Goal: Transaction & Acquisition: Purchase product/service

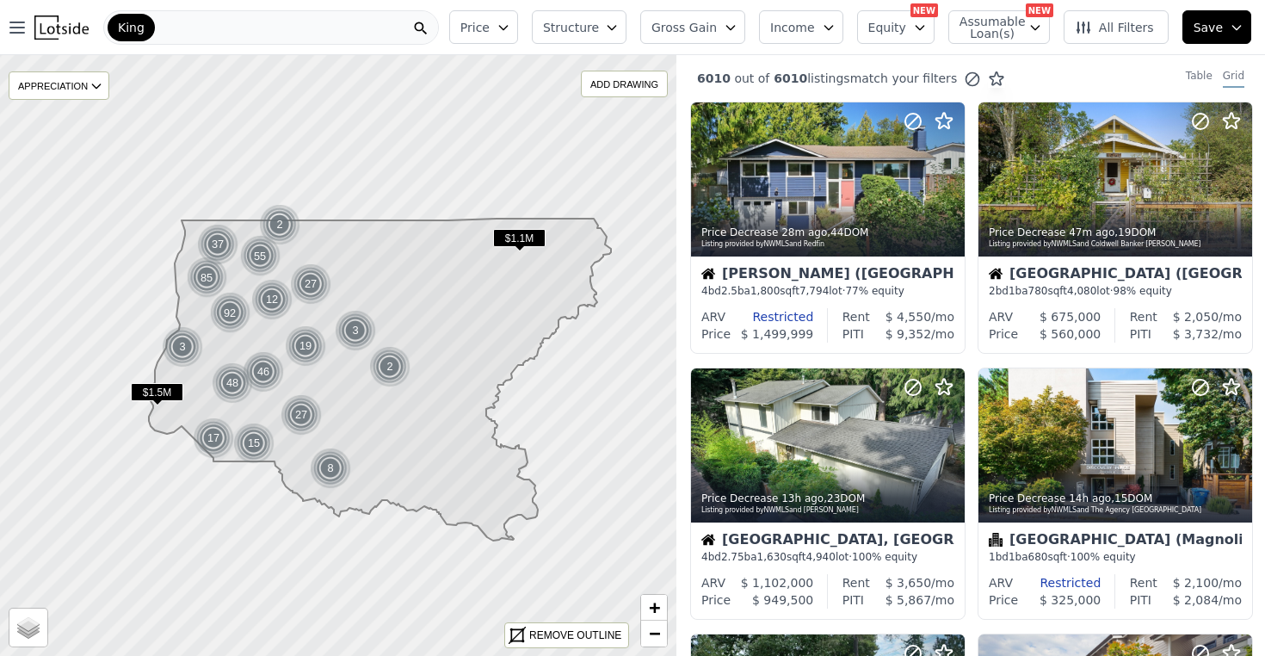
click at [510, 31] on icon "button" at bounding box center [503, 28] width 14 height 14
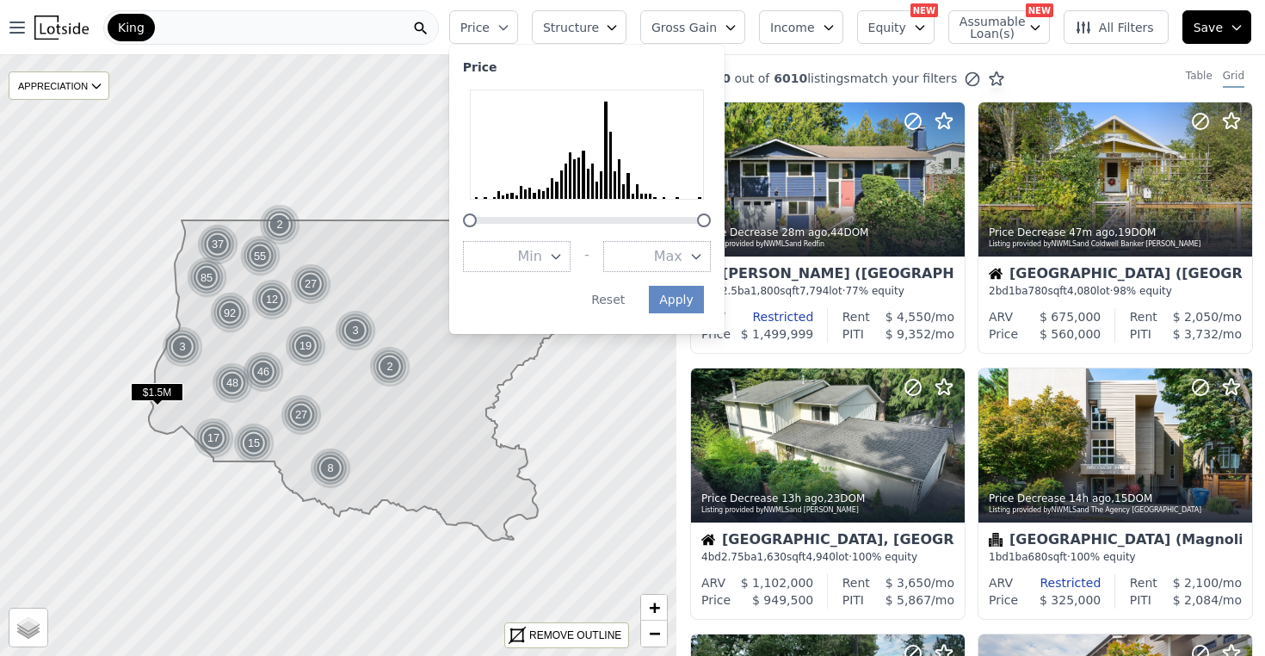
click at [557, 244] on button "Min" at bounding box center [517, 256] width 108 height 31
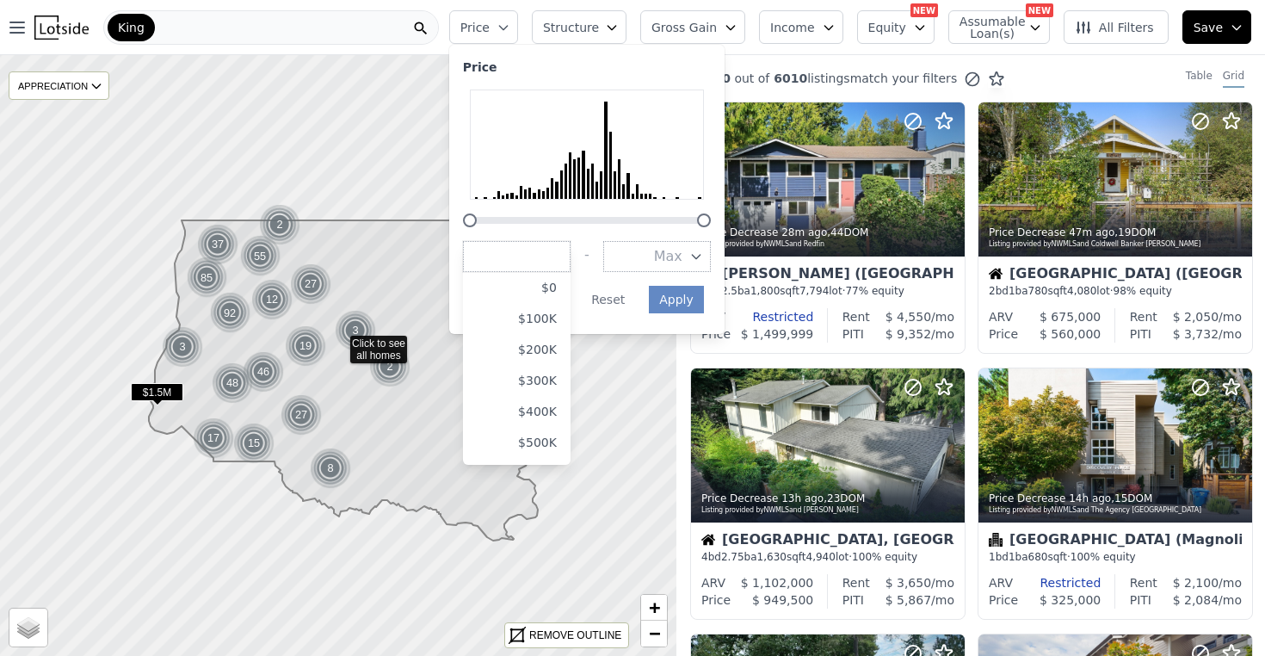
scroll to position [36, 0]
click at [554, 329] on button "$300K" at bounding box center [517, 344] width 108 height 31
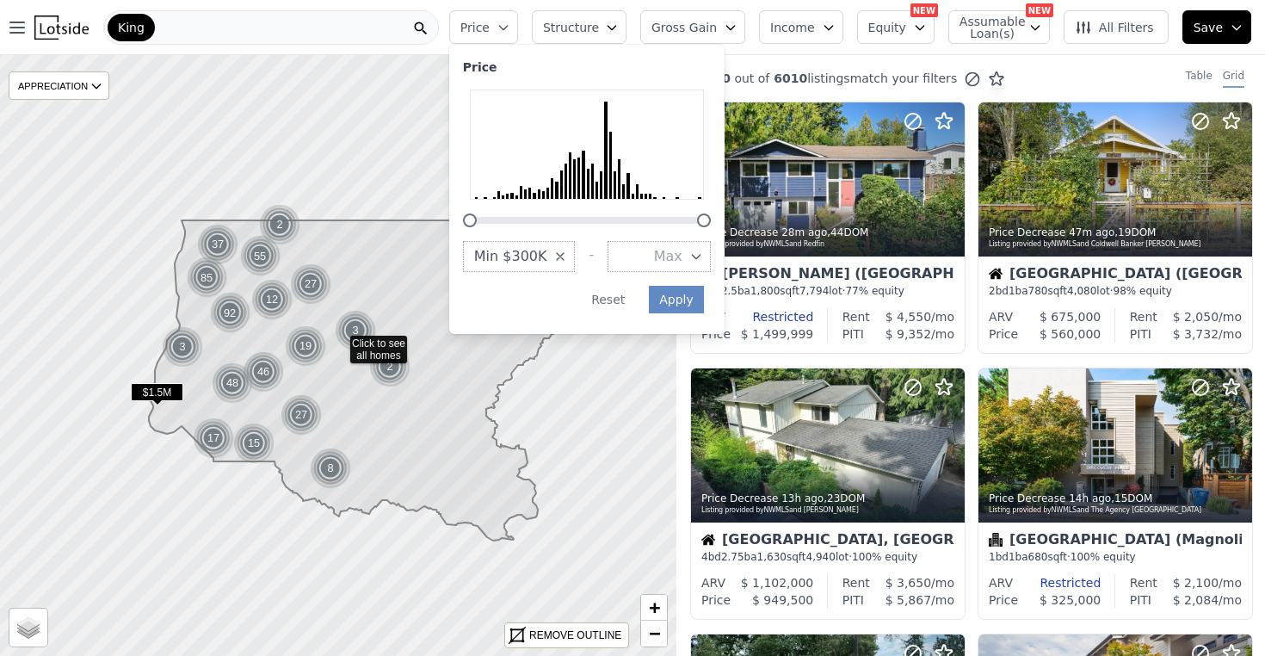
click at [666, 241] on button "Max" at bounding box center [658, 256] width 103 height 31
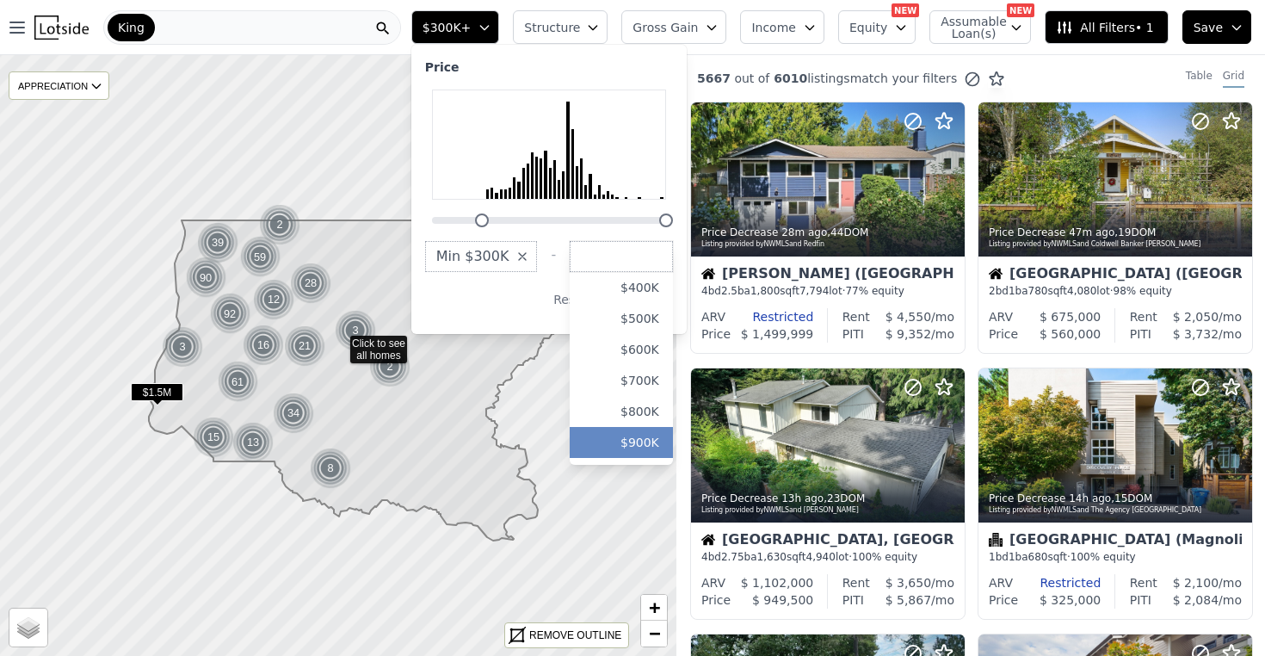
click at [647, 427] on button "$900K" at bounding box center [621, 442] width 103 height 31
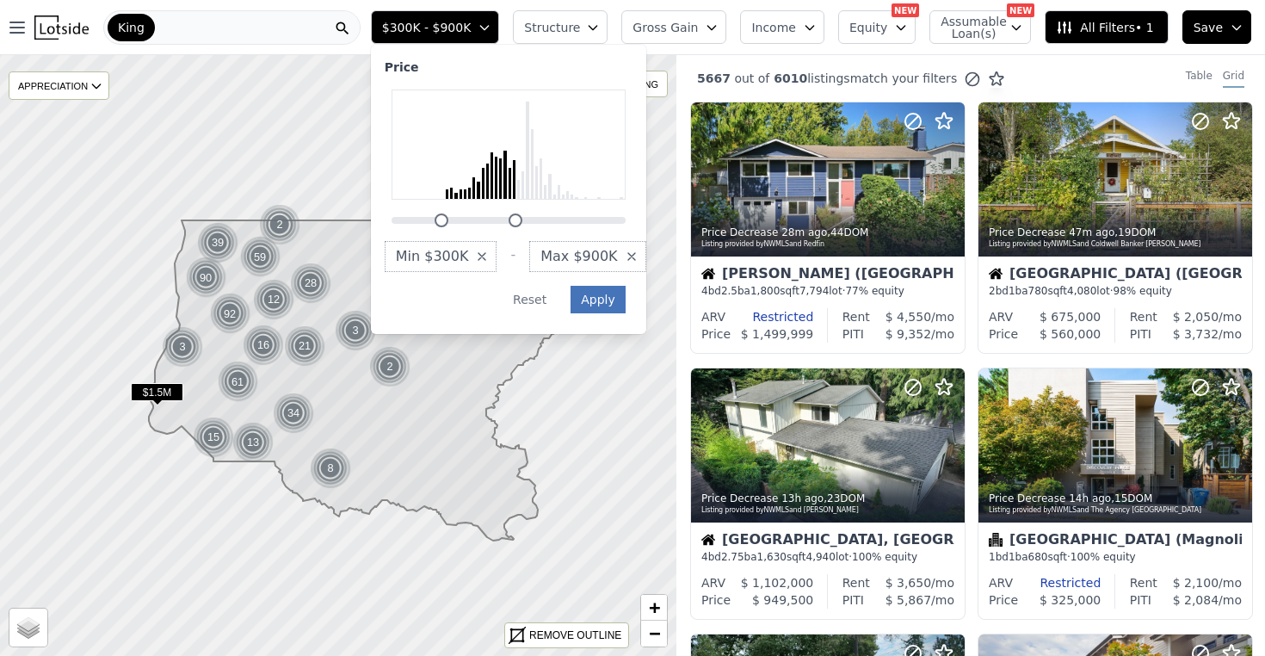
click at [646, 284] on div "Price Min $300K - Max $900K Apply Reset" at bounding box center [508, 189] width 275 height 289
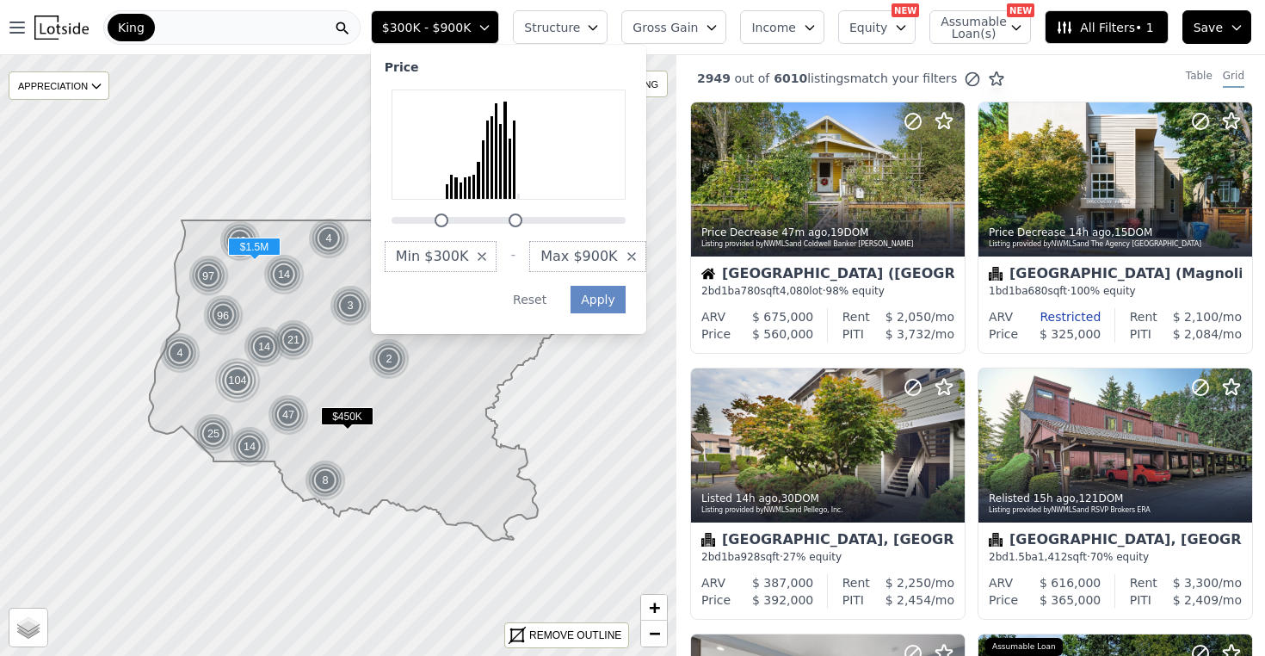
click at [600, 22] on icon "button" at bounding box center [593, 28] width 14 height 14
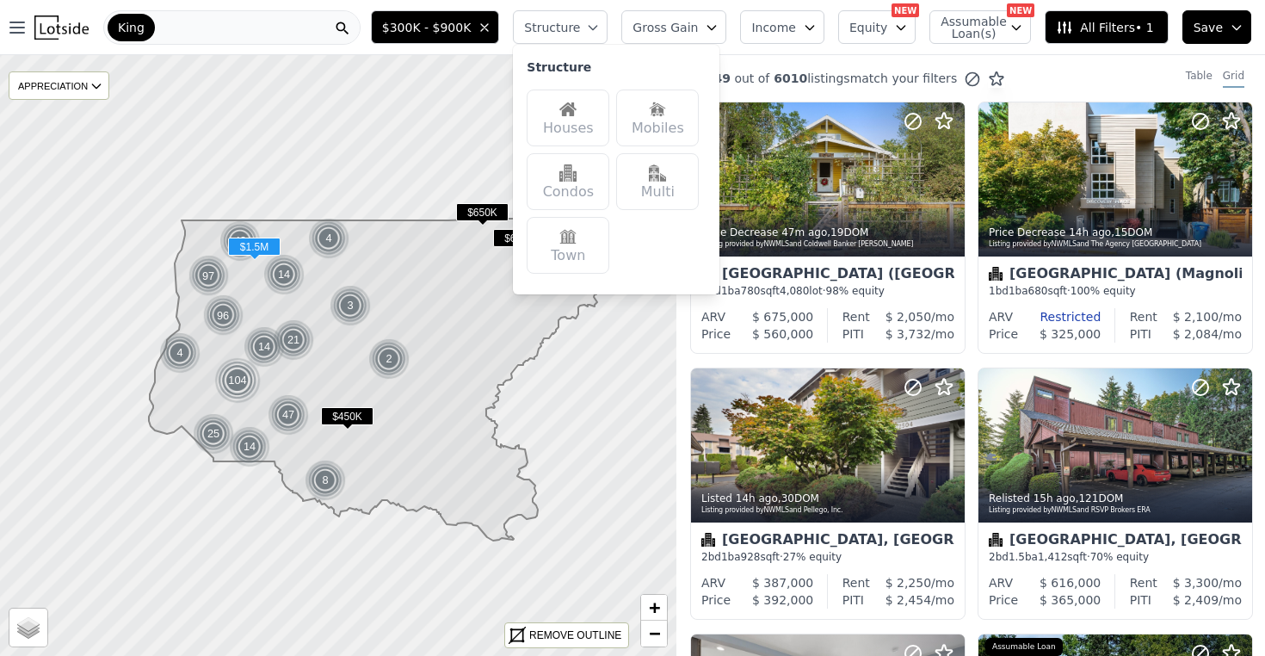
click at [583, 134] on div "Houses" at bounding box center [568, 117] width 83 height 57
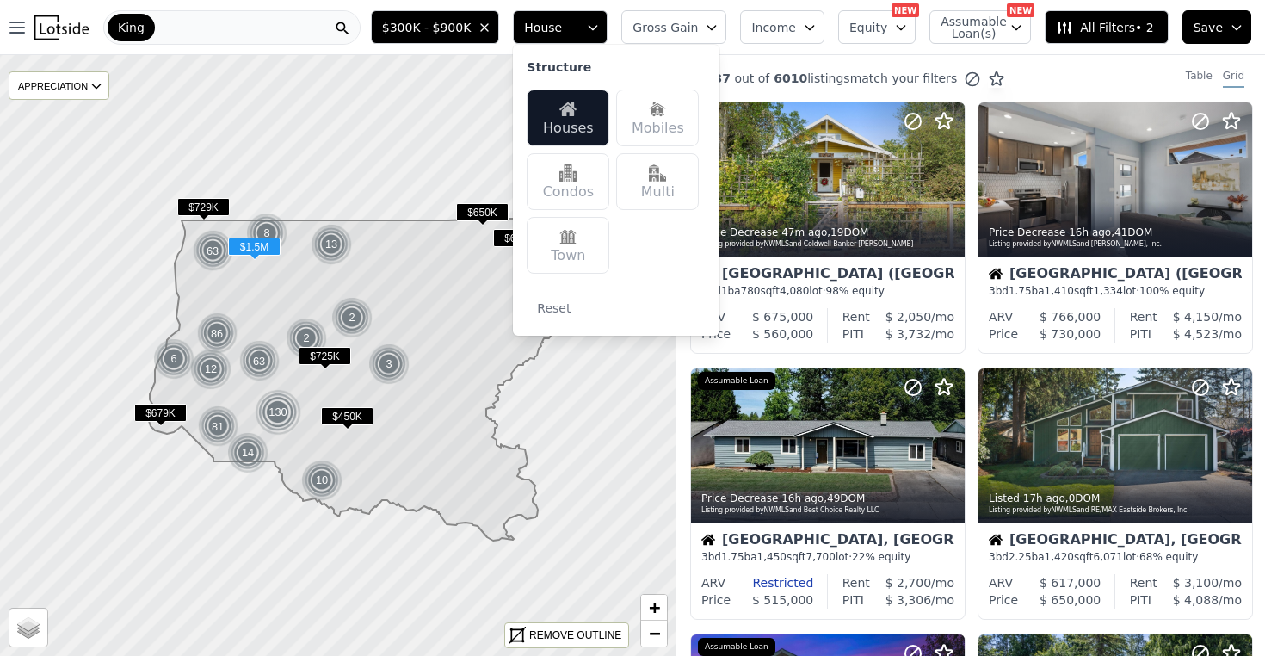
click at [305, 25] on div "King" at bounding box center [231, 27] width 257 height 34
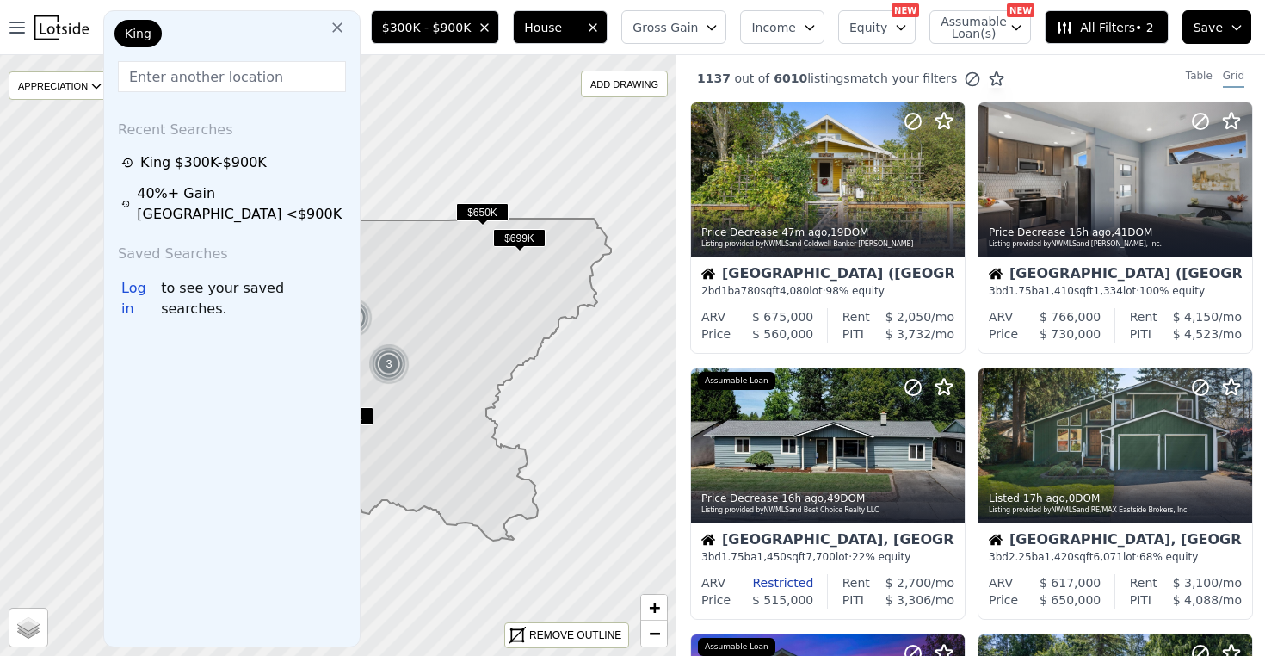
click at [1098, 23] on span "All Filters • 2" at bounding box center [1104, 27] width 97 height 17
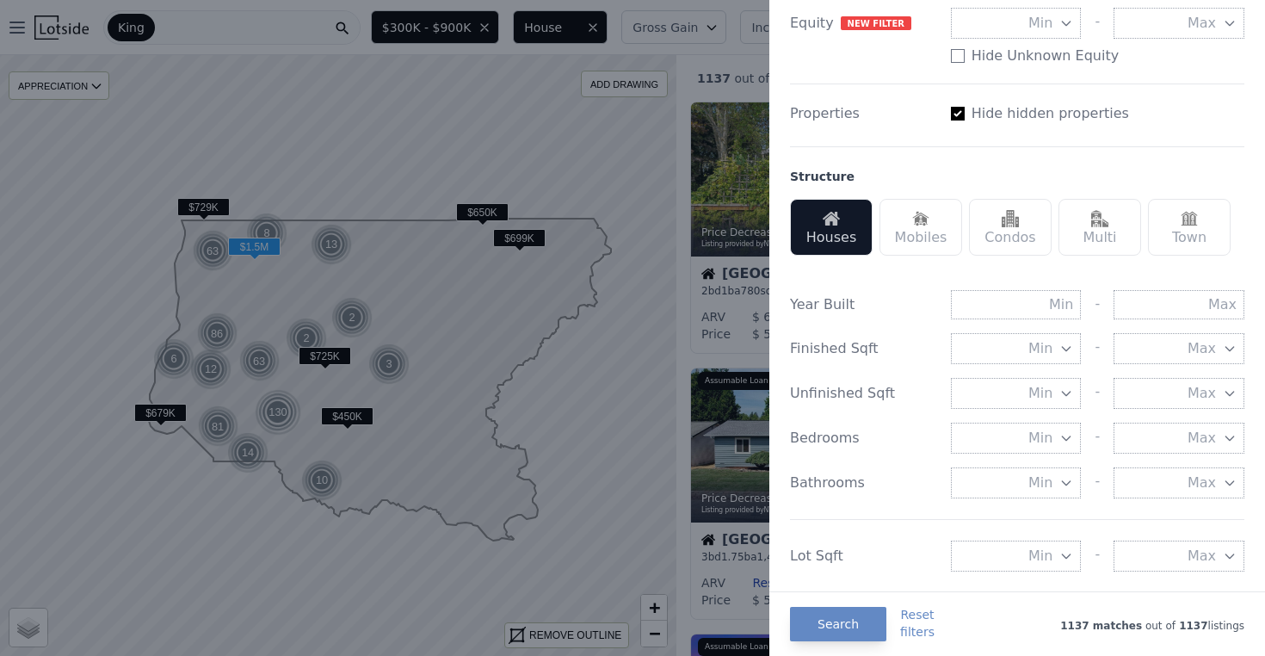
scroll to position [389, 0]
click at [1199, 298] on input "text" at bounding box center [1178, 300] width 131 height 29
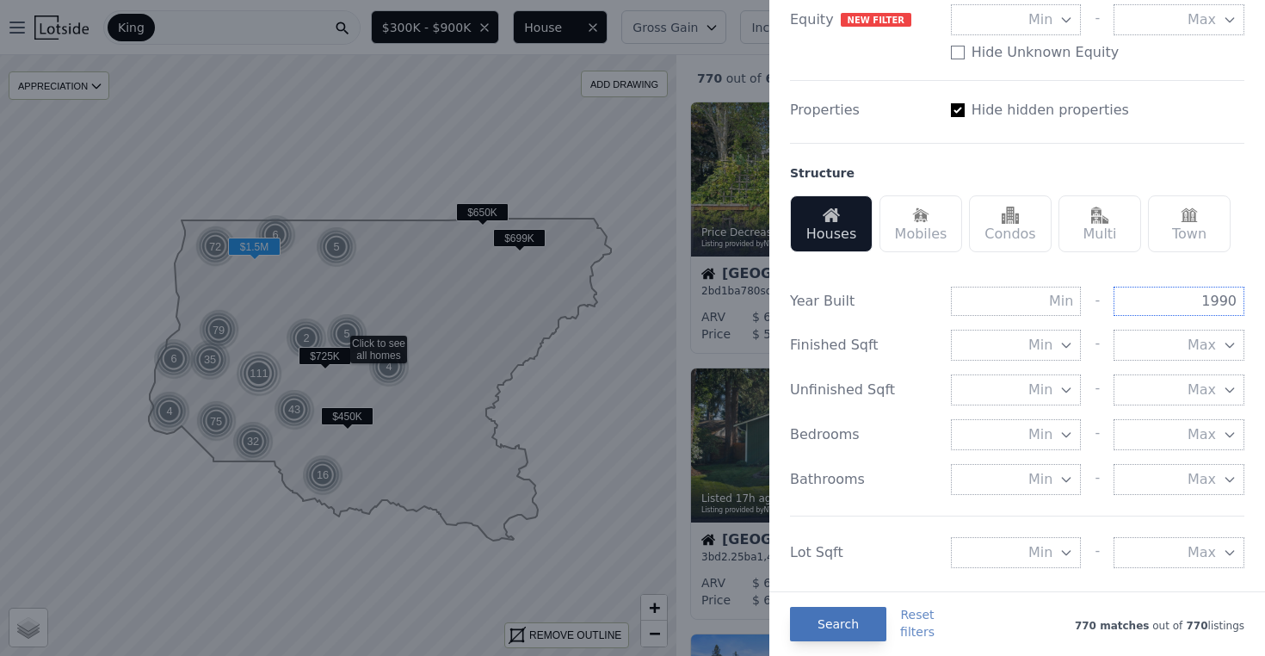
type input "1990"
click at [845, 621] on button "Search" at bounding box center [838, 624] width 96 height 34
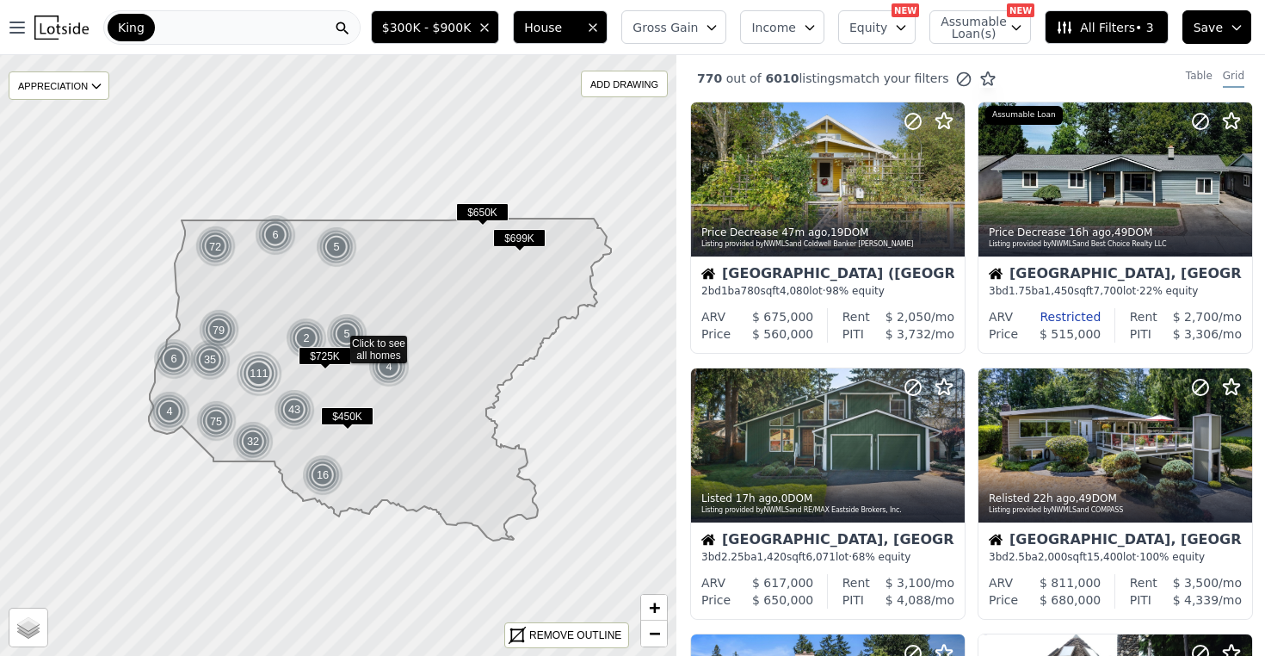
click at [716, 28] on icon "button" at bounding box center [712, 28] width 8 height 4
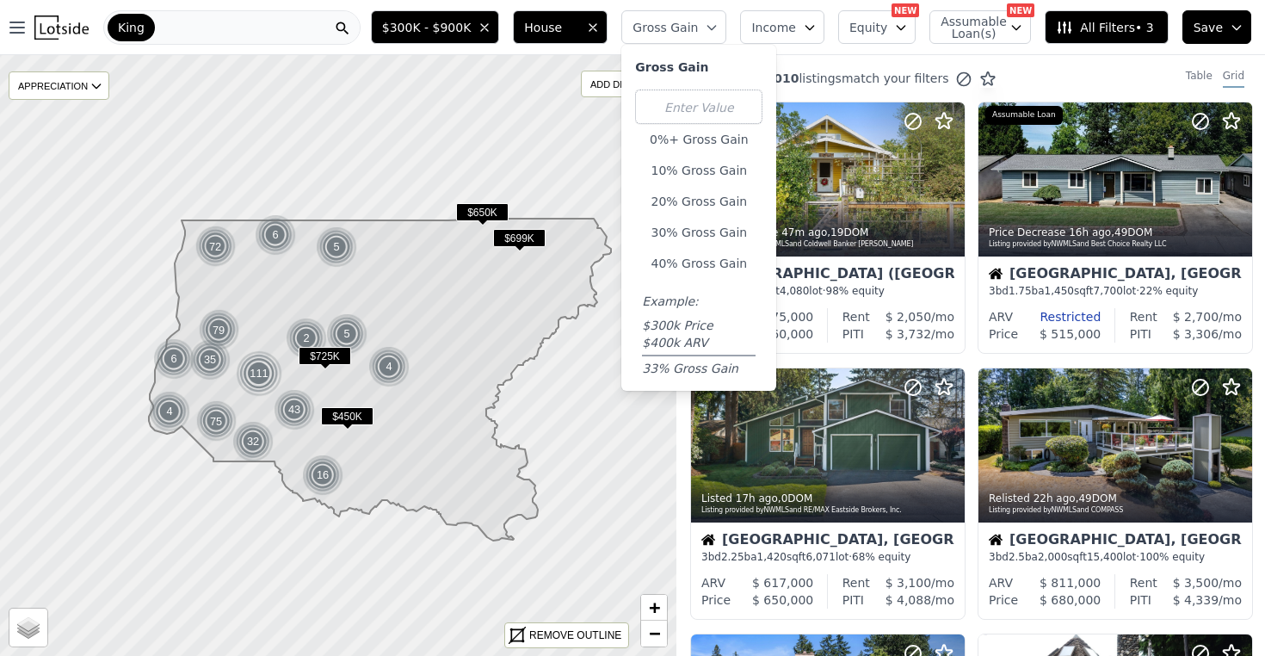
click at [718, 22] on icon "button" at bounding box center [712, 28] width 14 height 14
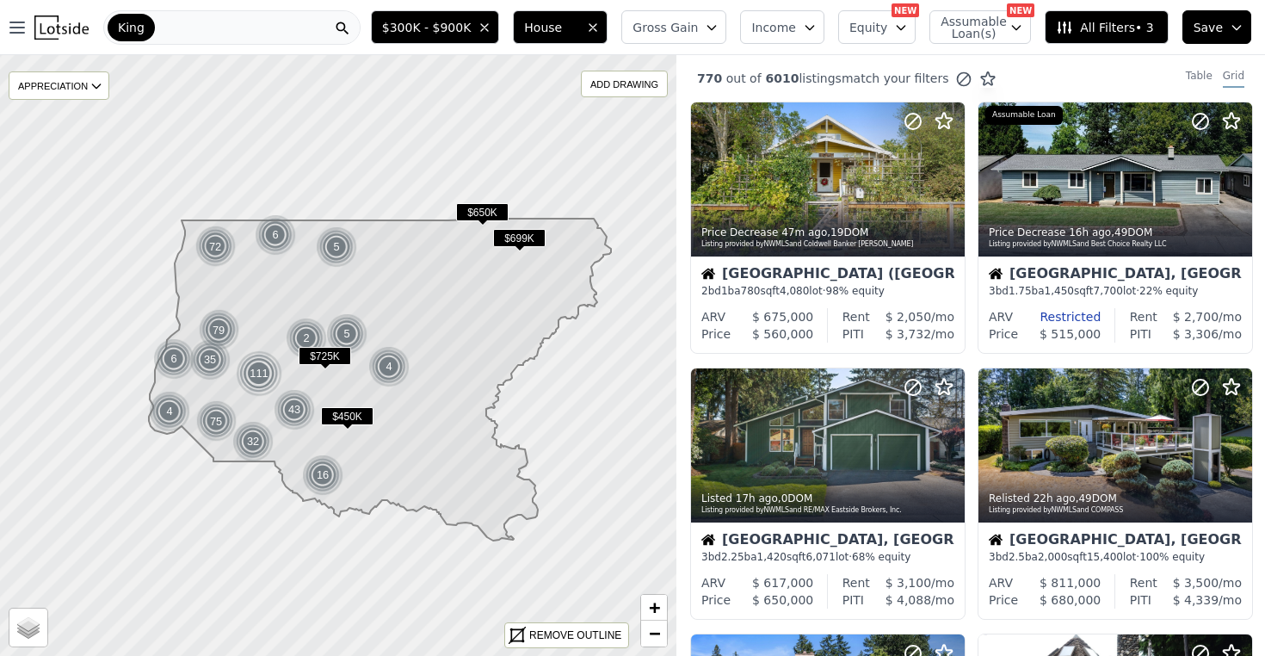
click at [718, 22] on icon "button" at bounding box center [712, 28] width 14 height 14
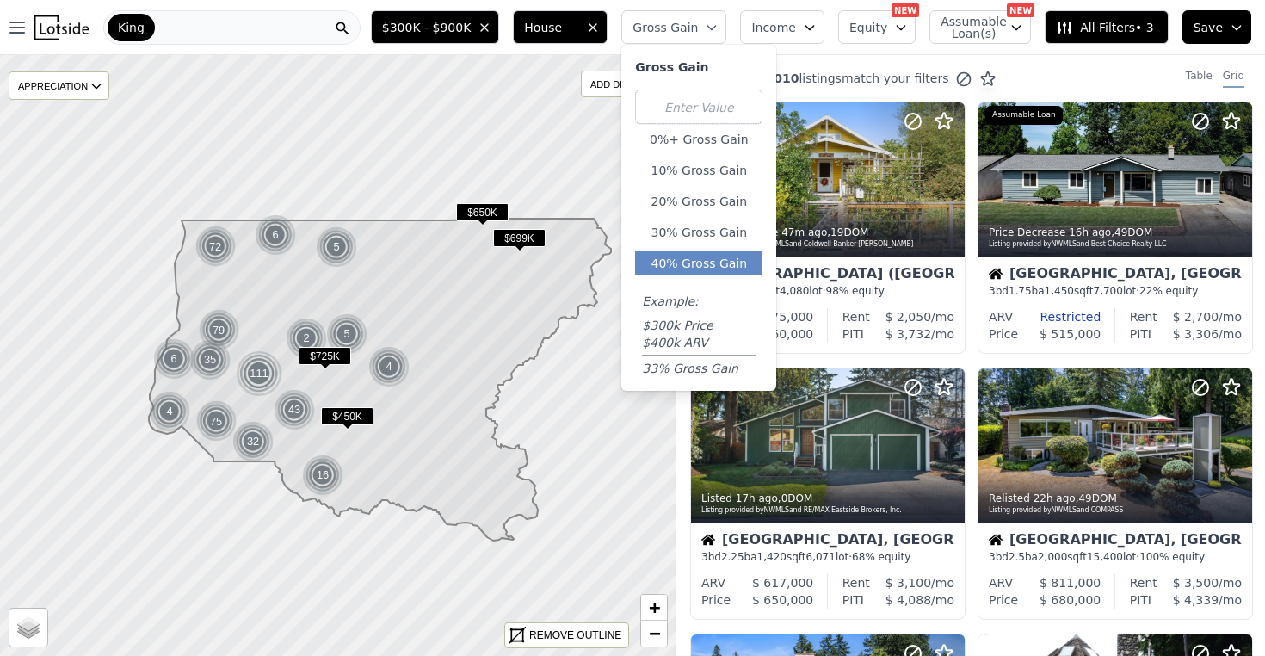
click at [699, 256] on button "40% Gross Gain" at bounding box center [698, 263] width 127 height 24
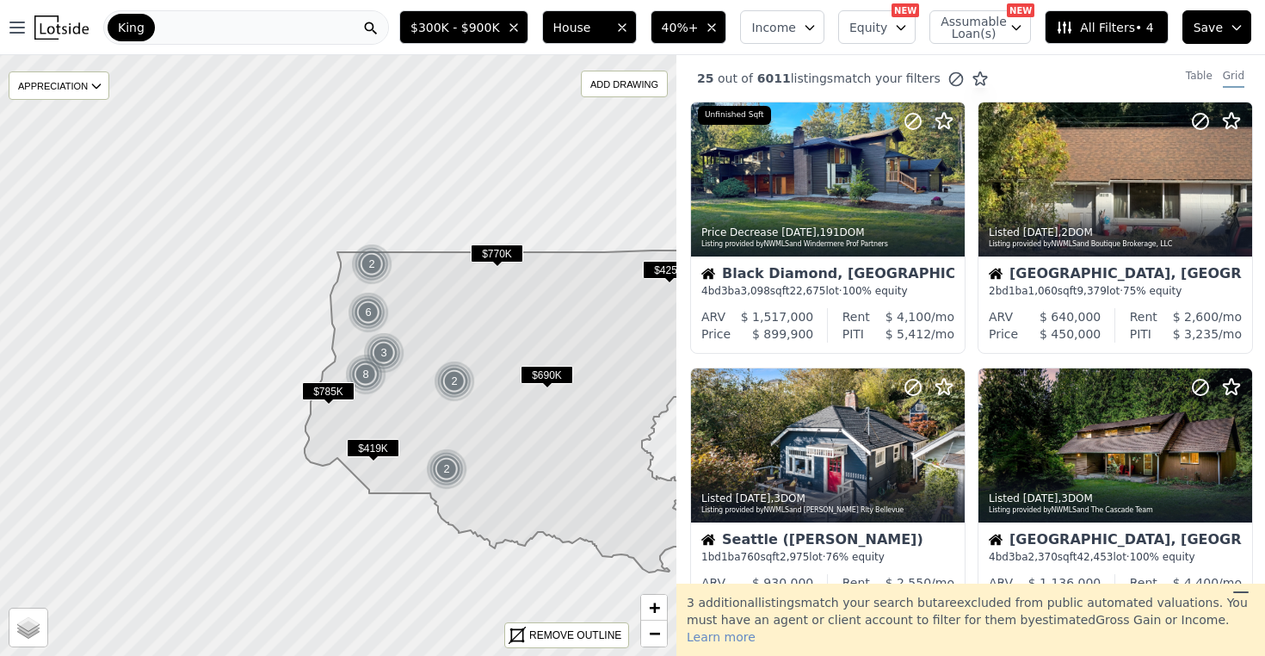
drag, startPoint x: 382, startPoint y: 262, endPoint x: 538, endPoint y: 294, distance: 158.9
click at [538, 294] on icon at bounding box center [536, 411] width 462 height 322
click at [650, 603] on span "+" at bounding box center [654, 607] width 11 height 22
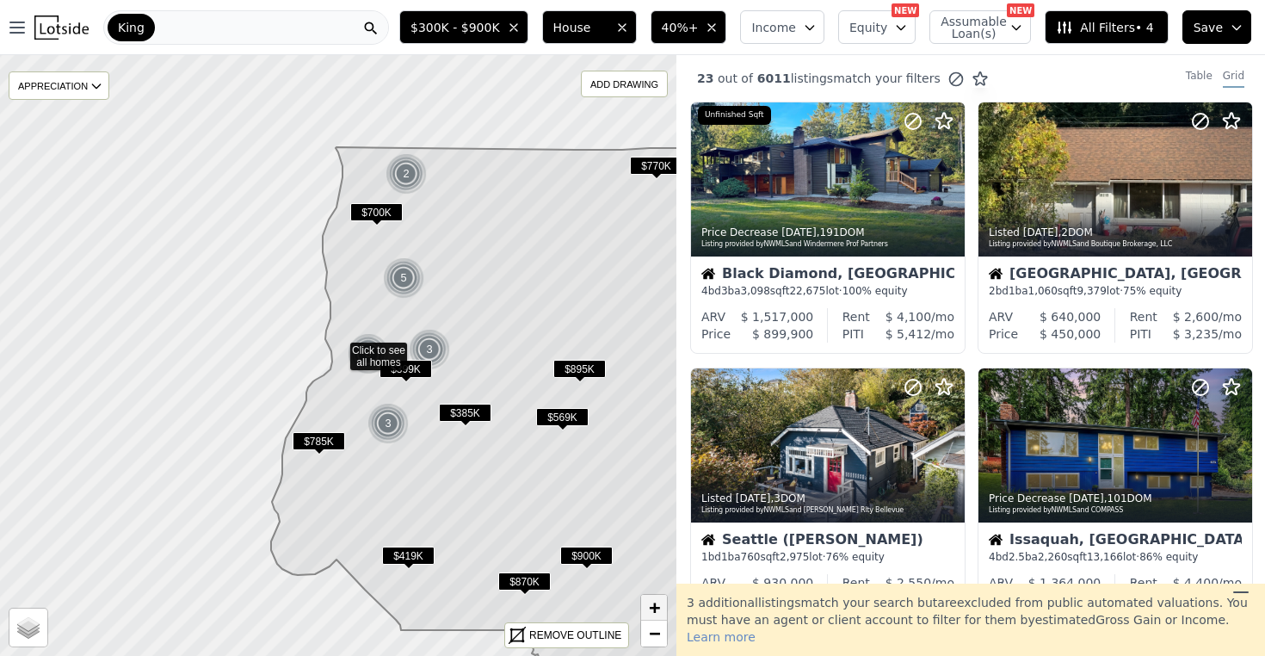
click at [650, 603] on span "+" at bounding box center [654, 607] width 11 height 22
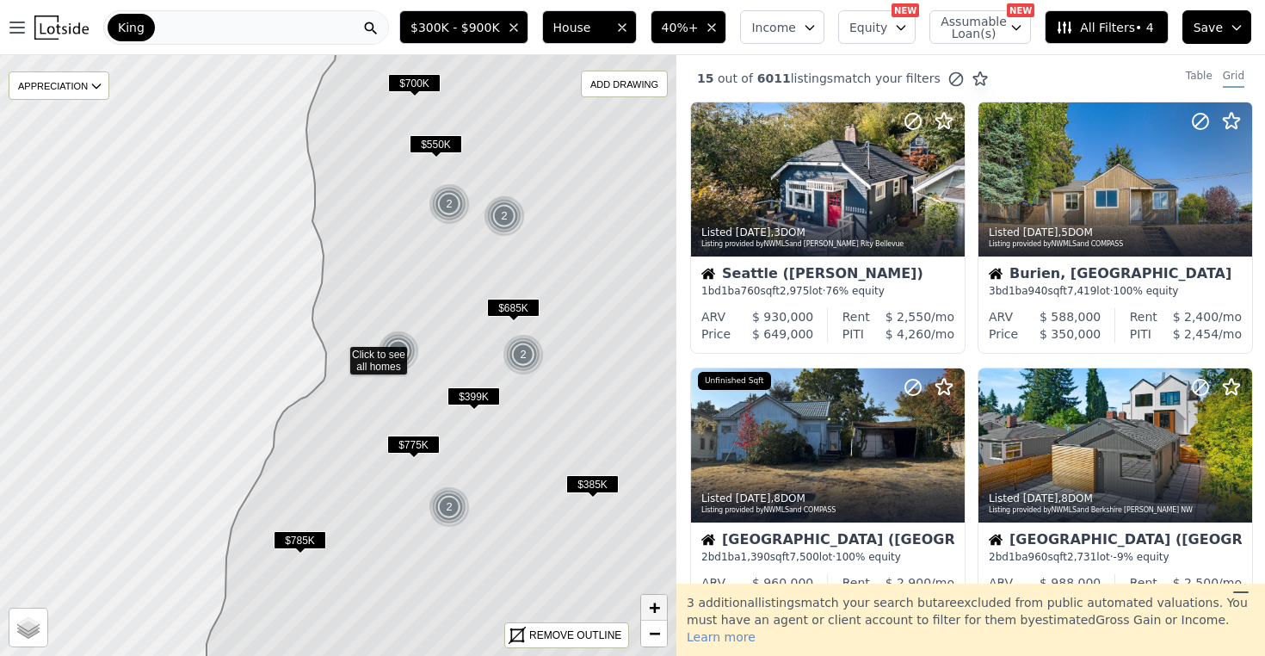
click at [650, 605] on span "+" at bounding box center [654, 607] width 11 height 22
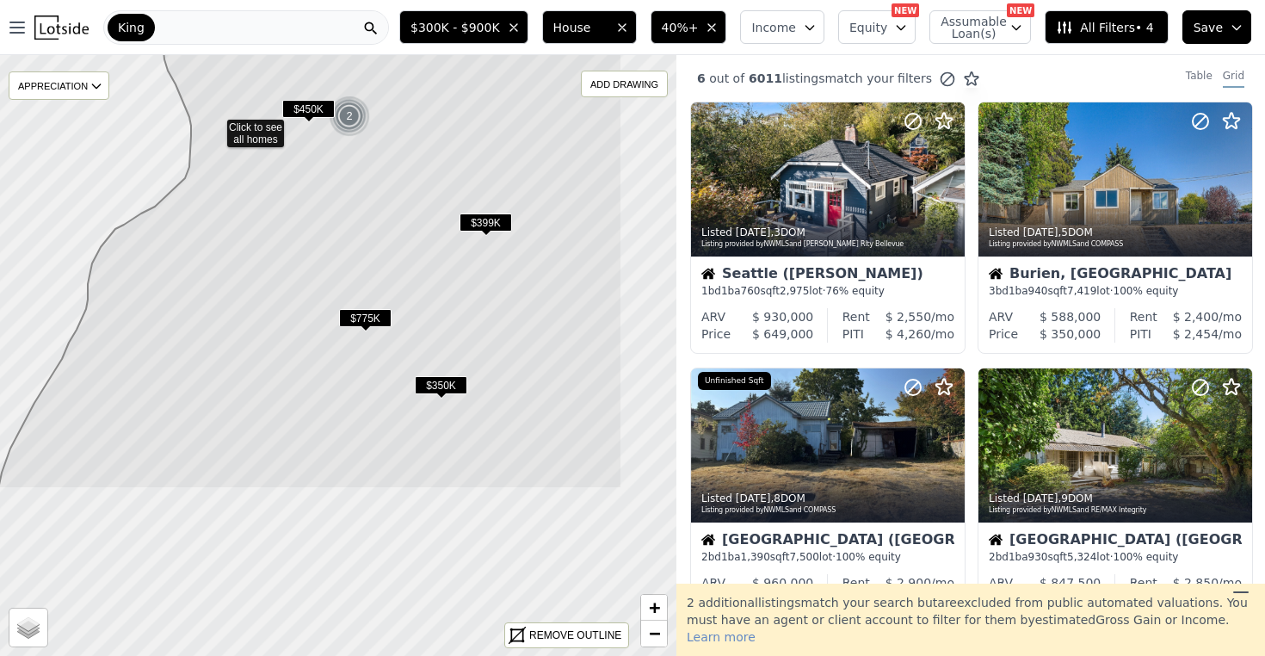
drag, startPoint x: 508, startPoint y: 526, endPoint x: 382, endPoint y: 295, distance: 262.6
click at [383, 295] on icon at bounding box center [310, 126] width 624 height 724
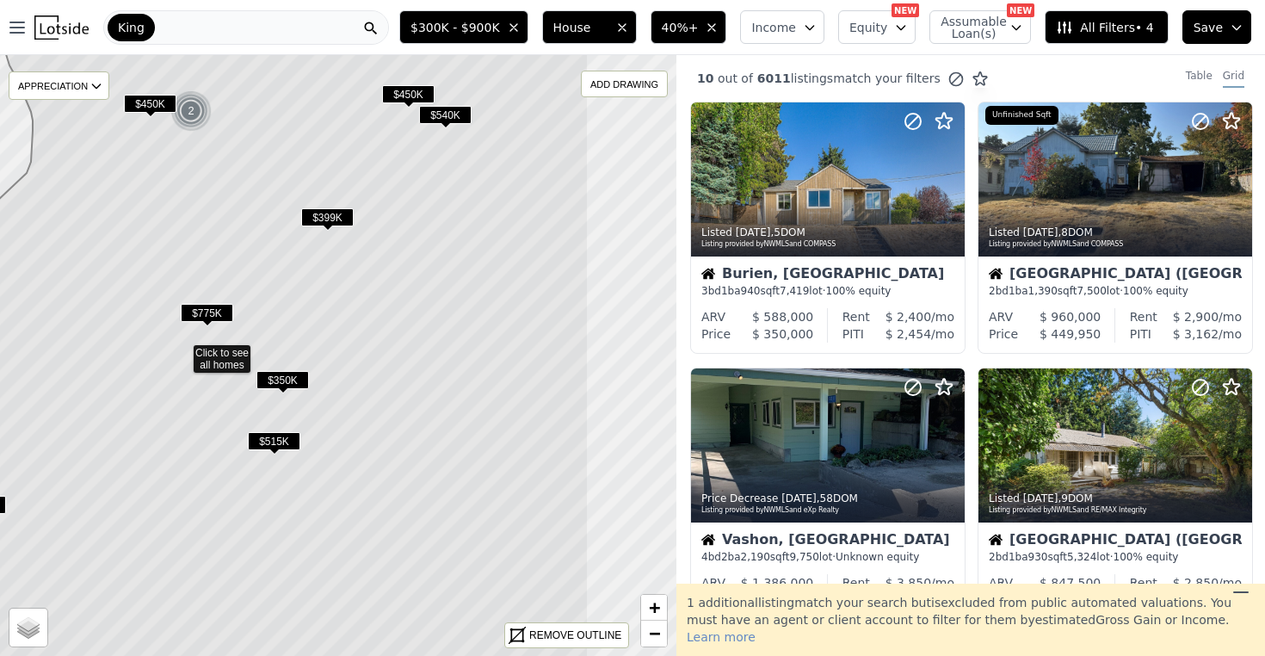
drag, startPoint x: 570, startPoint y: 497, endPoint x: 415, endPoint y: 493, distance: 154.9
click at [415, 493] on icon at bounding box center [191, 352] width 796 height 724
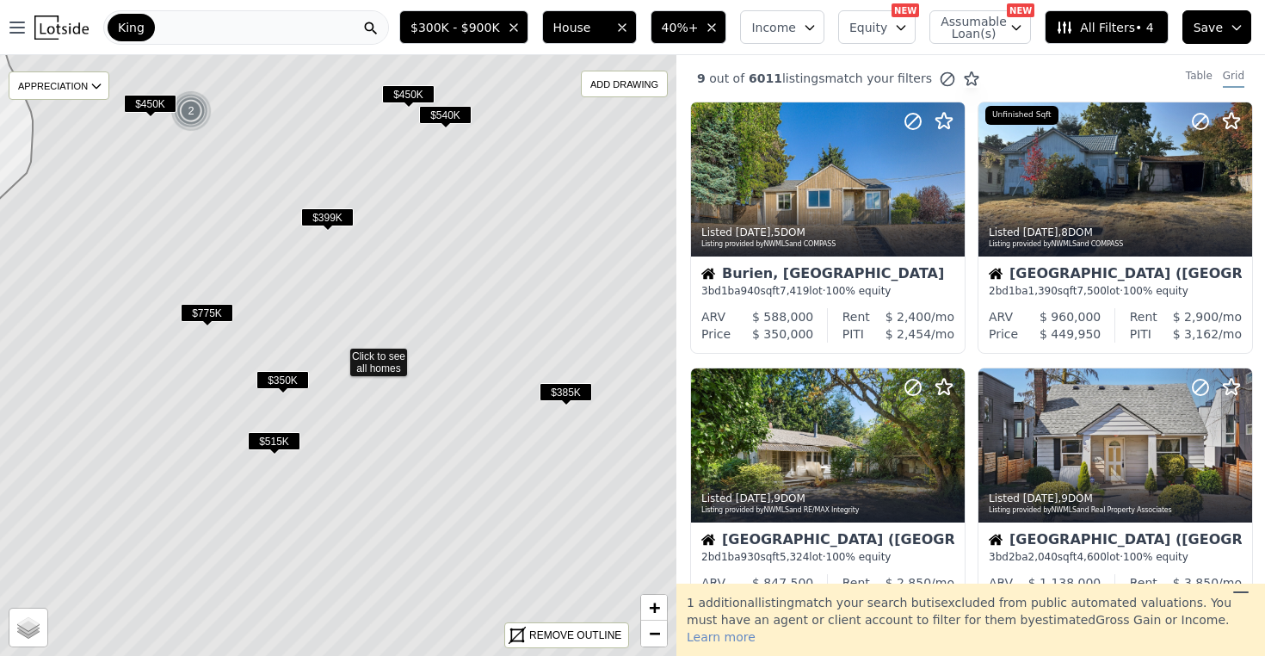
click at [336, 216] on span "$399K" at bounding box center [327, 217] width 52 height 18
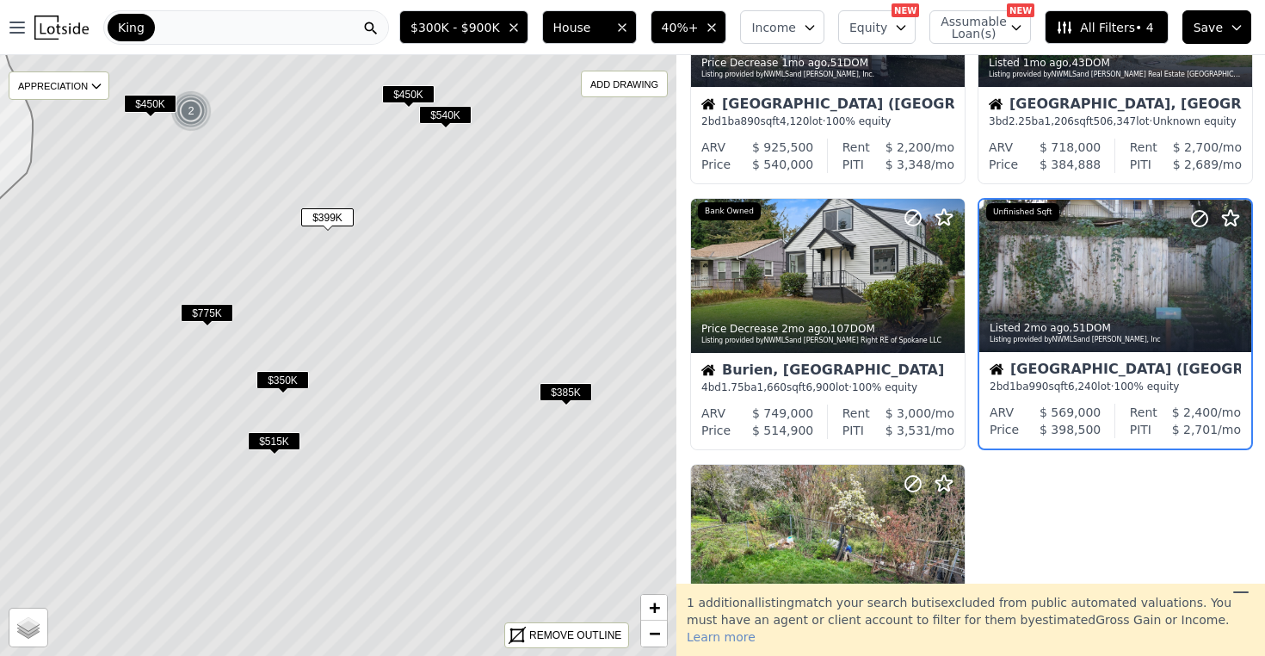
click at [292, 381] on span "$350K" at bounding box center [282, 380] width 52 height 18
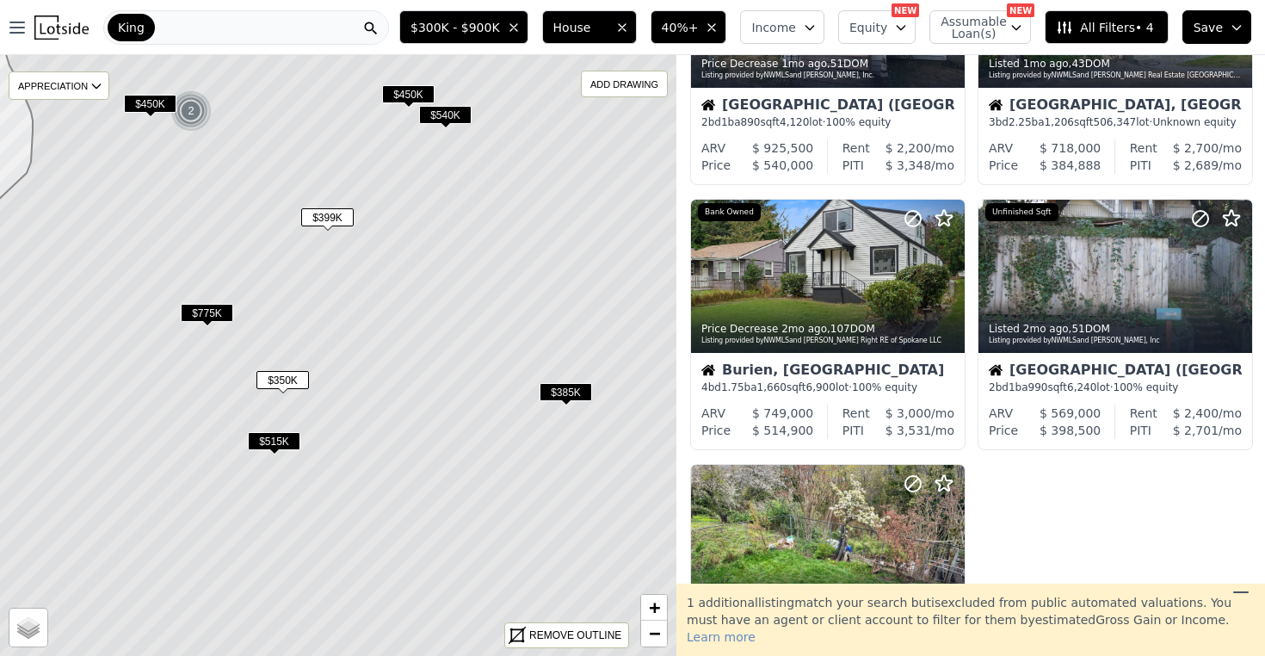
scroll to position [0, 0]
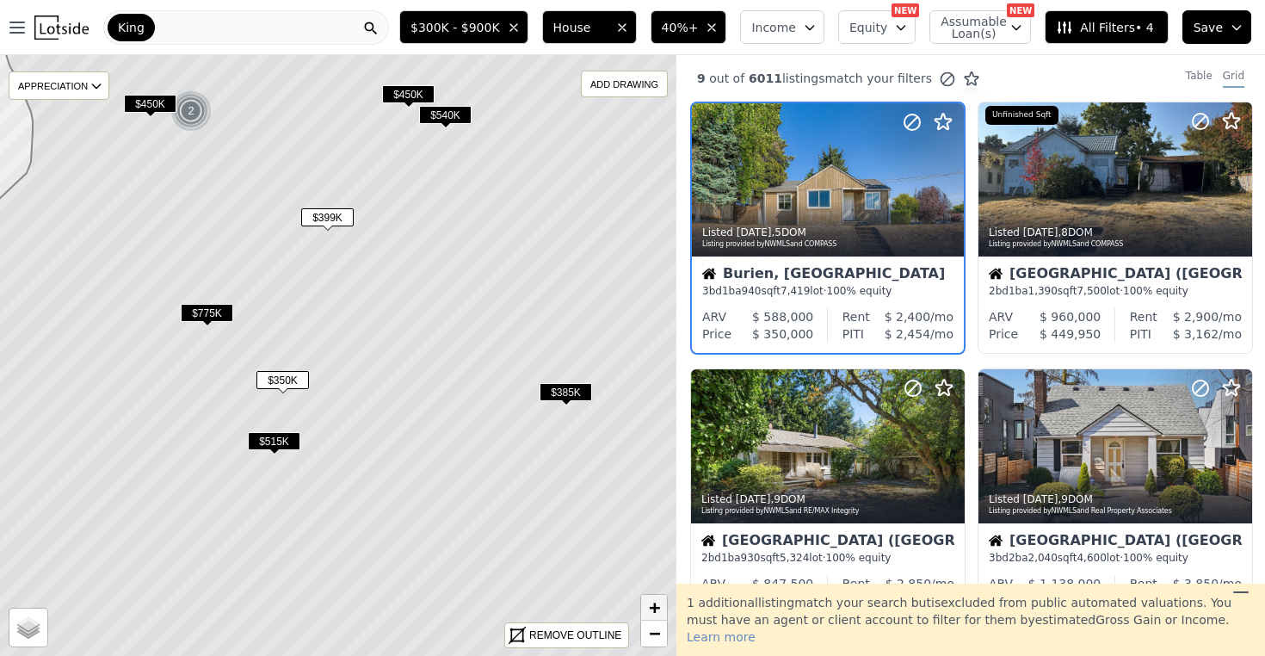
click at [650, 604] on span "+" at bounding box center [654, 607] width 11 height 22
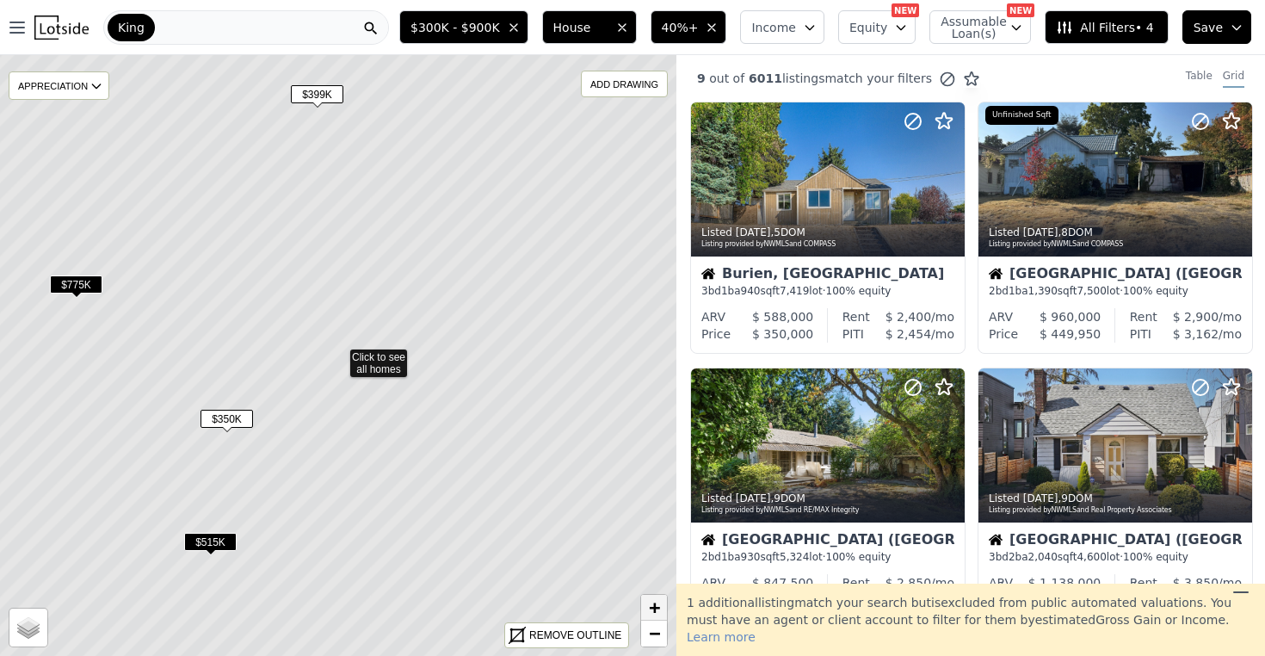
click at [650, 604] on span "+" at bounding box center [654, 607] width 11 height 22
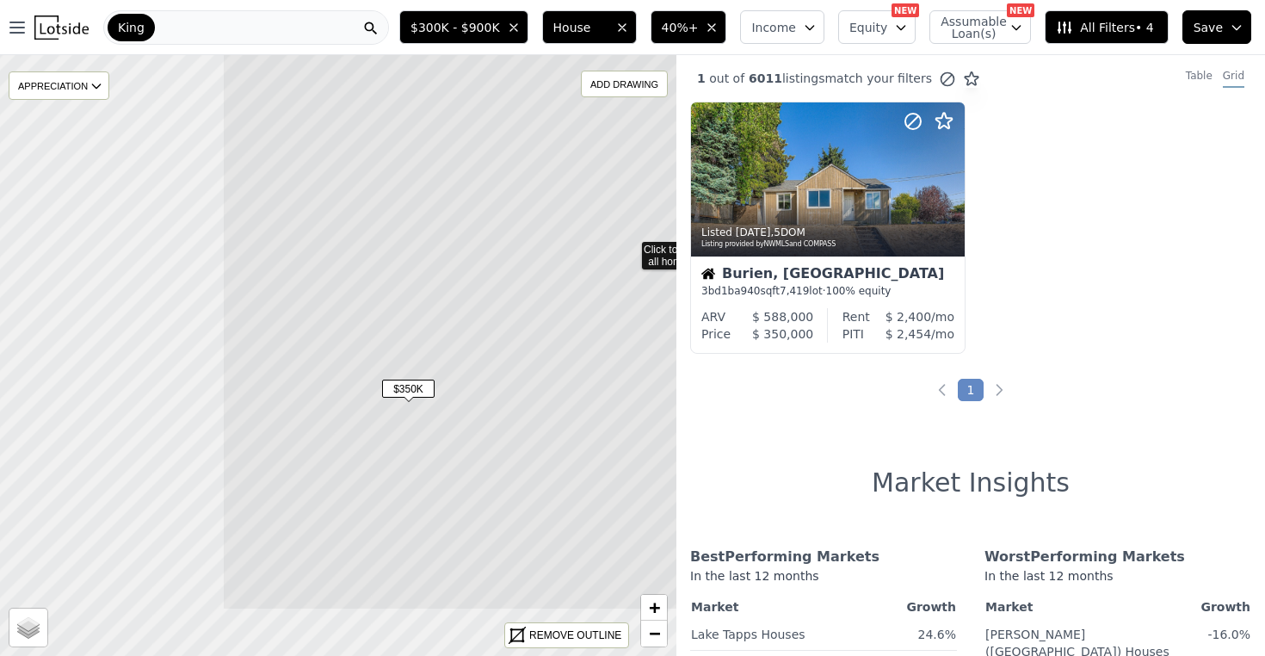
drag, startPoint x: 293, startPoint y: 525, endPoint x: 575, endPoint y: 421, distance: 300.8
click at [575, 421] on icon at bounding box center [629, 248] width 815 height 724
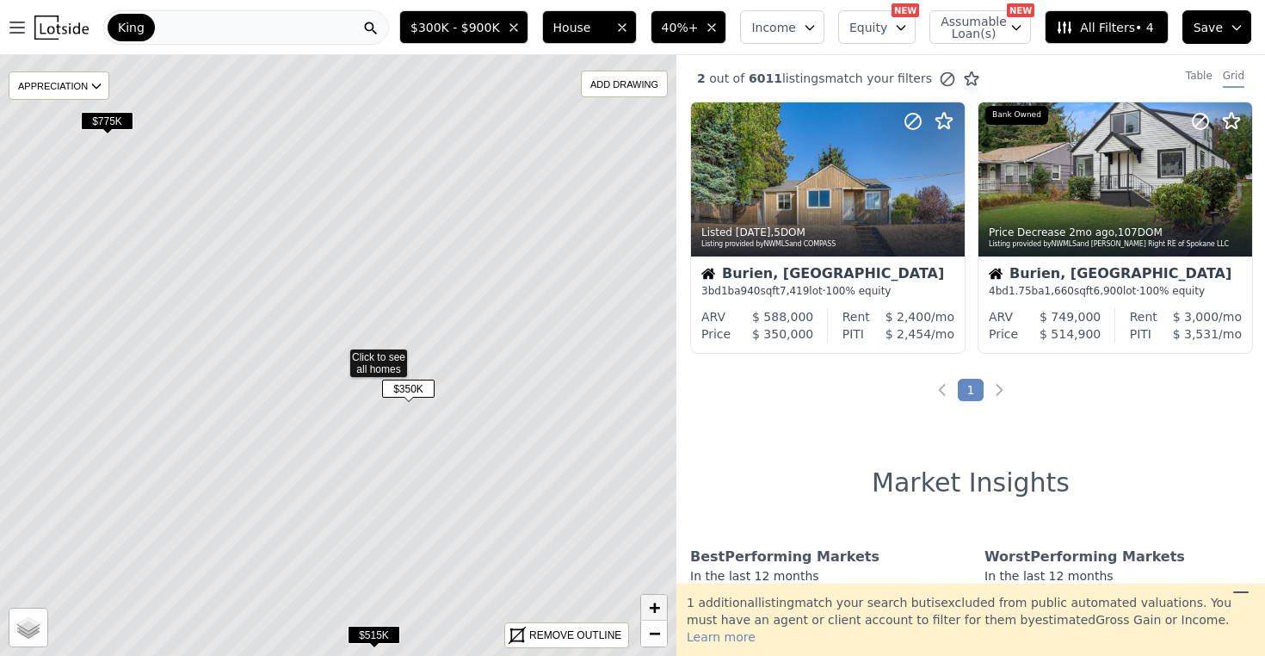
click at [656, 605] on span "+" at bounding box center [654, 607] width 11 height 22
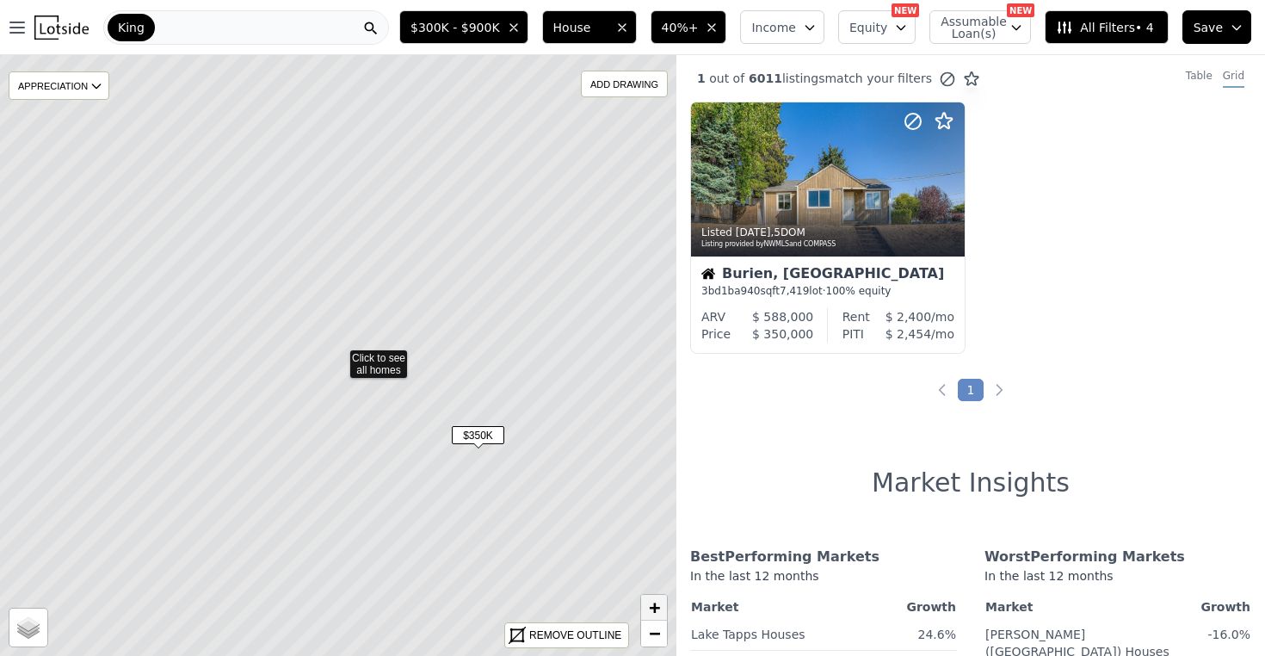
click at [656, 605] on span "+" at bounding box center [654, 607] width 11 height 22
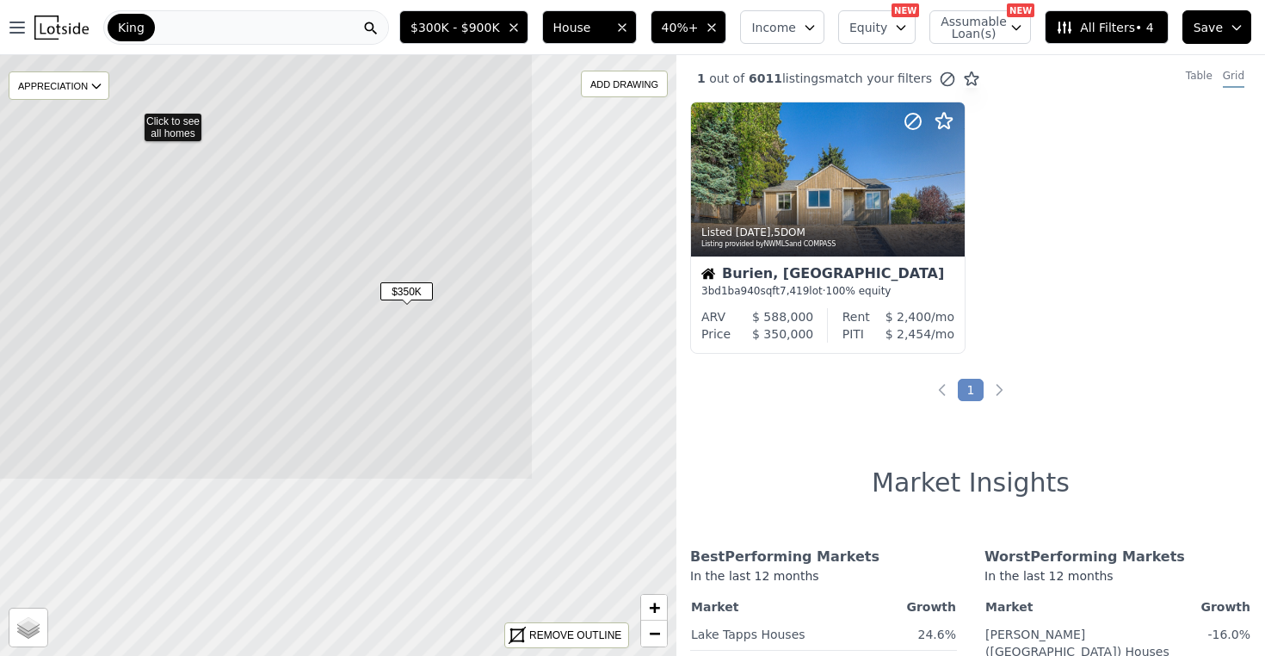
drag, startPoint x: 567, startPoint y: 554, endPoint x: 361, endPoint y: 317, distance: 313.4
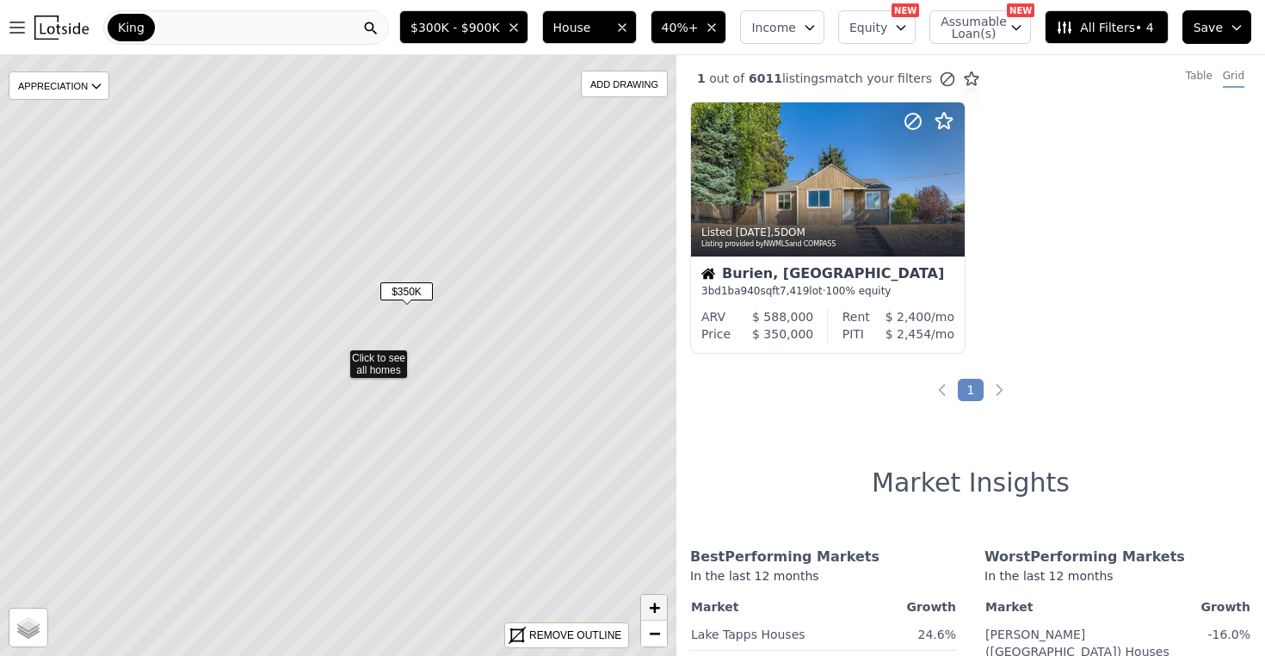
click at [662, 607] on link "+" at bounding box center [654, 607] width 26 height 26
drag, startPoint x: 566, startPoint y: 479, endPoint x: 511, endPoint y: 453, distance: 60.8
click at [511, 453] on icon at bounding box center [283, 328] width 815 height 724
drag, startPoint x: 497, startPoint y: 325, endPoint x: 501, endPoint y: 371, distance: 45.7
click at [501, 371] on icon at bounding box center [340, 400] width 815 height 724
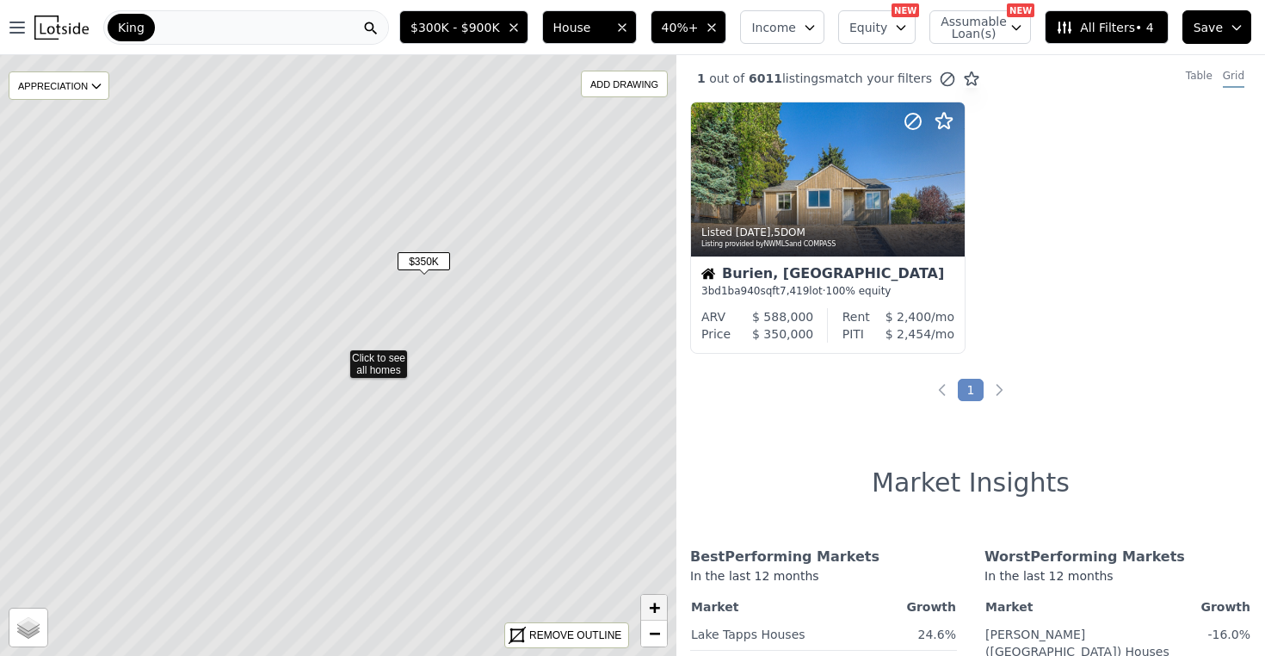
click at [663, 613] on link "+" at bounding box center [654, 607] width 26 height 26
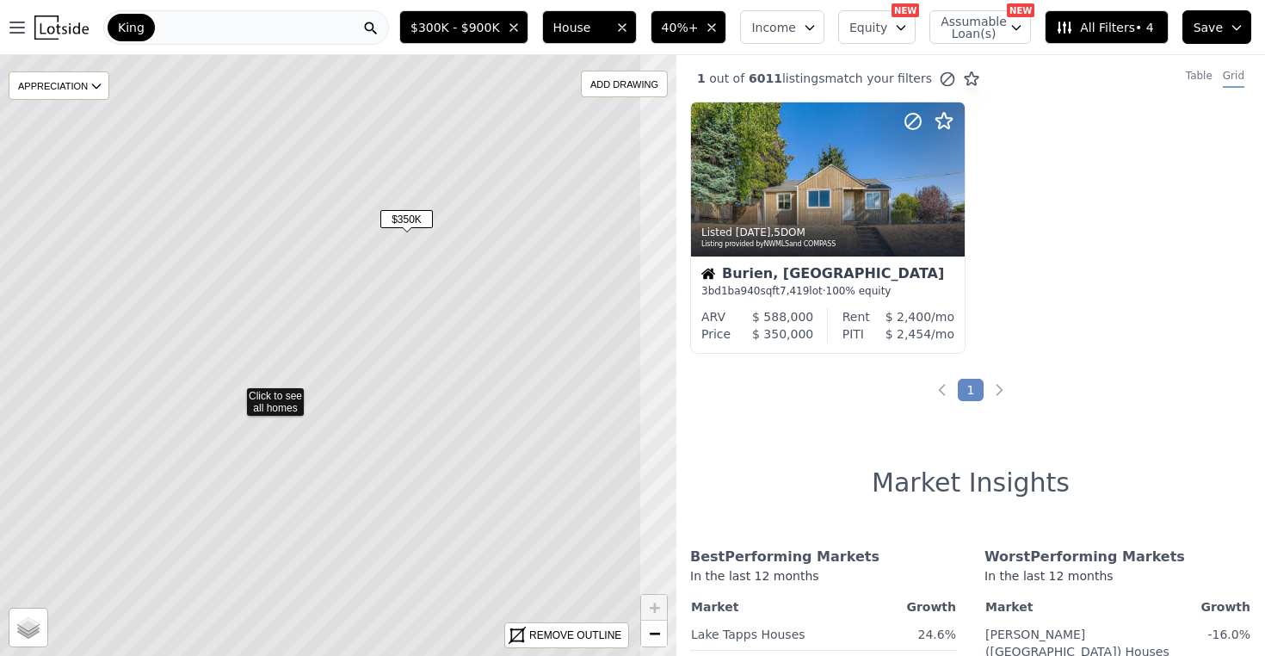
drag, startPoint x: 563, startPoint y: 394, endPoint x: 463, endPoint y: 429, distance: 105.8
click at [463, 429] on icon at bounding box center [234, 393] width 815 height 724
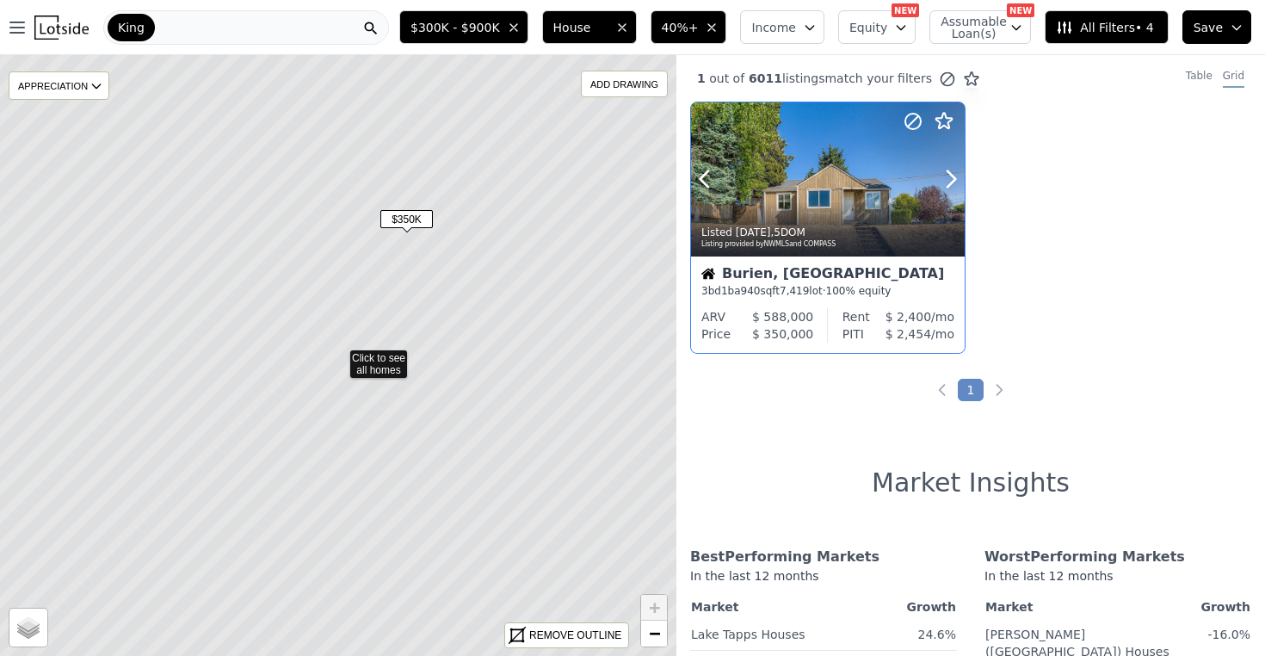
click at [893, 182] on div at bounding box center [909, 157] width 110 height 110
click at [933, 205] on div at bounding box center [828, 216] width 274 height 31
click at [901, 279] on div "Burien, WA" at bounding box center [827, 275] width 253 height 17
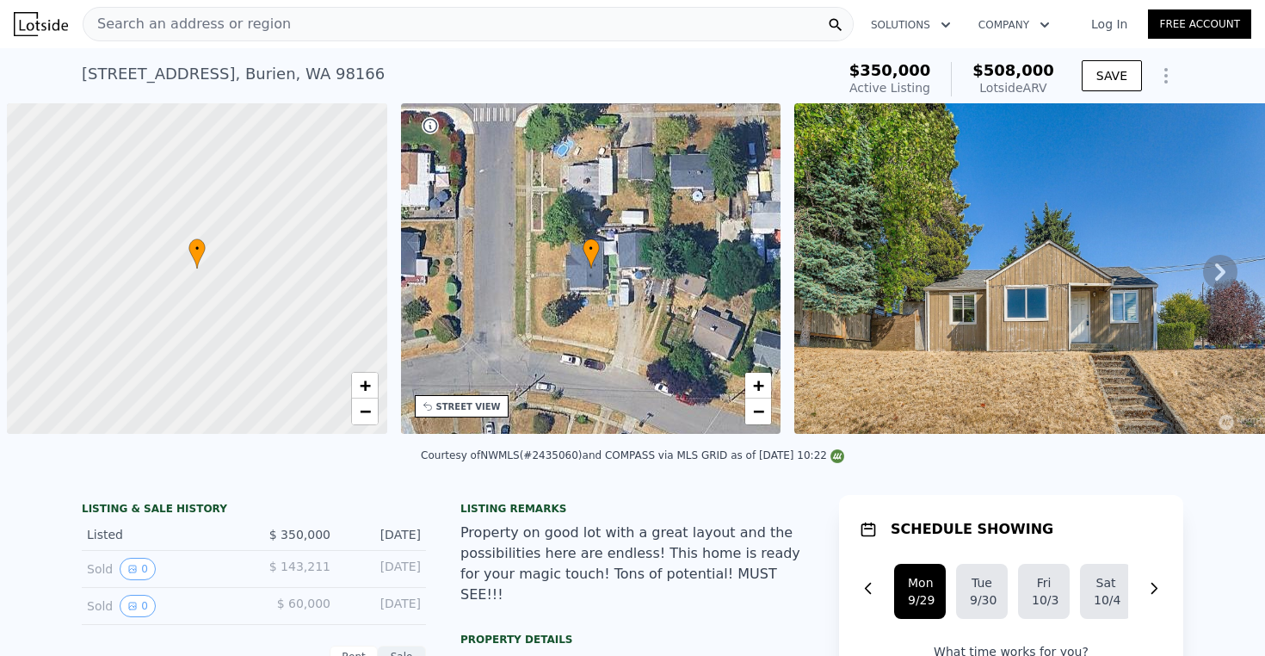
scroll to position [0, 7]
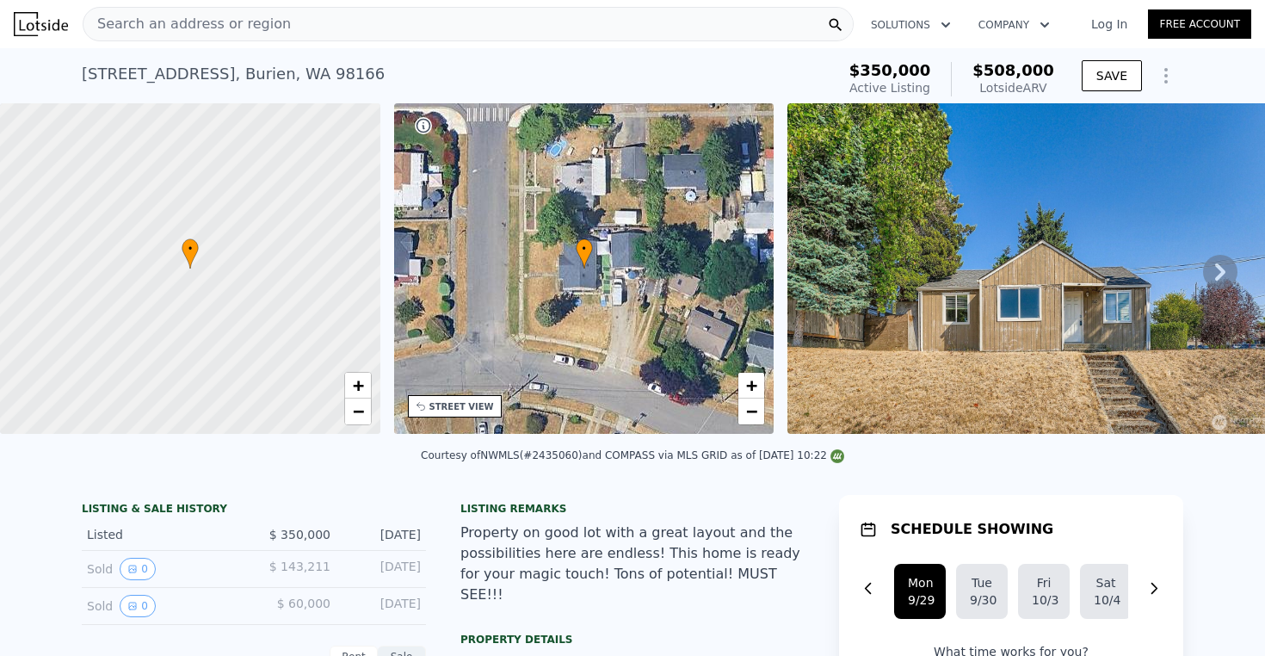
click at [1210, 280] on icon at bounding box center [1220, 272] width 34 height 34
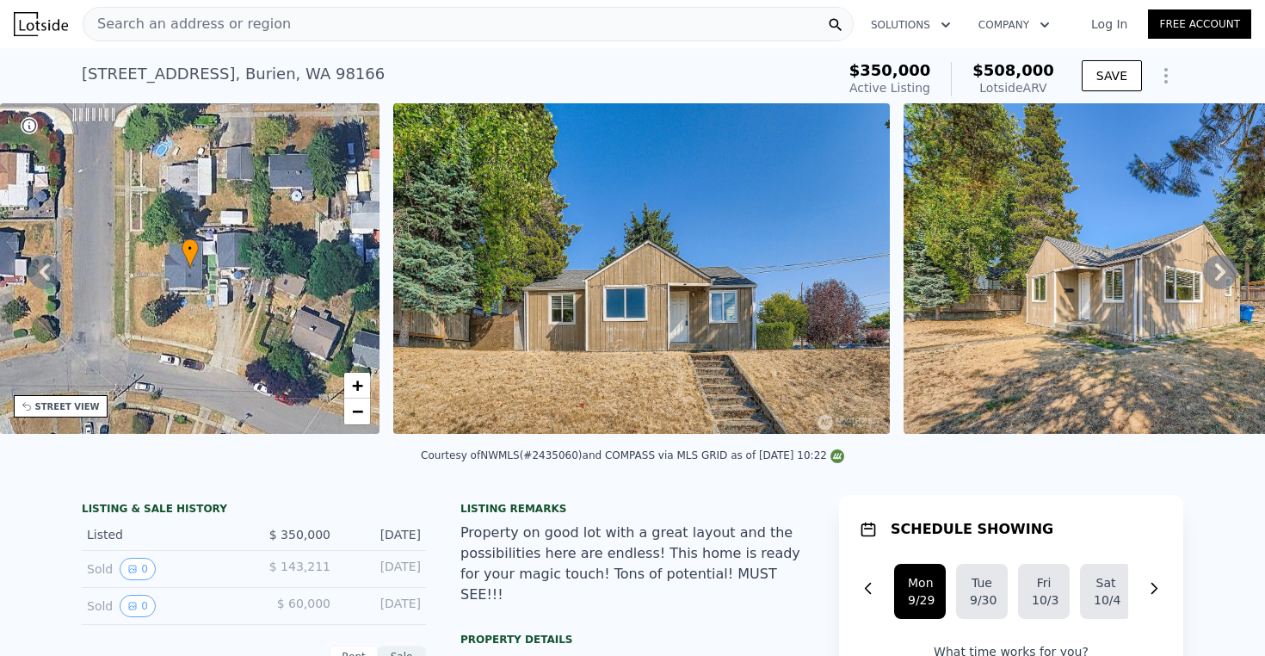
click at [1210, 280] on icon at bounding box center [1220, 272] width 34 height 34
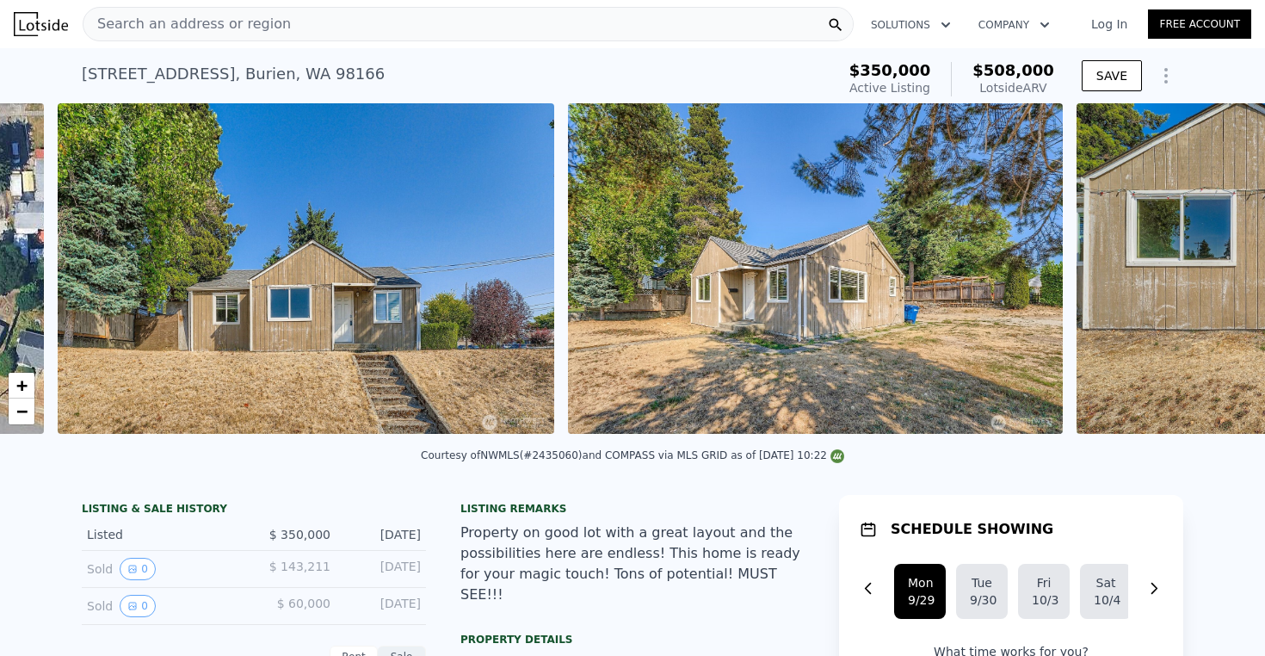
scroll to position [0, 787]
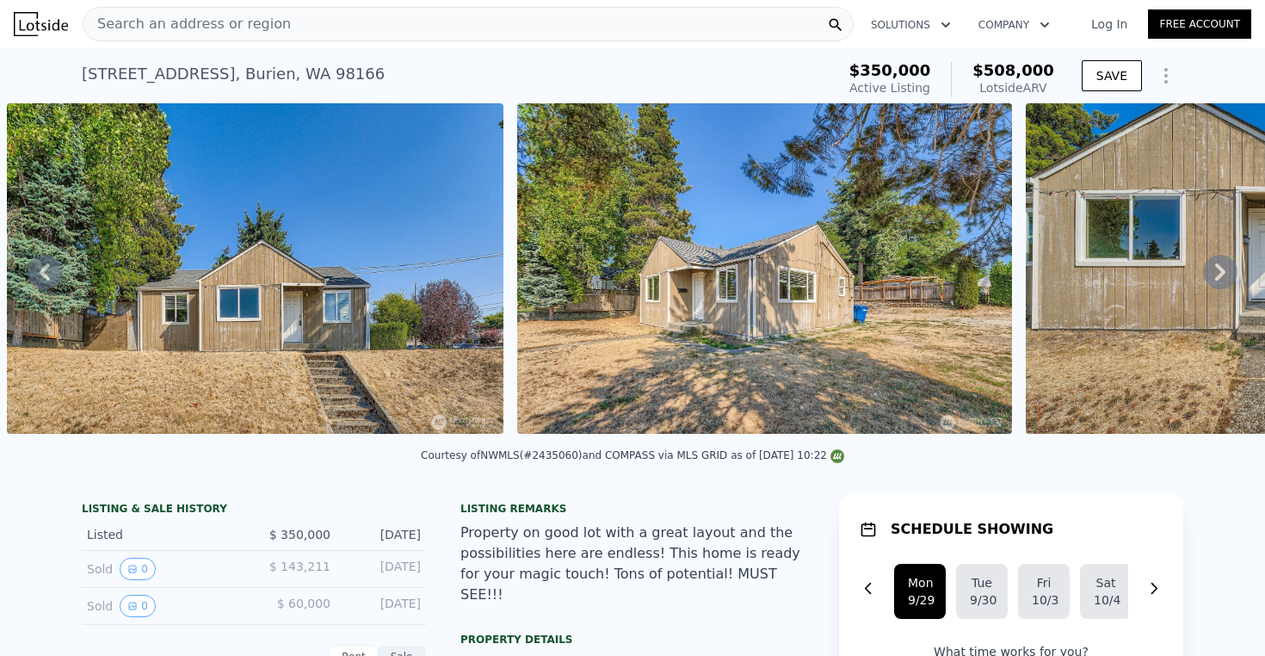
click at [1215, 276] on icon at bounding box center [1220, 271] width 10 height 17
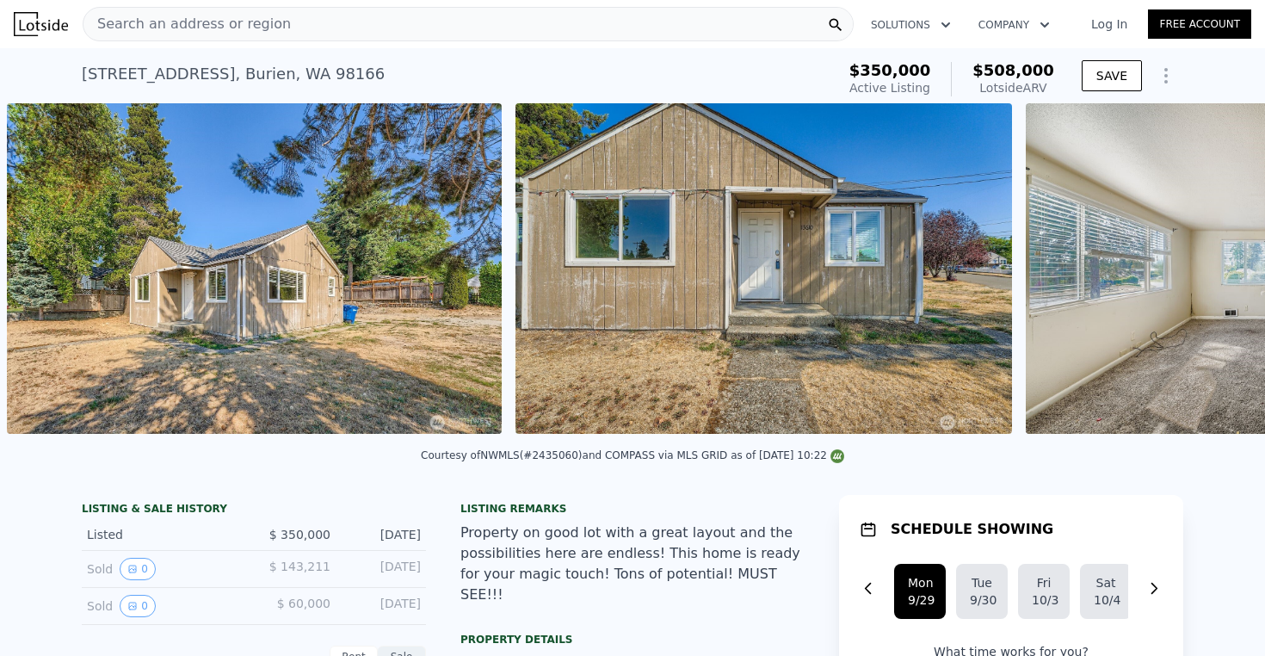
click at [1208, 276] on img at bounding box center [1273, 268] width 496 height 330
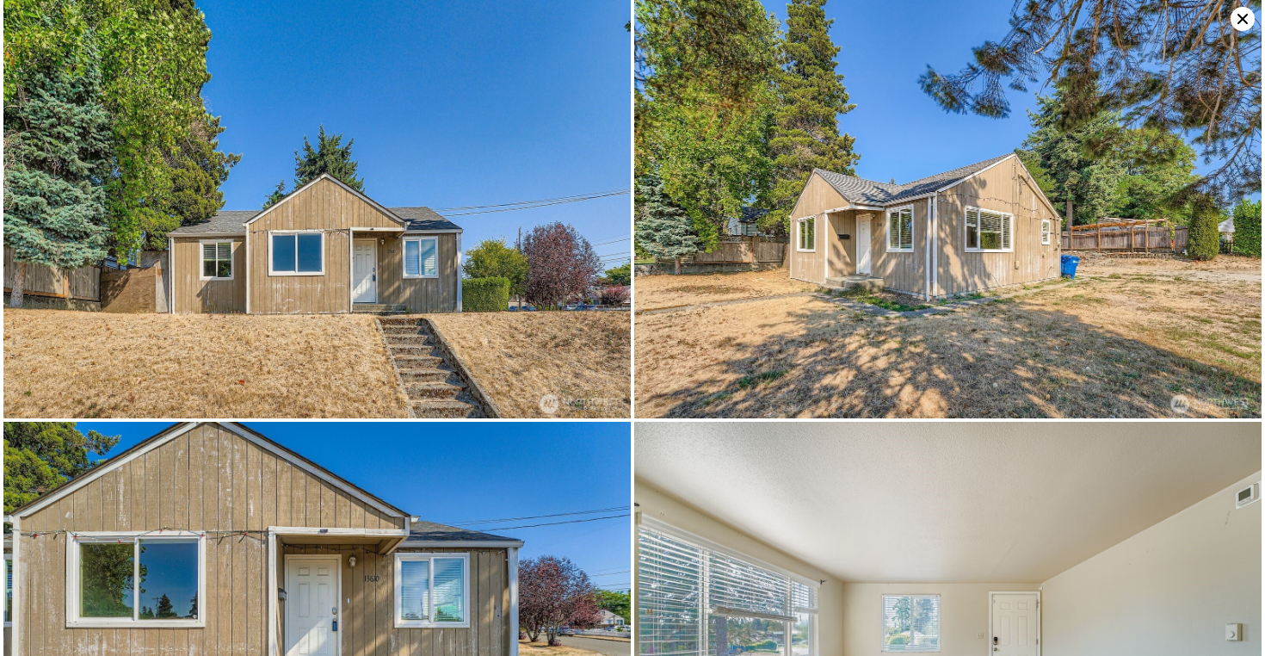
click at [1208, 276] on img at bounding box center [947, 209] width 627 height 418
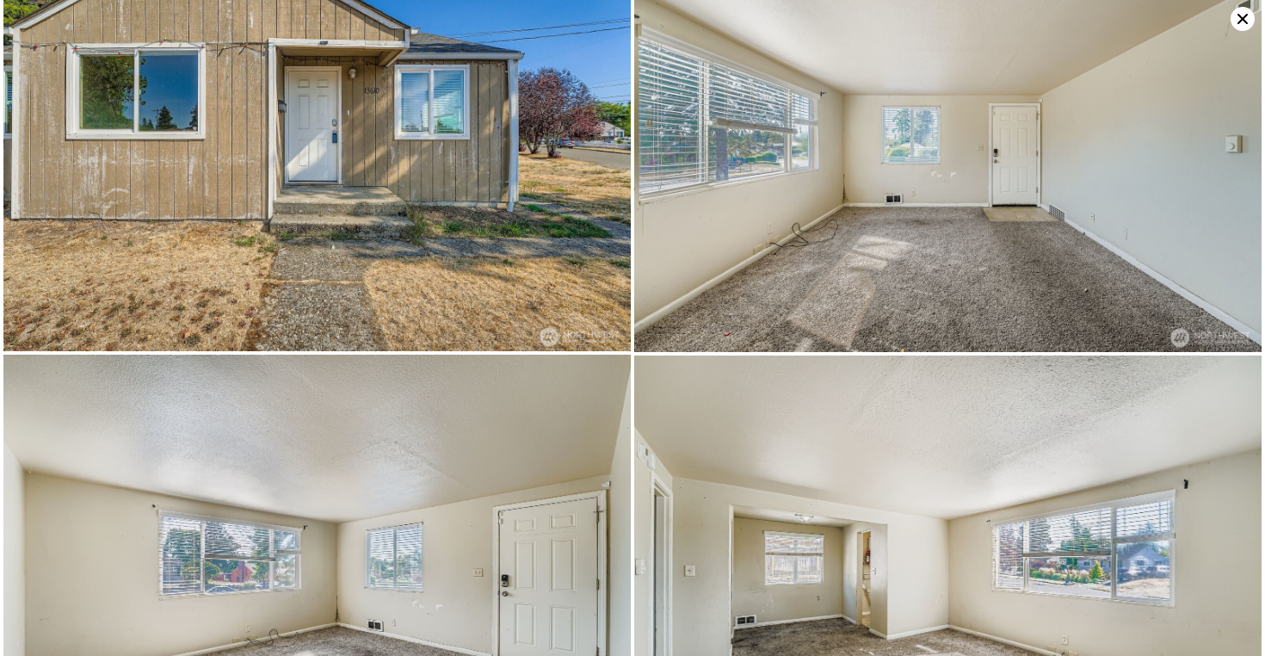
scroll to position [0, 0]
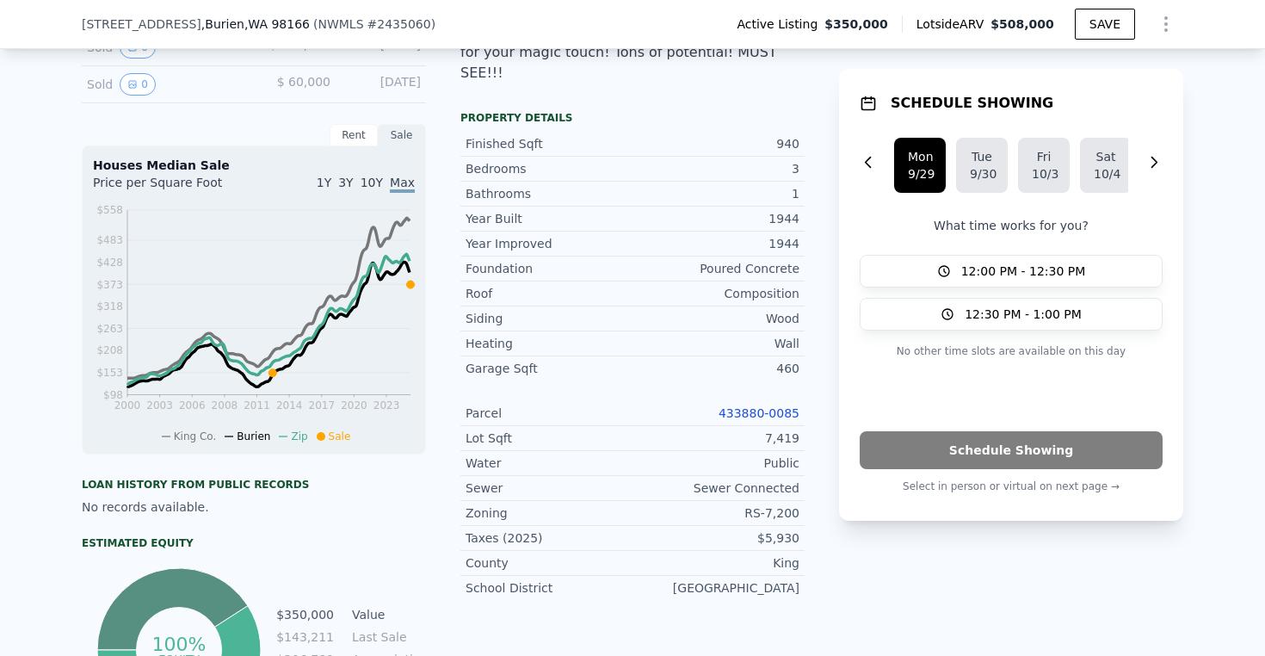
scroll to position [637, 0]
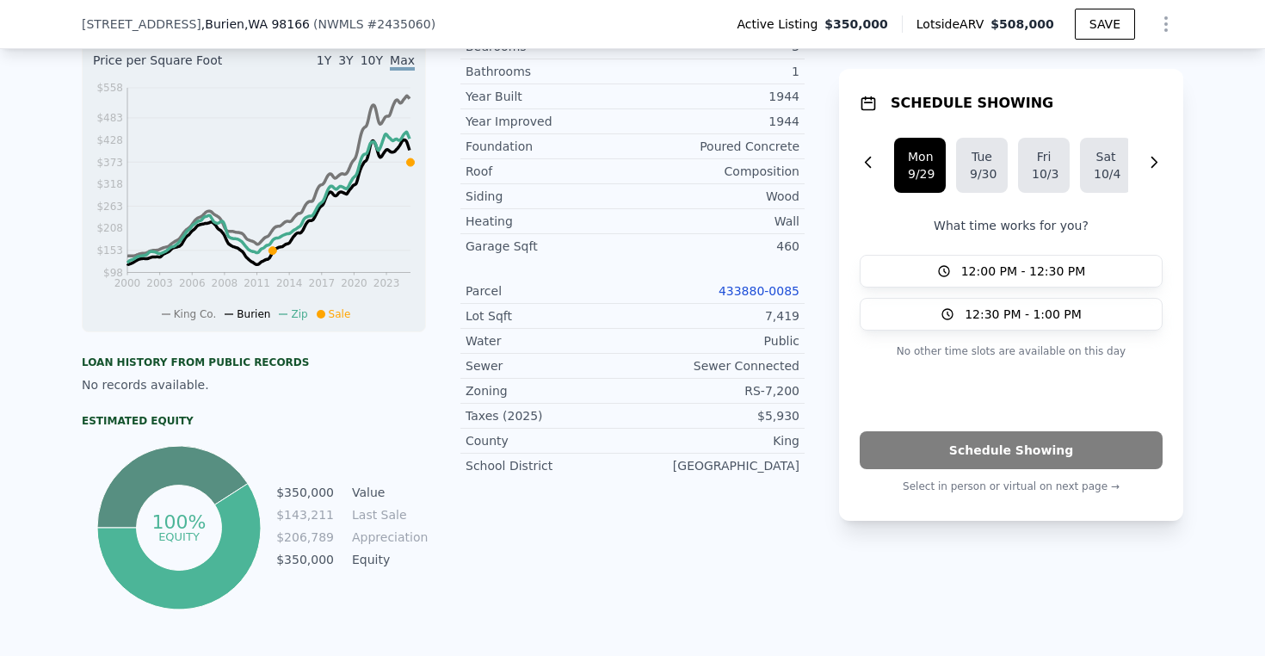
click at [761, 284] on link "433880-0085" at bounding box center [758, 291] width 81 height 14
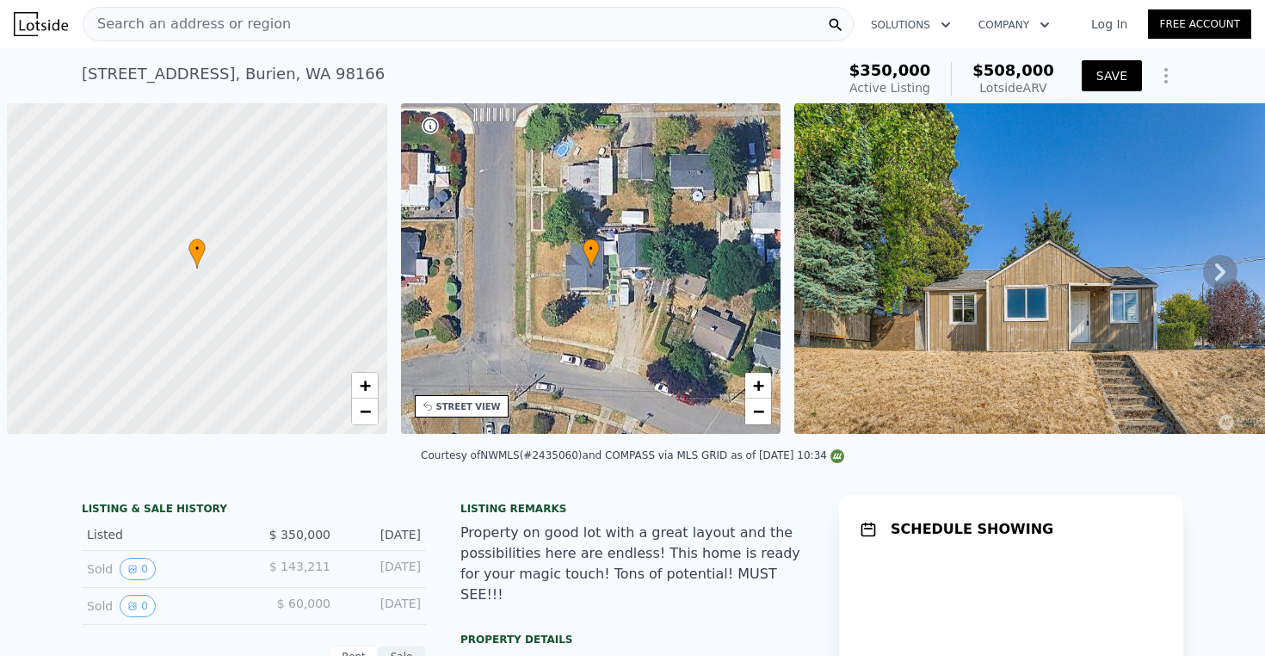
scroll to position [0, 7]
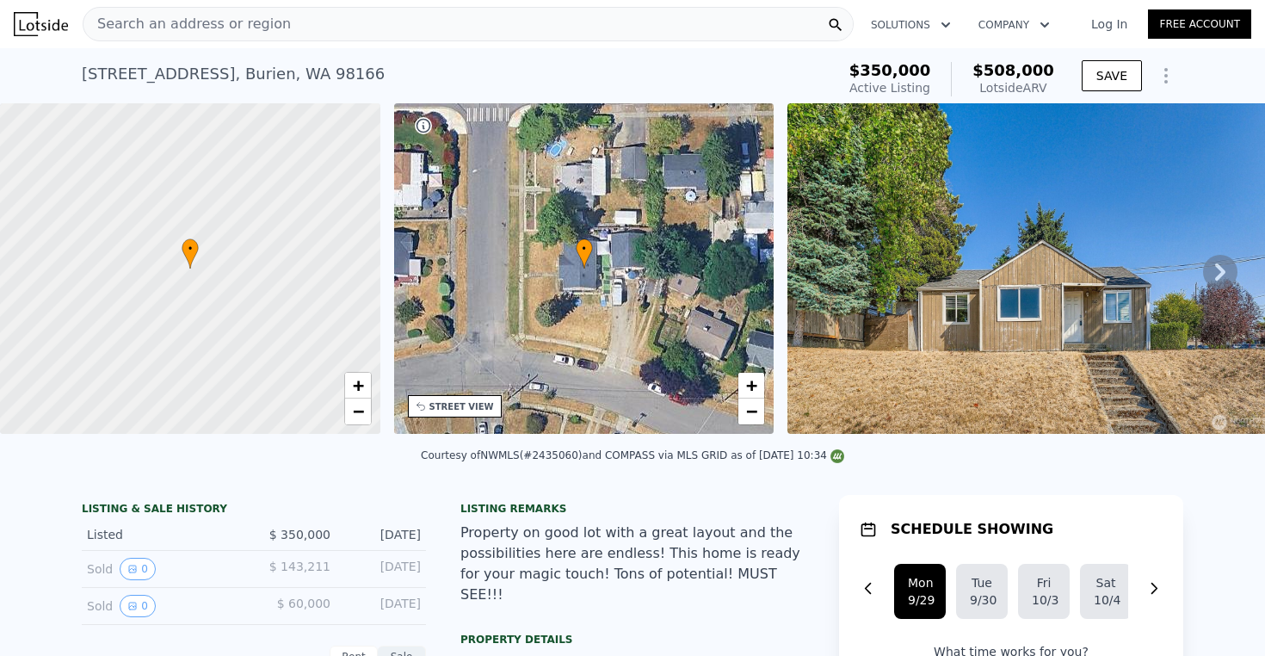
click at [1165, 70] on icon "Show Options" at bounding box center [1166, 76] width 2 height 14
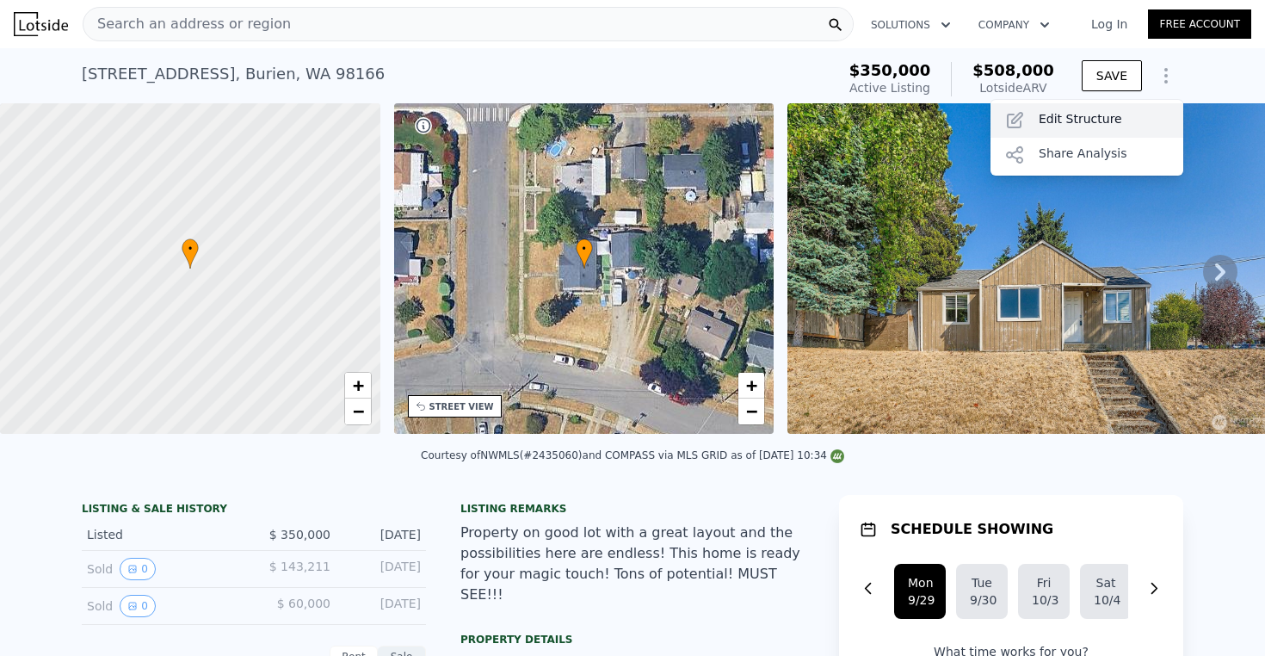
click at [1093, 117] on div "Edit Structure" at bounding box center [1086, 120] width 193 height 34
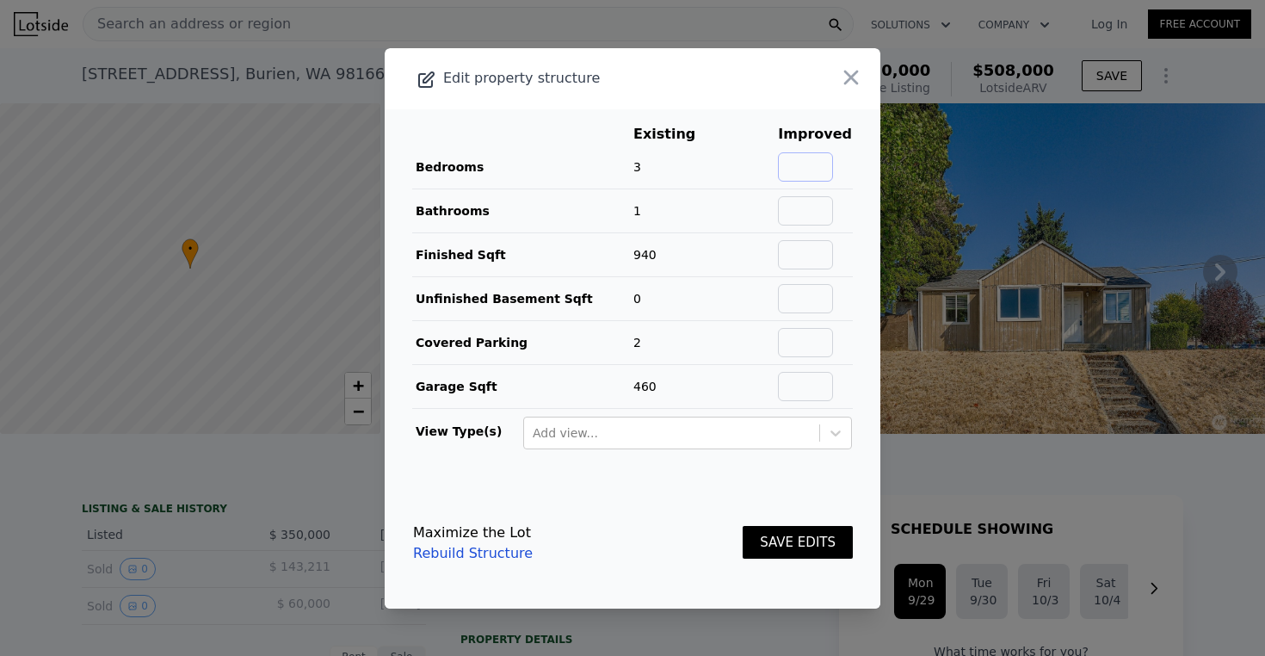
click at [807, 162] on input "text" at bounding box center [805, 166] width 55 height 29
type input "4"
click at [811, 204] on input "text" at bounding box center [805, 210] width 55 height 29
type input "2"
click at [808, 251] on input "text" at bounding box center [805, 254] width 55 height 29
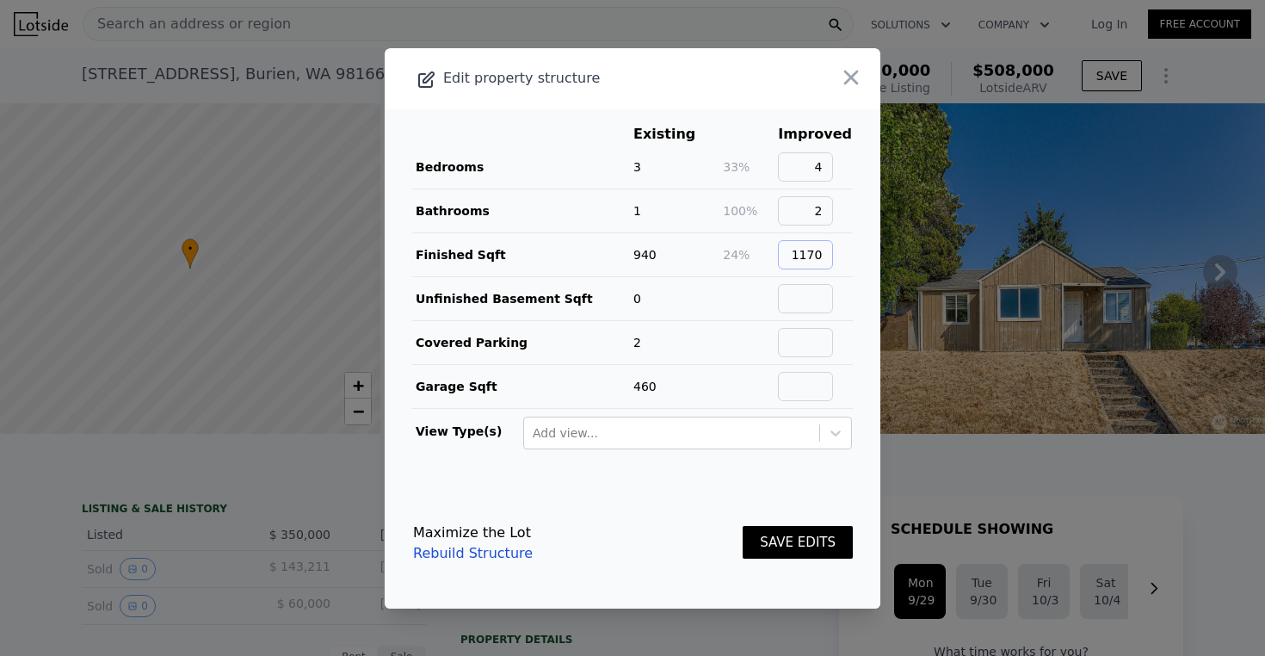
type input "1170"
click at [808, 347] on input "text" at bounding box center [805, 342] width 55 height 29
type input "1"
click at [815, 392] on input "text" at bounding box center [805, 386] width 55 height 29
type input "230"
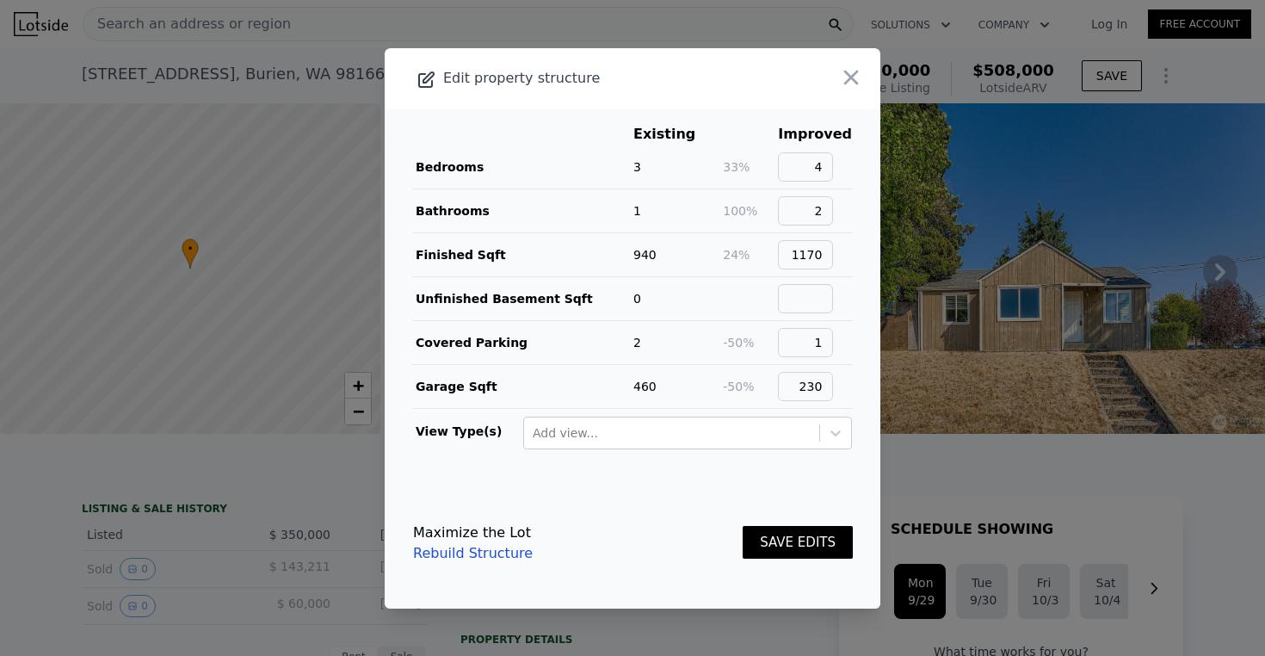
click at [702, 483] on footer "Maximize the Lot Rebuild Structure SAVE EDITS" at bounding box center [633, 542] width 496 height 131
click at [767, 545] on button "SAVE EDITS" at bounding box center [797, 543] width 110 height 34
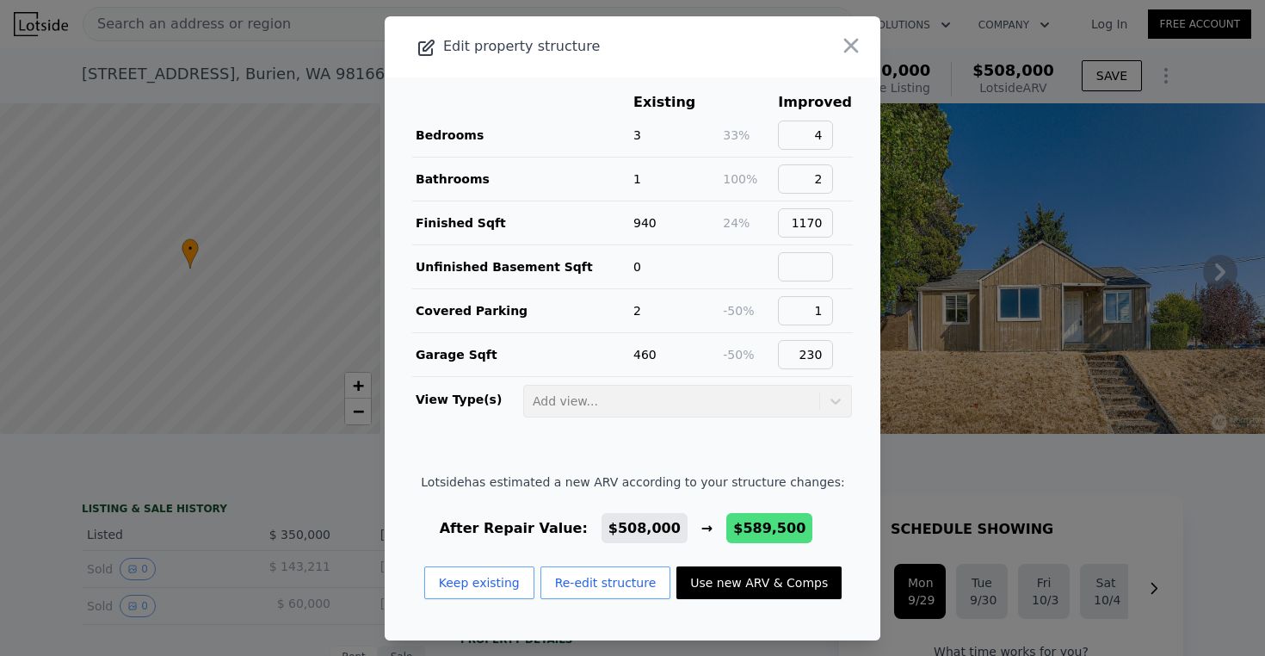
click at [735, 587] on button "Use new ARV & Comps" at bounding box center [758, 582] width 165 height 33
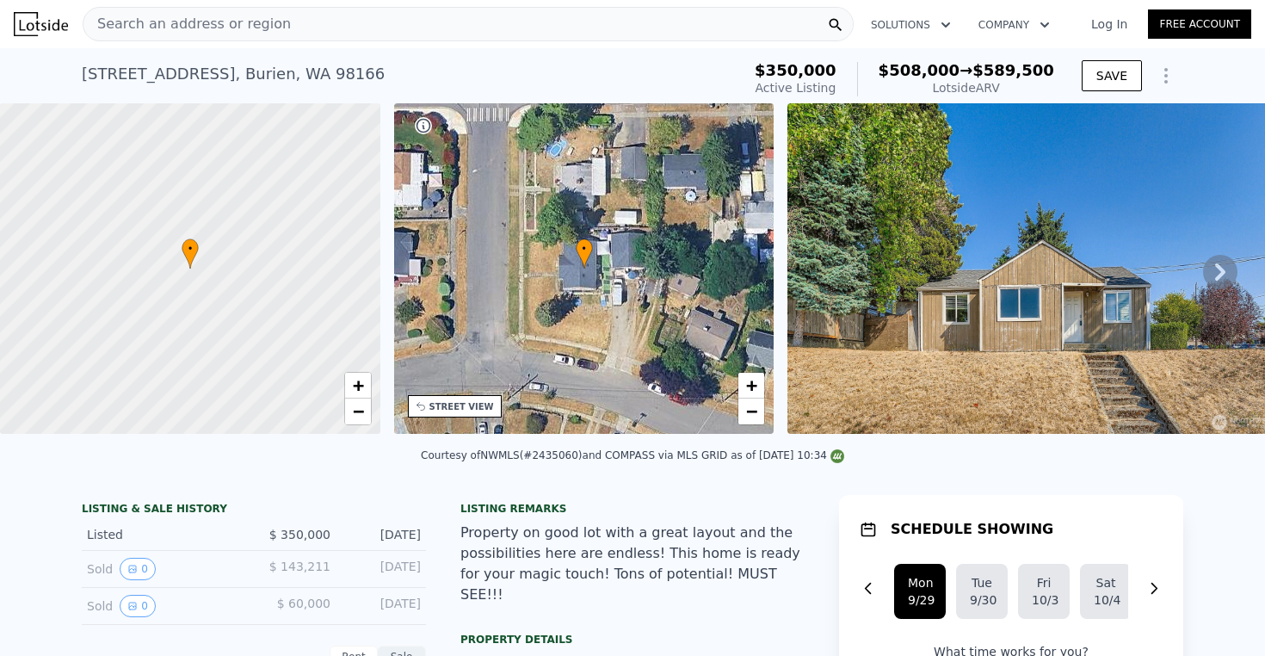
checkbox input "false"
type input "$ 589,500"
type input "2"
type input "910"
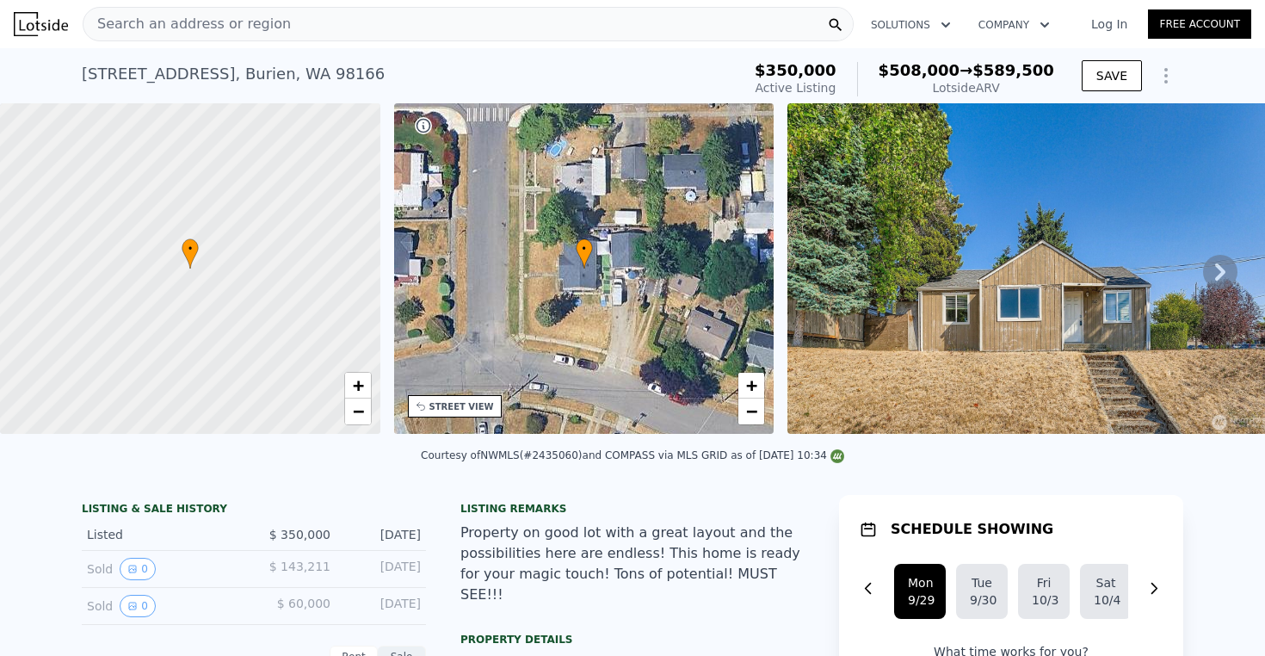
type input "1580"
type input "11085"
type input "$ 172,872"
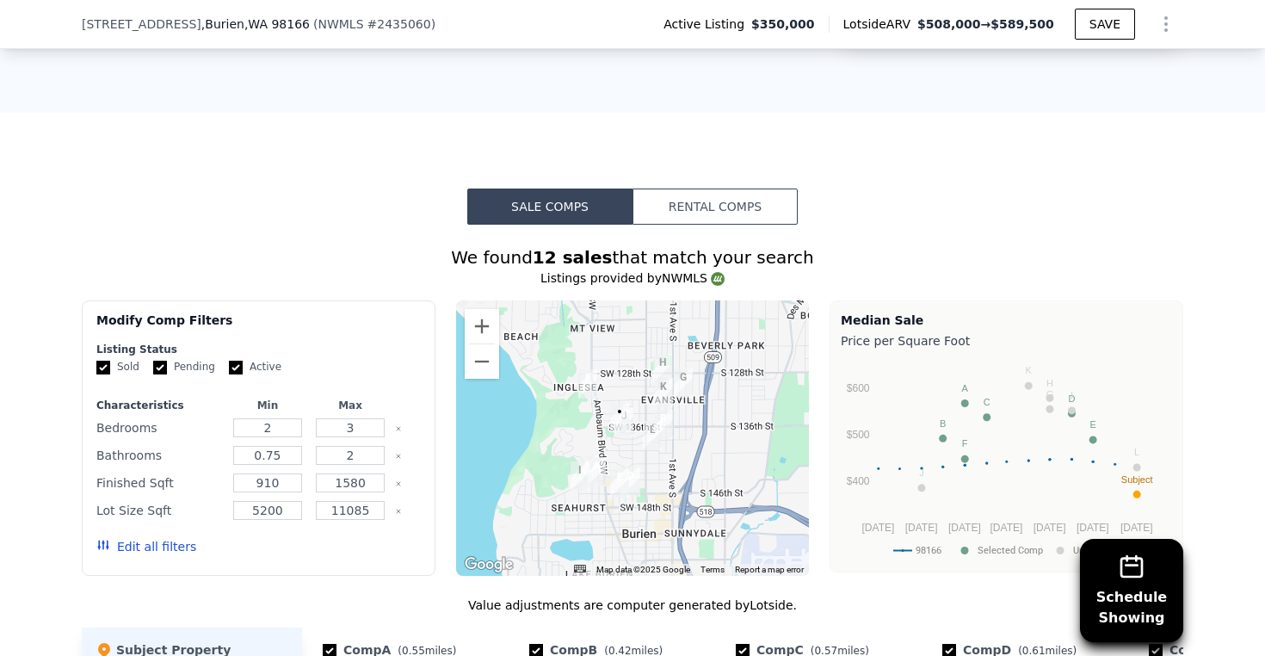
scroll to position [1238, 0]
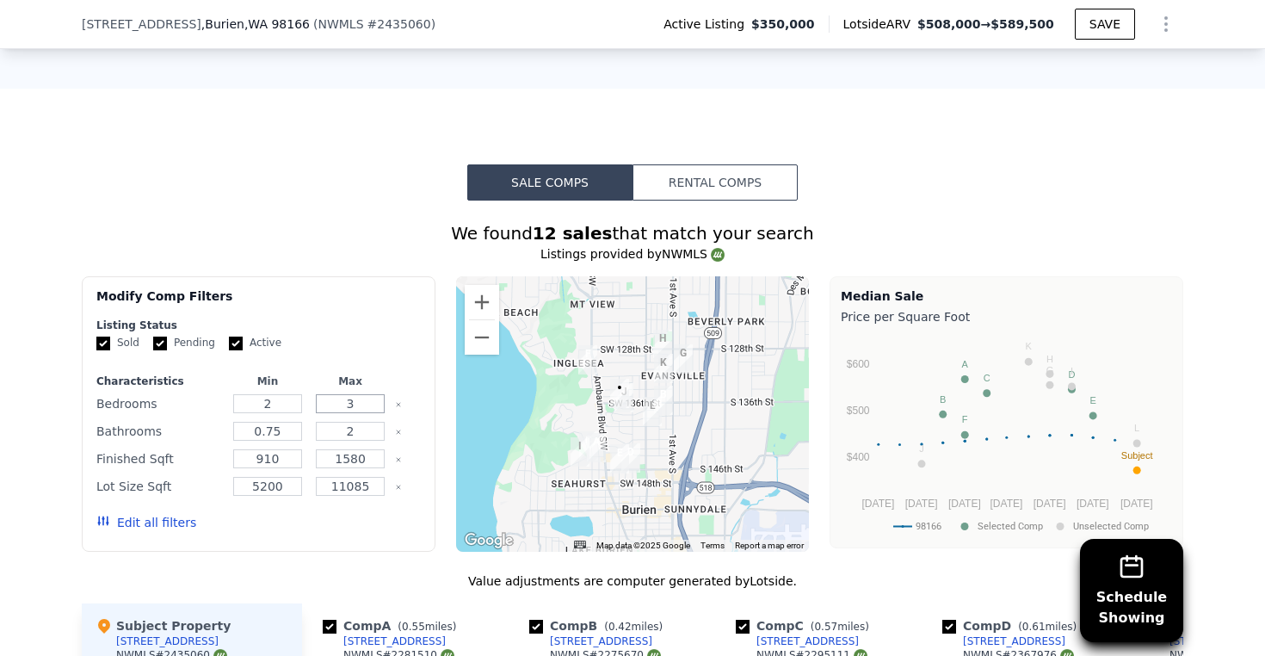
click at [349, 413] on input "3" at bounding box center [350, 403] width 68 height 19
drag, startPoint x: 350, startPoint y: 415, endPoint x: 323, endPoint y: 409, distance: 27.3
click at [323, 409] on input "3" at bounding box center [350, 403] width 68 height 19
type input "4"
drag, startPoint x: 275, startPoint y: 467, endPoint x: 221, endPoint y: 467, distance: 54.2
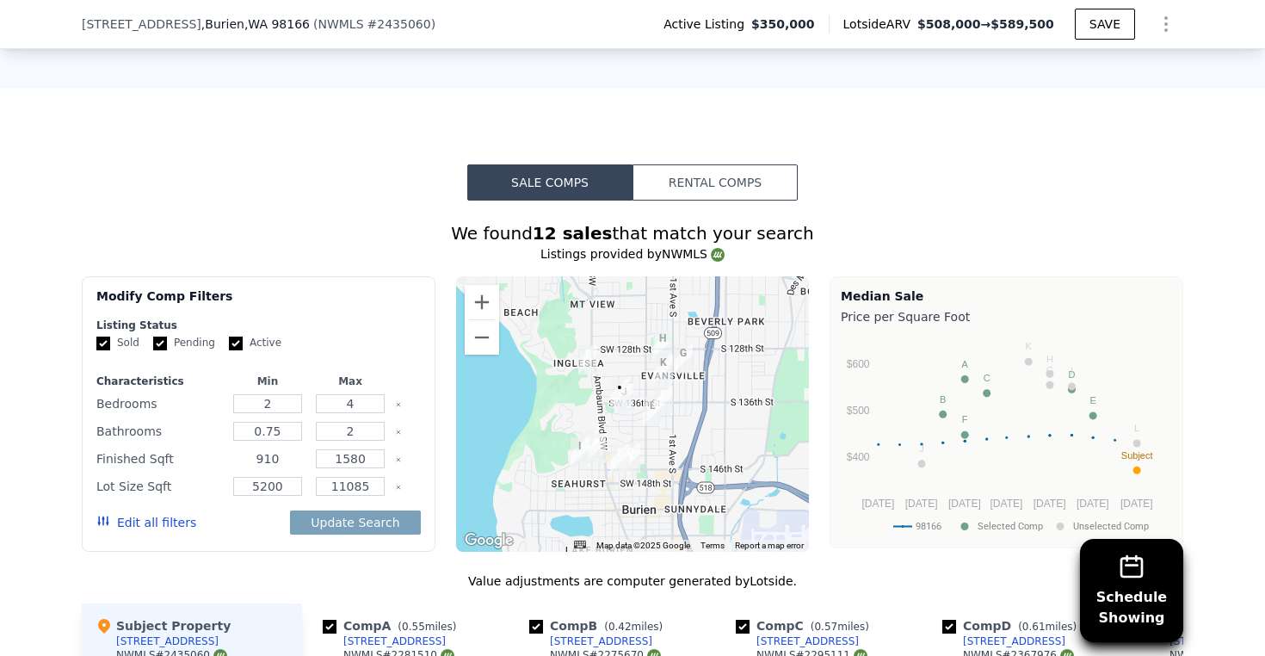
click at [221, 467] on div "Finished Sqft 910 1580" at bounding box center [258, 458] width 324 height 24
click at [277, 468] on input "90" at bounding box center [267, 458] width 68 height 19
type input "900"
type input "1370"
click at [281, 496] on input "5200" at bounding box center [267, 486] width 68 height 19
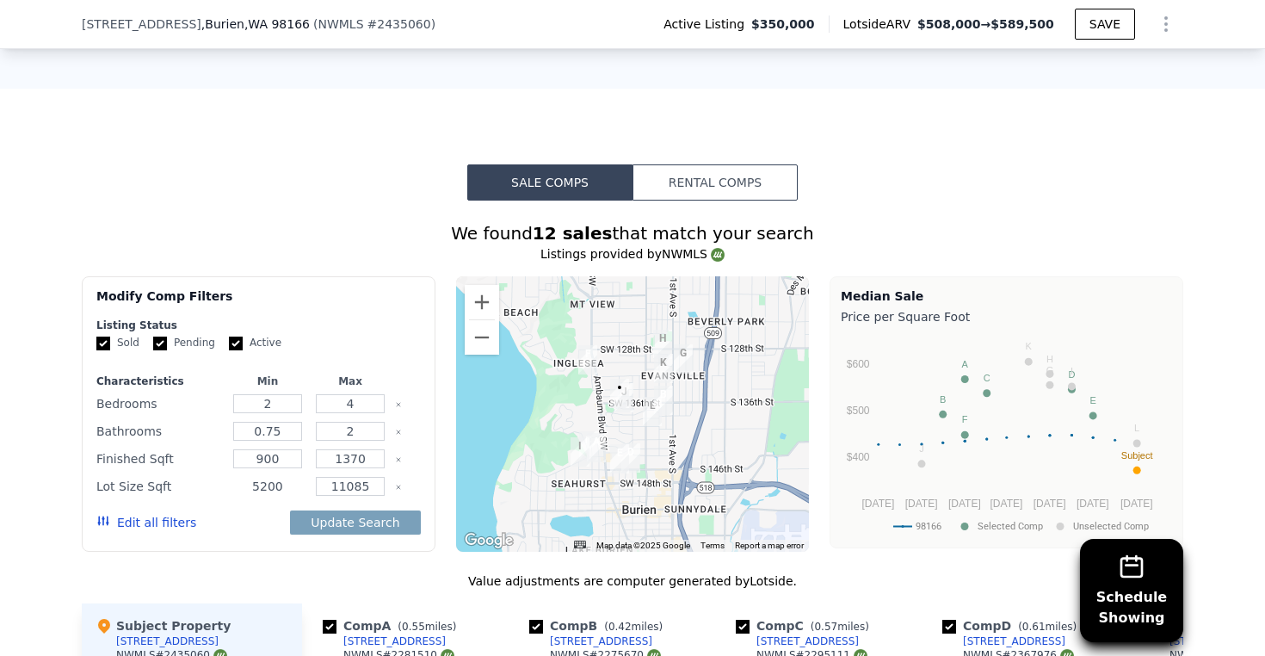
drag, startPoint x: 279, startPoint y: 498, endPoint x: 216, endPoint y: 496, distance: 62.8
click at [217, 497] on div "Lot Size Sqft 5200 11085" at bounding box center [258, 486] width 324 height 24
type input "4000"
click at [336, 530] on button "Update Search" at bounding box center [355, 522] width 130 height 24
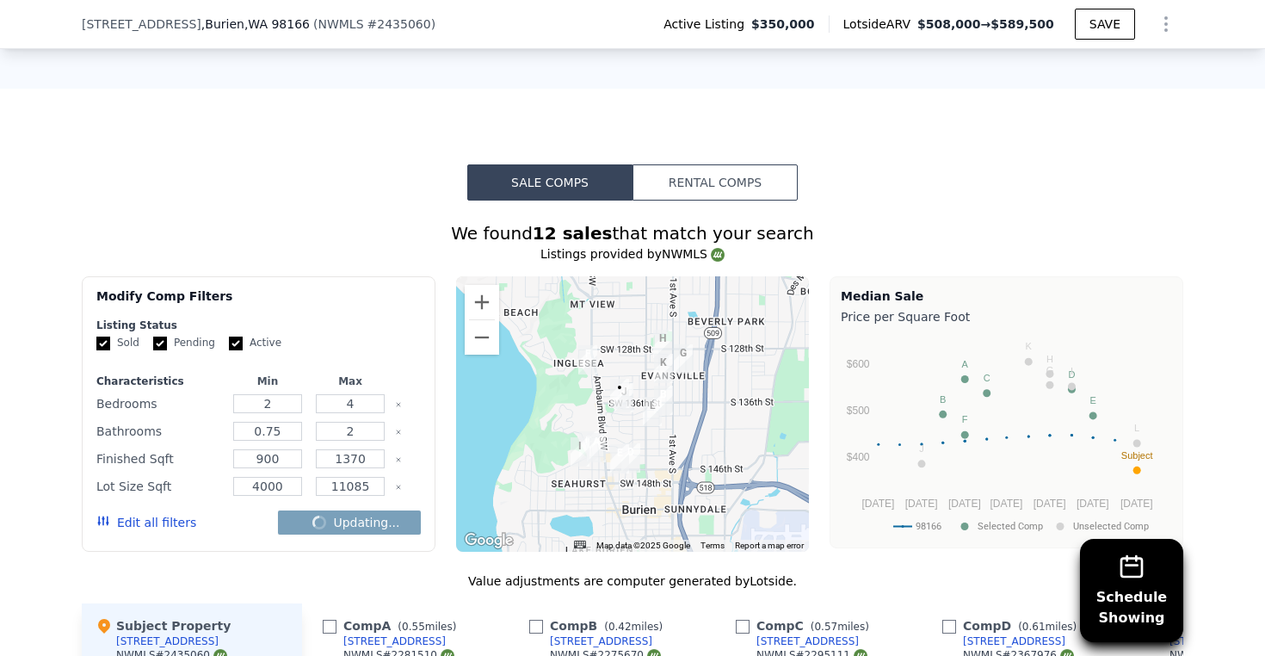
checkbox input "false"
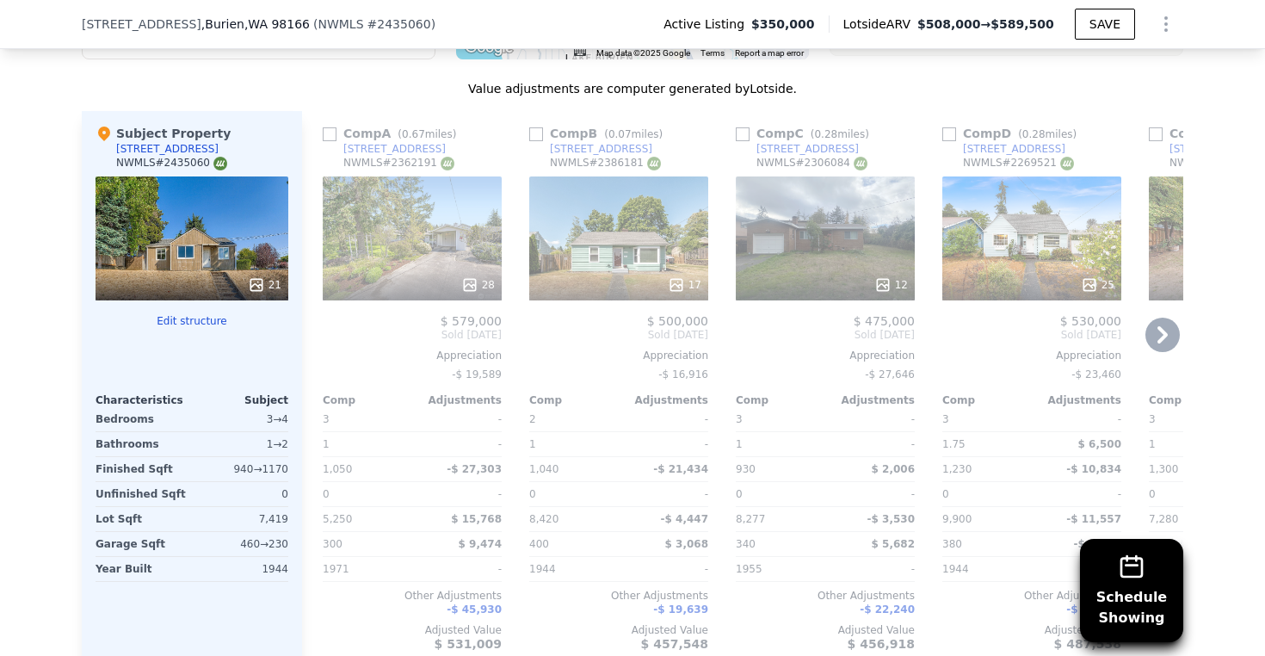
scroll to position [1733, 0]
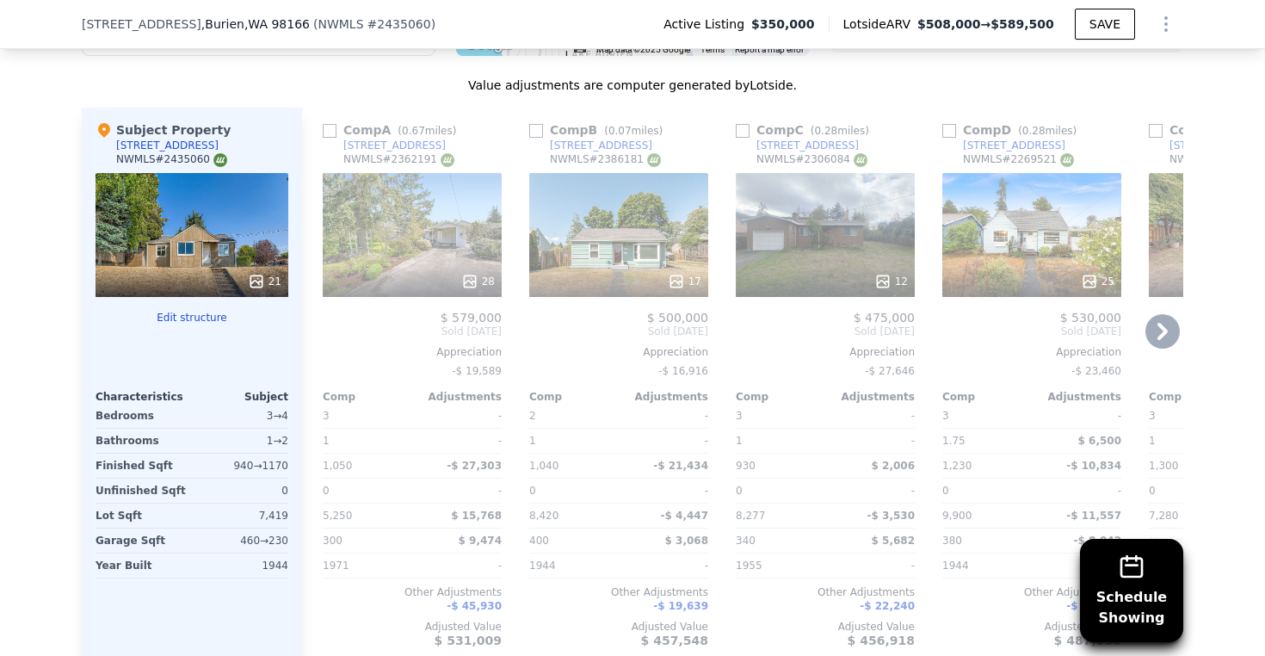
click at [1163, 348] on icon at bounding box center [1162, 331] width 34 height 34
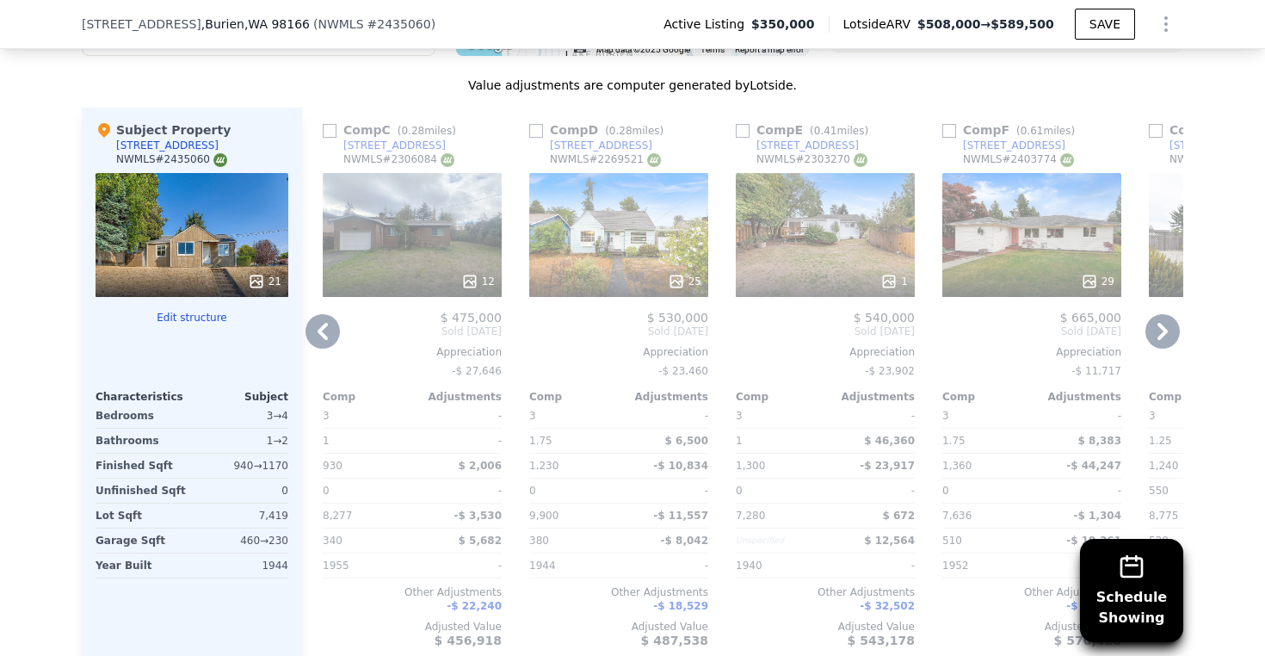
click at [1162, 348] on icon at bounding box center [1162, 331] width 34 height 34
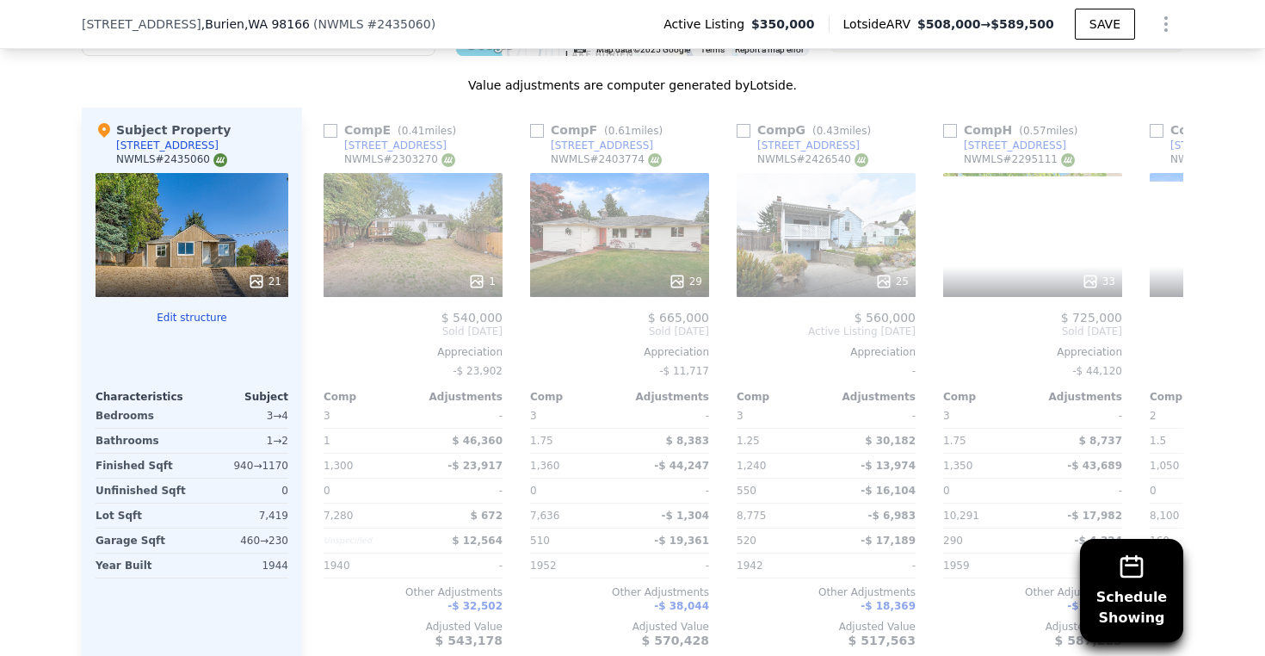
scroll to position [0, 826]
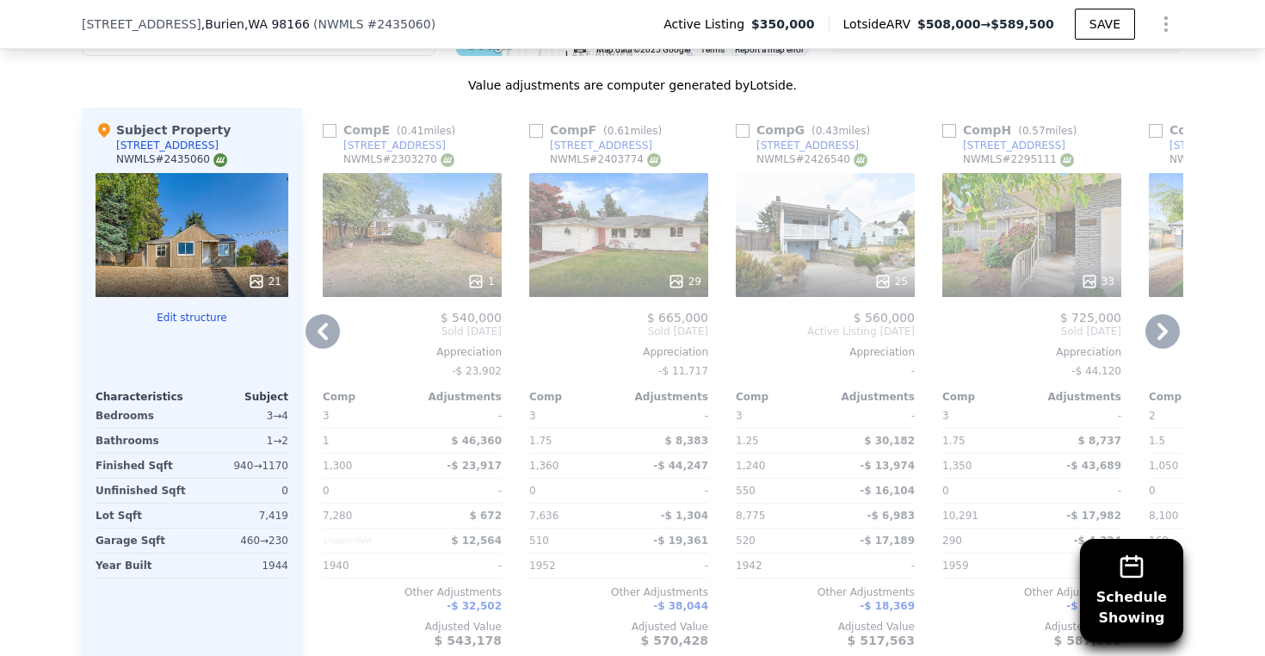
click at [1162, 342] on icon at bounding box center [1162, 331] width 34 height 34
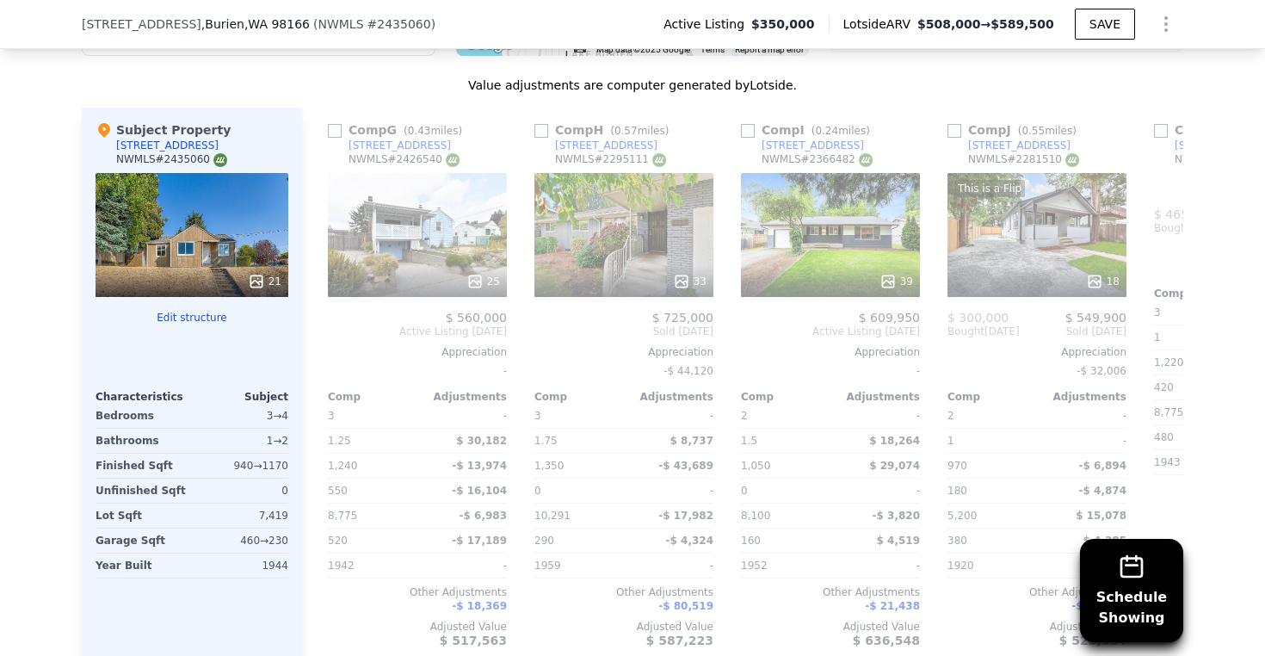
scroll to position [0, 1239]
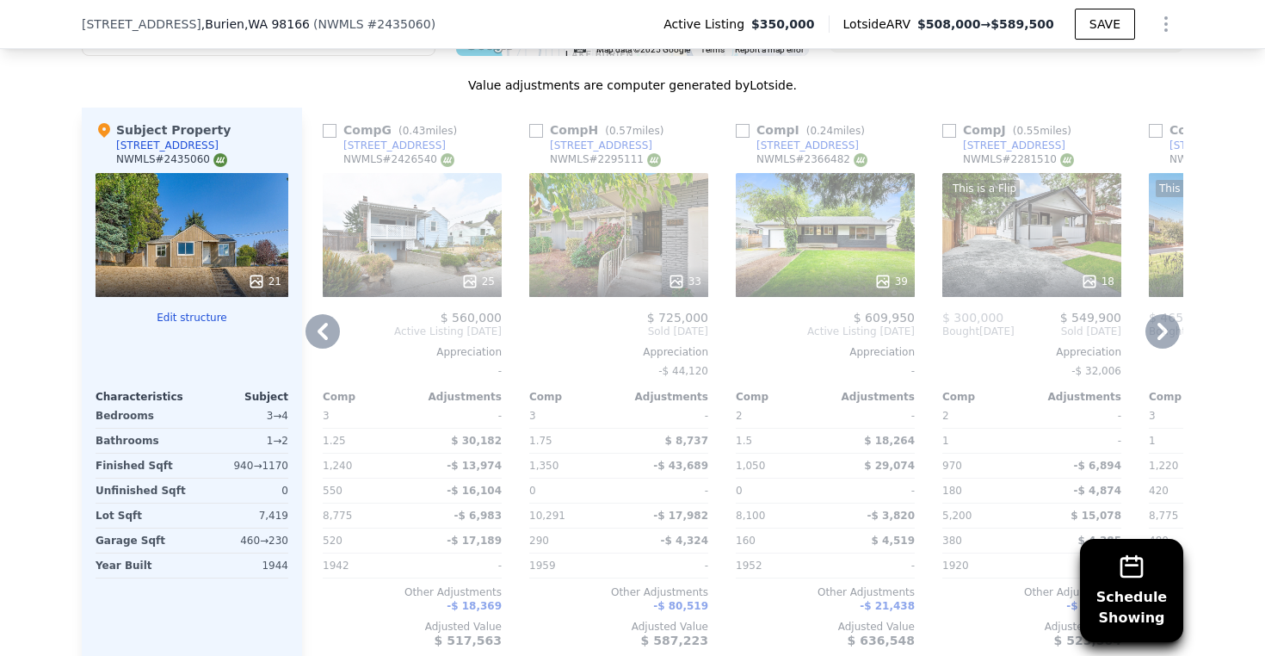
click at [1162, 342] on icon at bounding box center [1162, 331] width 34 height 34
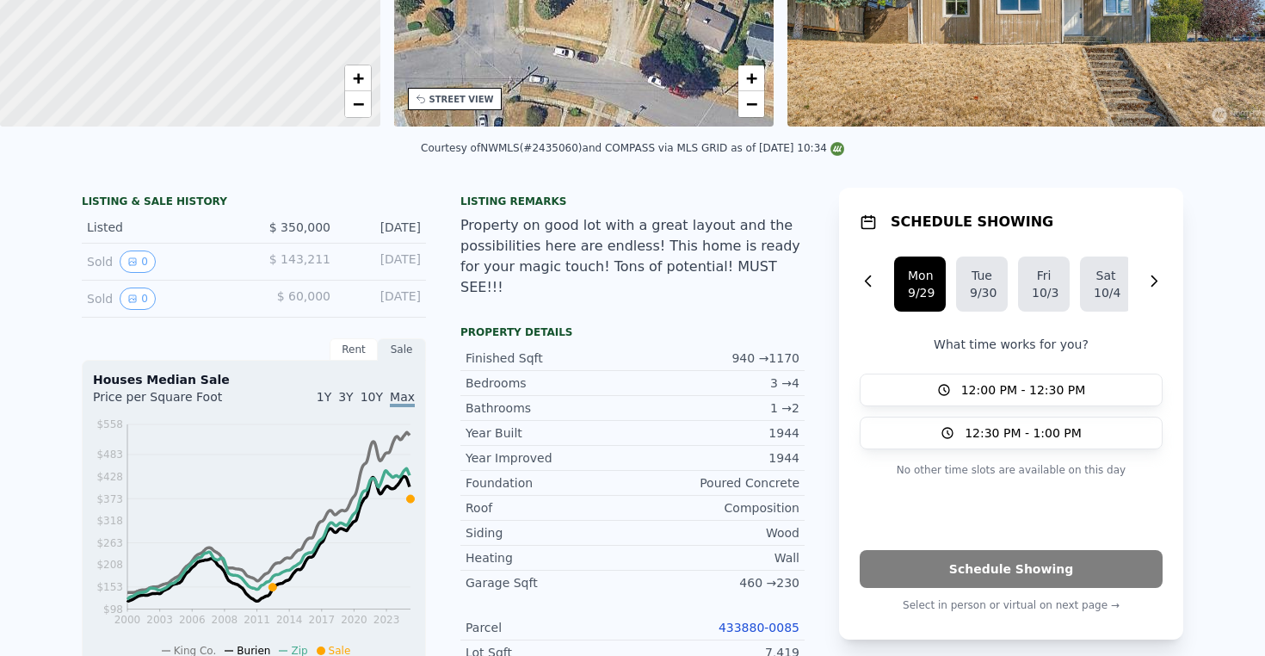
scroll to position [0, 0]
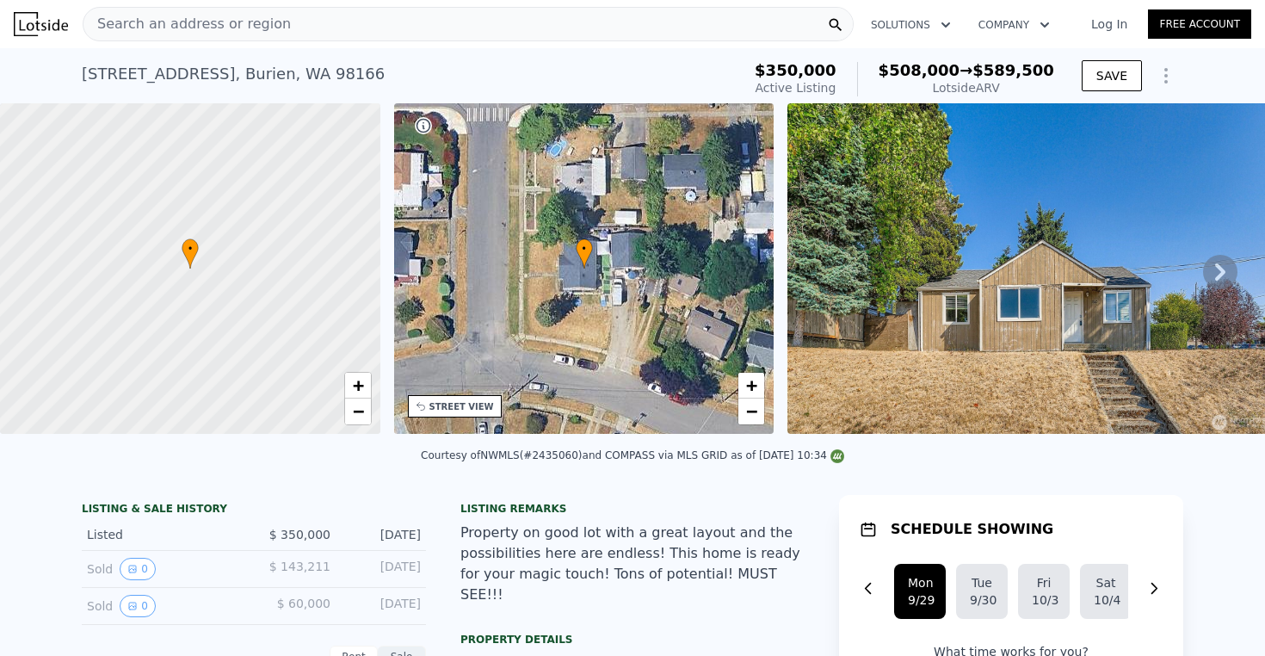
click at [1157, 86] on icon "Show Options" at bounding box center [1165, 75] width 21 height 21
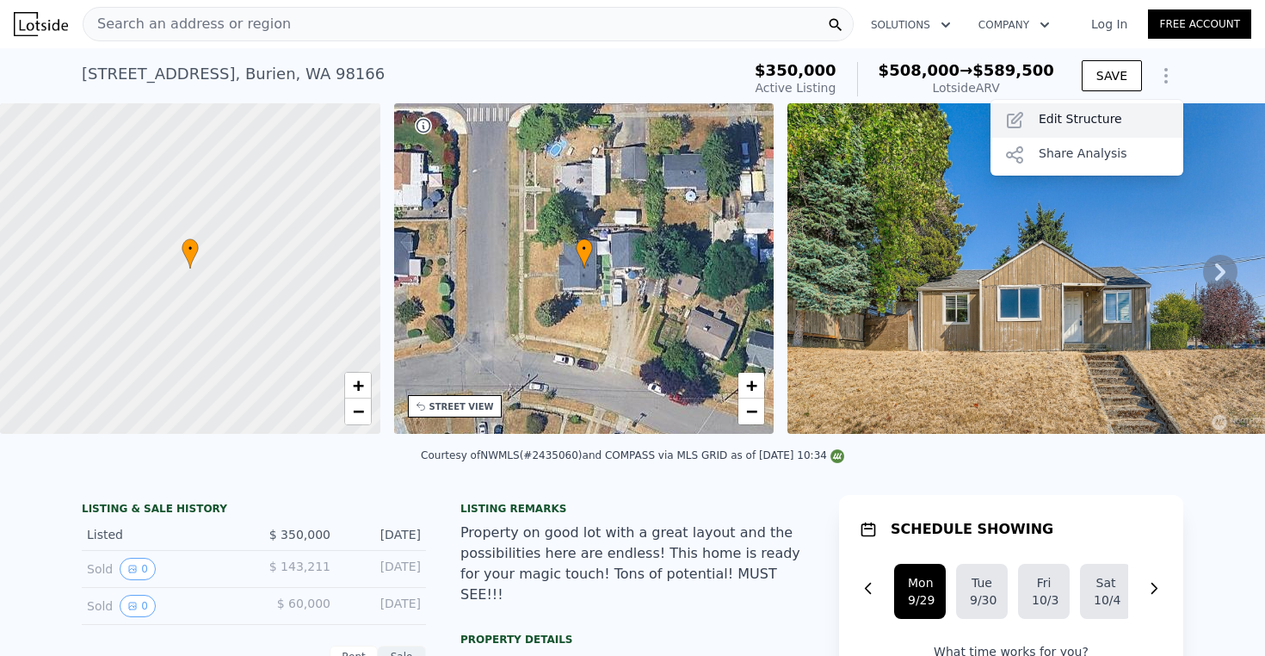
click at [1092, 130] on div "Edit Structure" at bounding box center [1086, 120] width 193 height 34
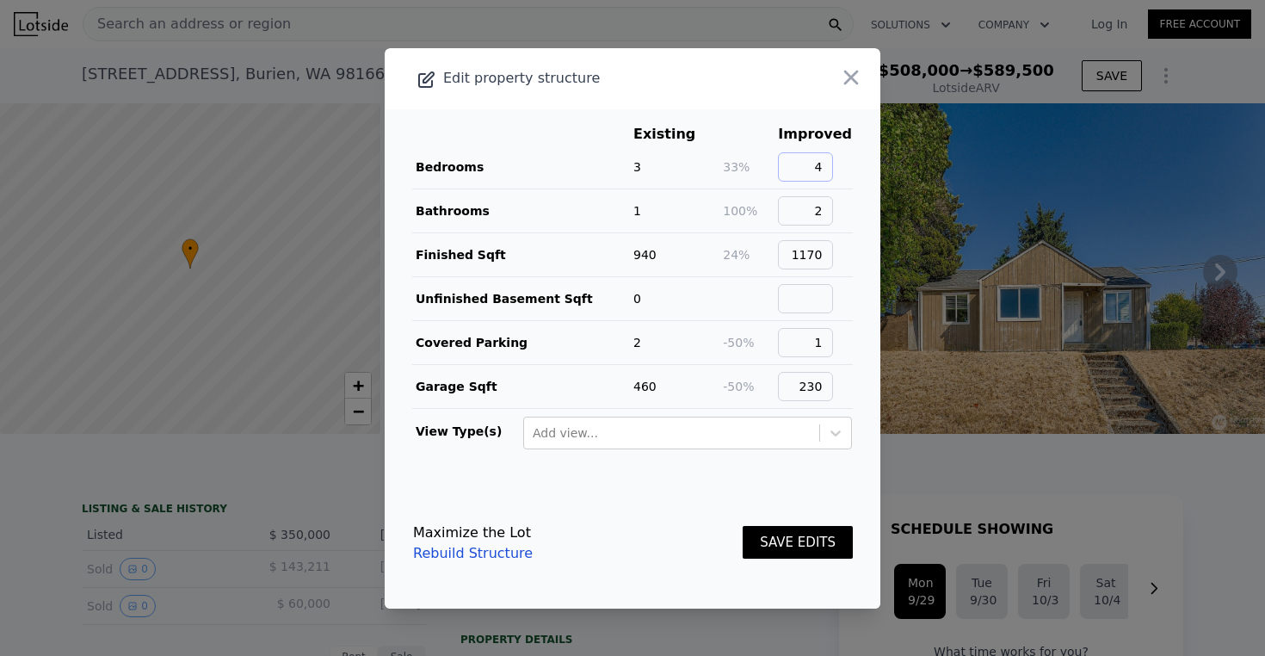
drag, startPoint x: 805, startPoint y: 167, endPoint x: 857, endPoint y: 163, distance: 51.8
click at [857, 163] on main "Existing Improved Bedrooms 3 33% 4 Bathrooms 1 100% 2 Finished Sqft 940 24% 117…" at bounding box center [633, 293] width 496 height 368
type input "3"
drag, startPoint x: 810, startPoint y: 206, endPoint x: 834, endPoint y: 206, distance: 24.1
click at [834, 206] on td "2" at bounding box center [815, 210] width 76 height 44
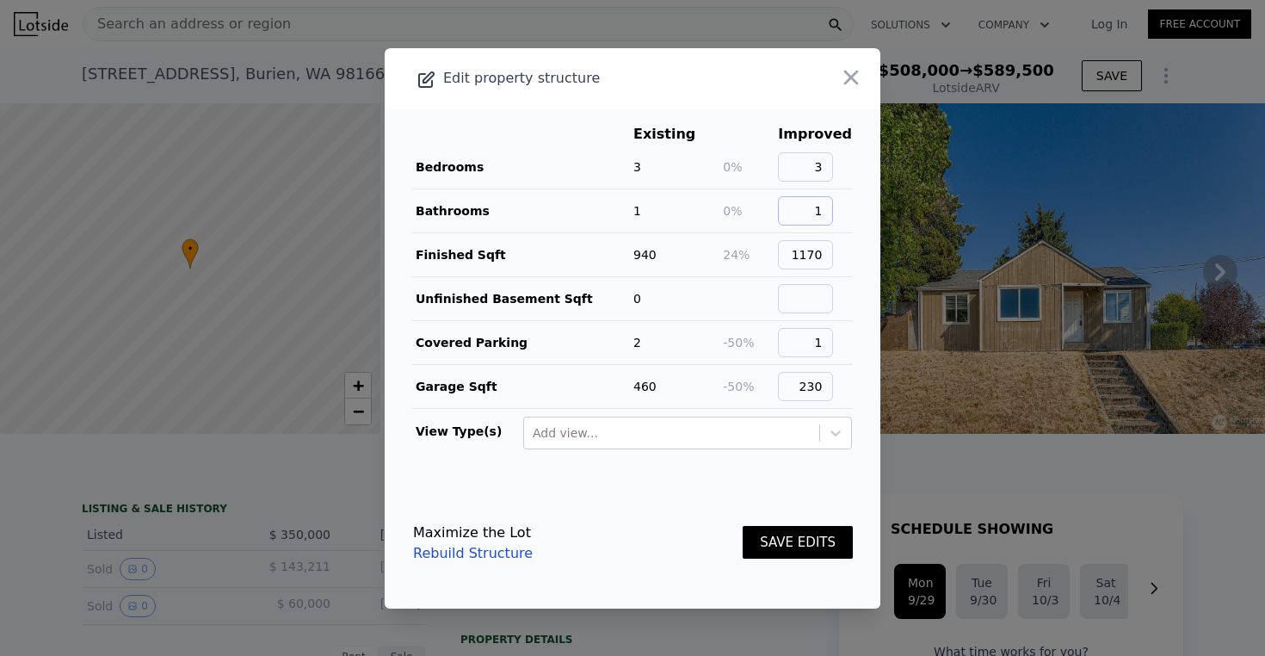
type input "1"
click at [804, 544] on button "SAVE EDITS" at bounding box center [797, 543] width 110 height 34
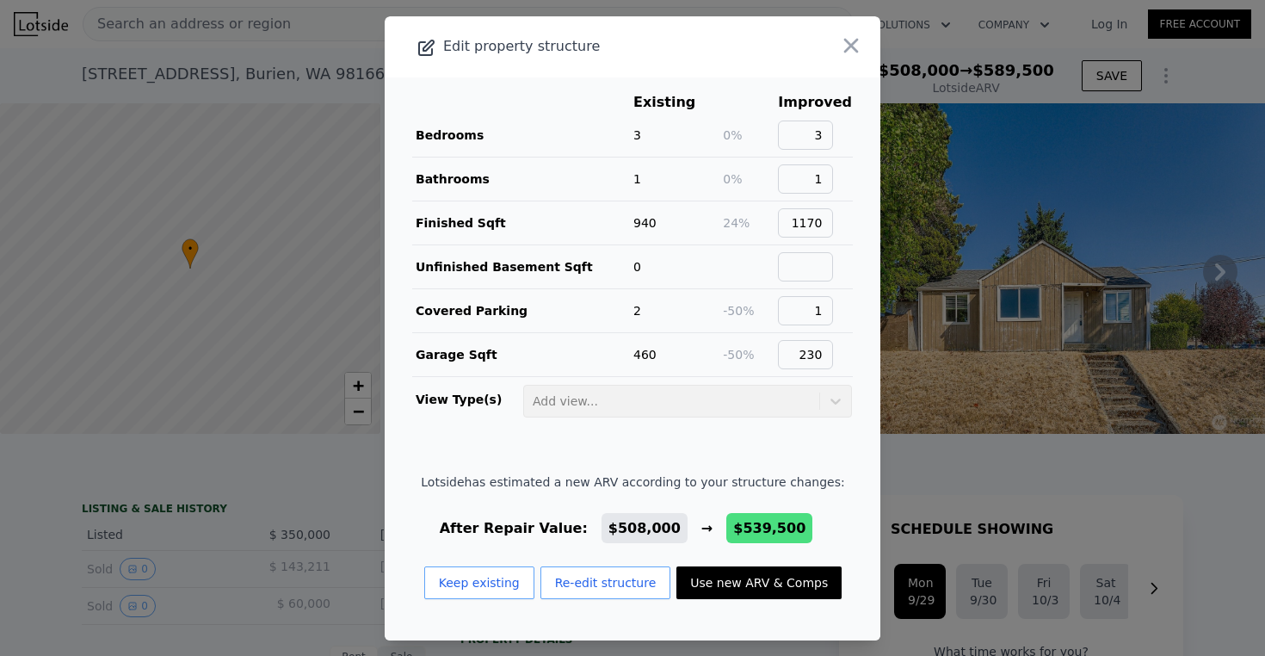
click at [748, 588] on button "Use new ARV & Comps" at bounding box center [758, 582] width 165 height 33
type input "$ 539,500"
checkbox input "true"
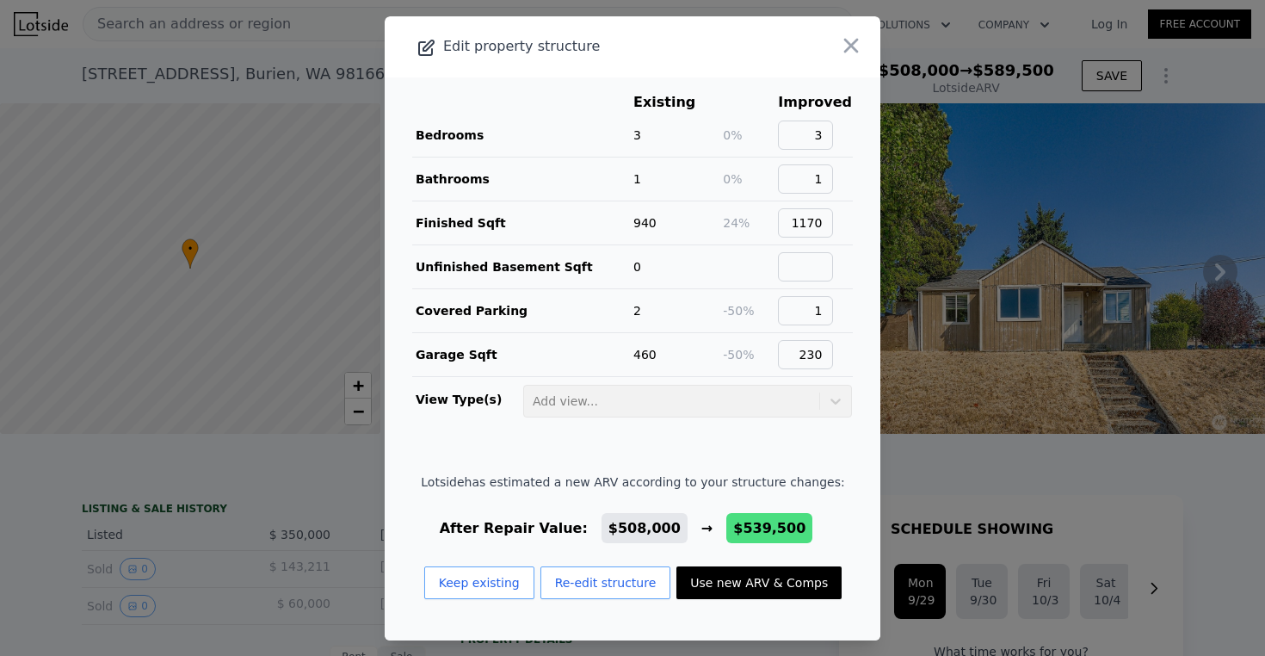
checkbox input "true"
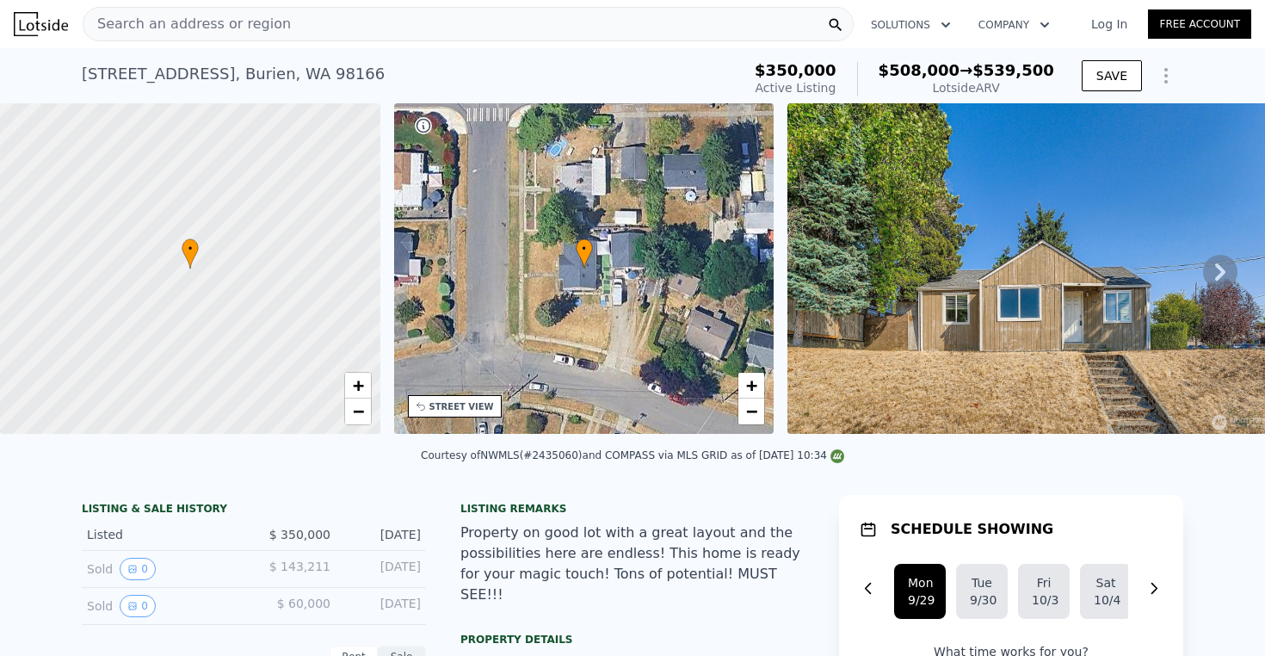
type input "3"
type input "1.75"
type input "910"
type input "1580"
type input "5200"
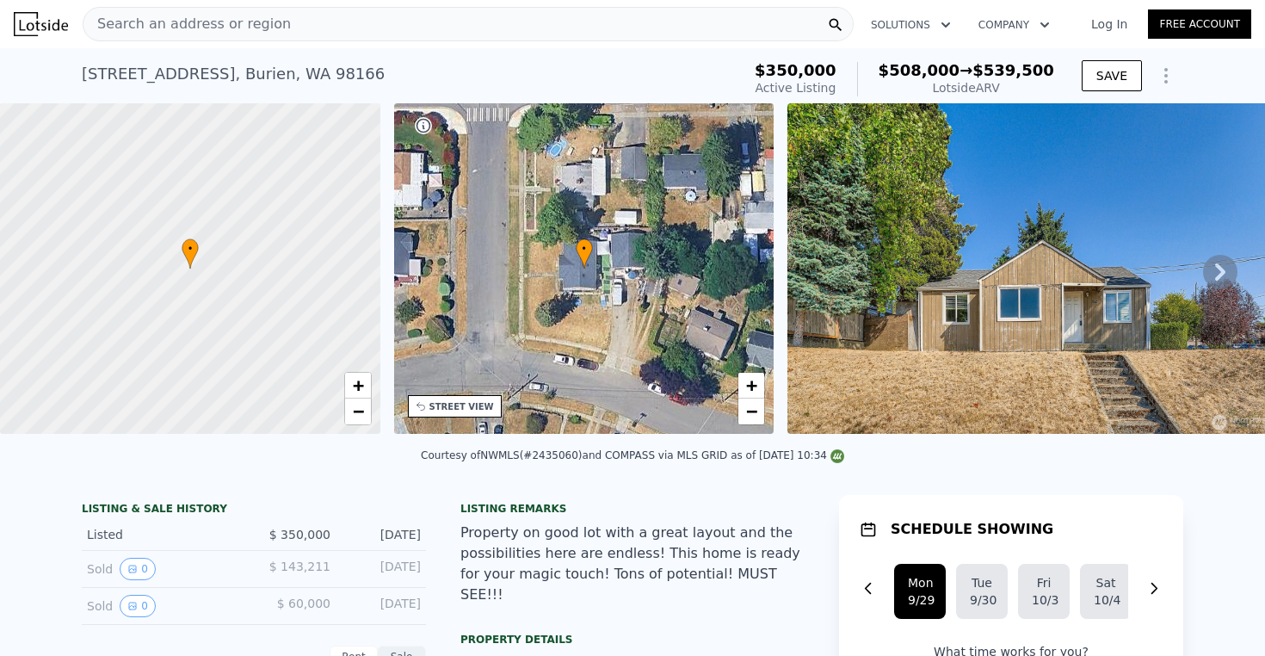
type input "$ 126,512"
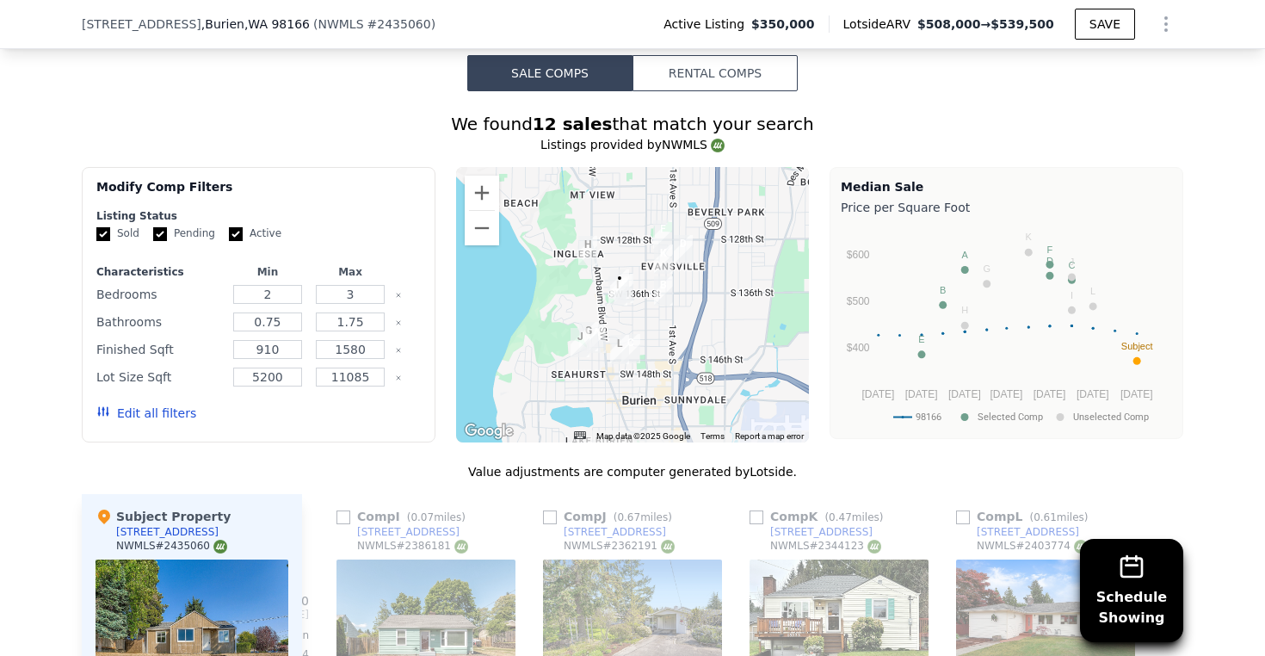
scroll to position [1668, 0]
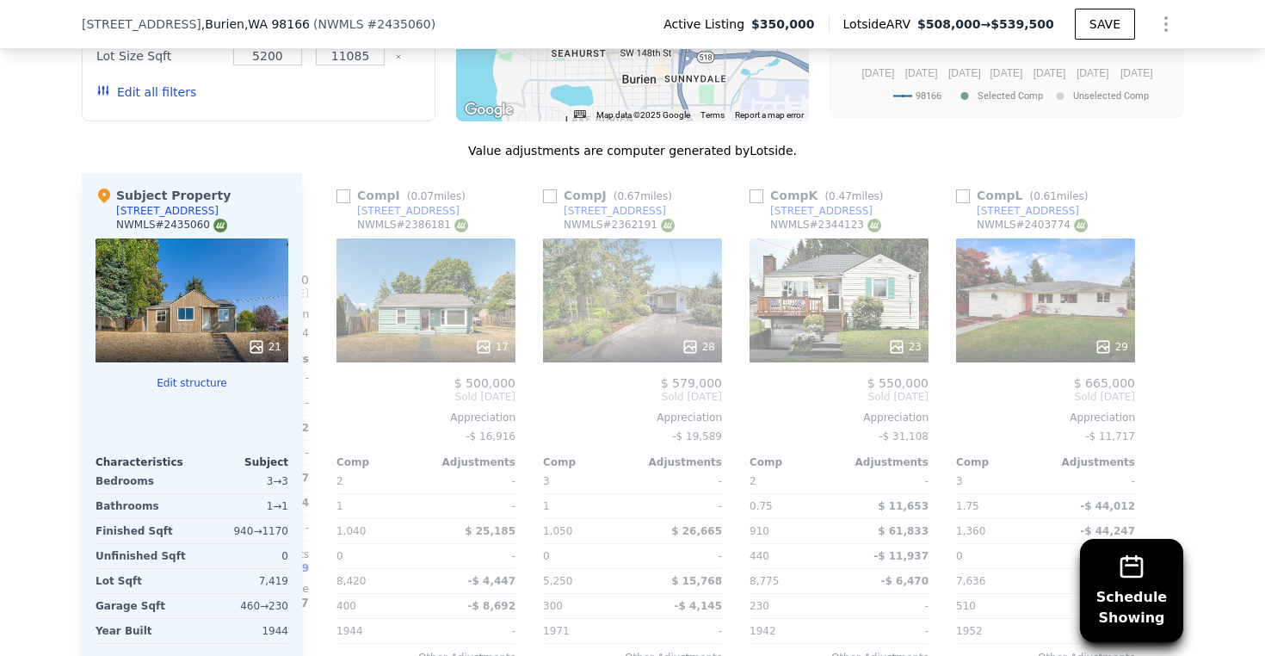
click at [1226, 244] on div "Schedule Showing We found 12 sales that match your search Listings provided by …" at bounding box center [632, 263] width 1265 height 987
click at [319, 412] on icon at bounding box center [322, 396] width 34 height 34
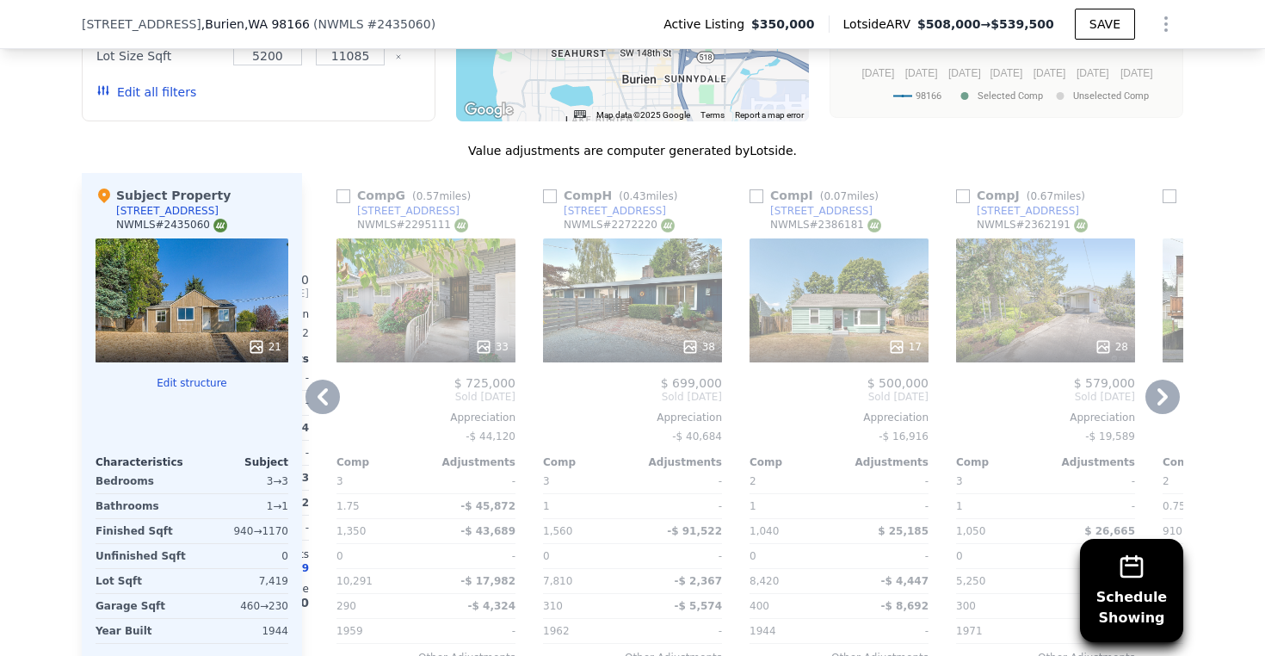
click at [317, 410] on icon at bounding box center [322, 396] width 34 height 34
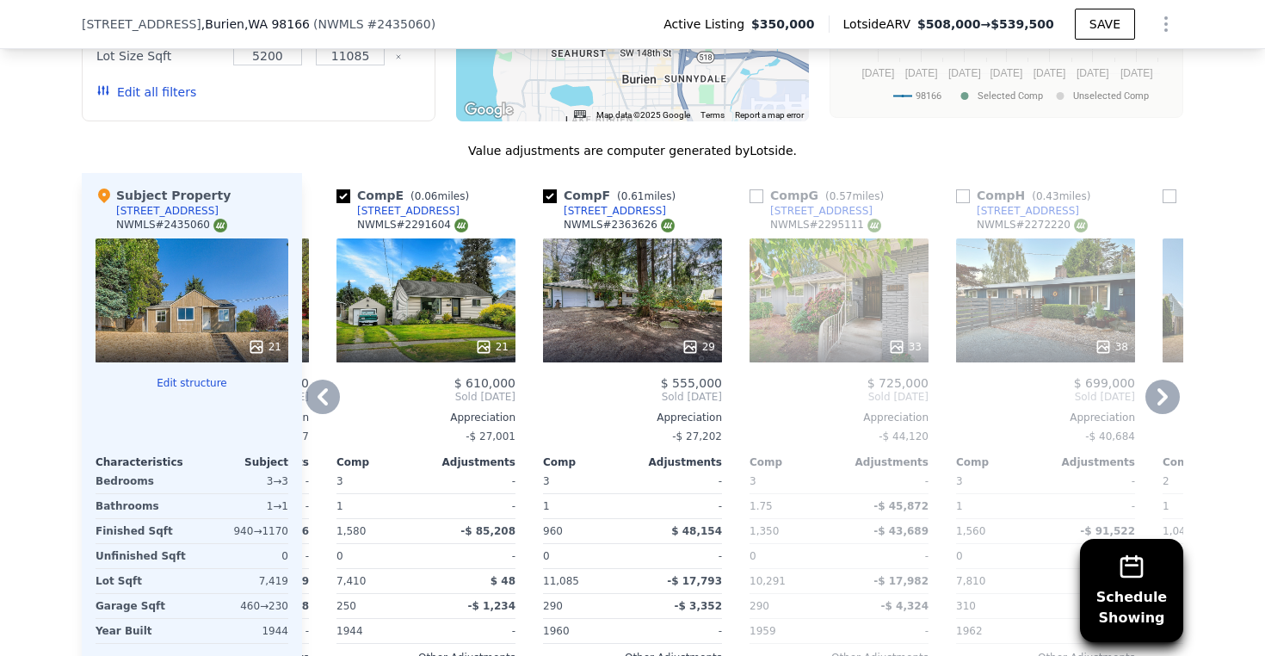
click at [317, 410] on icon at bounding box center [322, 396] width 34 height 34
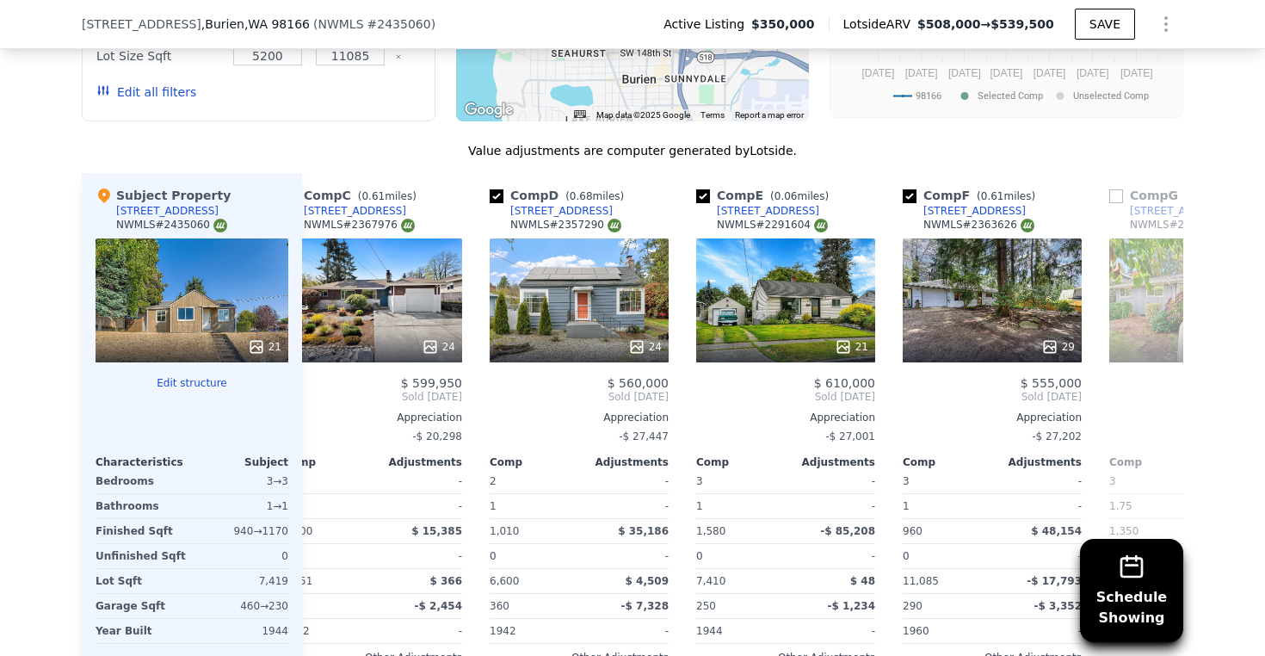
scroll to position [0, 399]
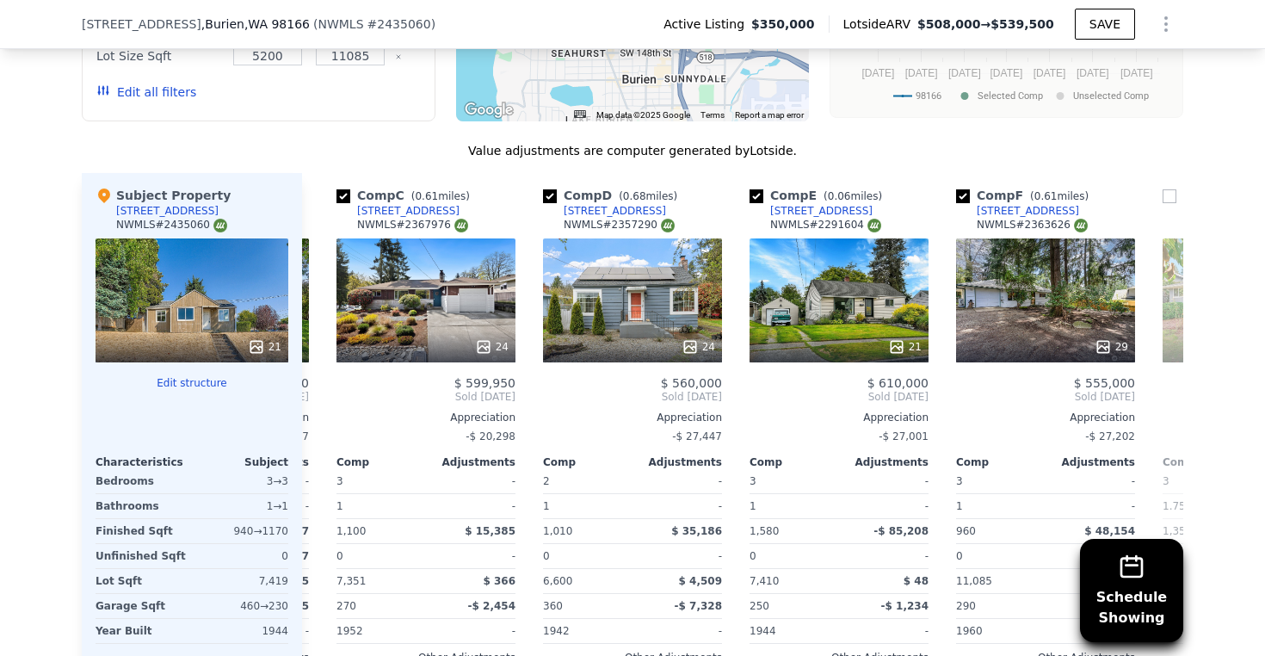
click at [317, 410] on div "Comp A ( 0.55 miles) [STREET_ADDRESS] This is a Flip 18 $ 300,000 $ 549,900 Bou…" at bounding box center [742, 449] width 881 height 553
click at [317, 410] on icon at bounding box center [322, 396] width 34 height 34
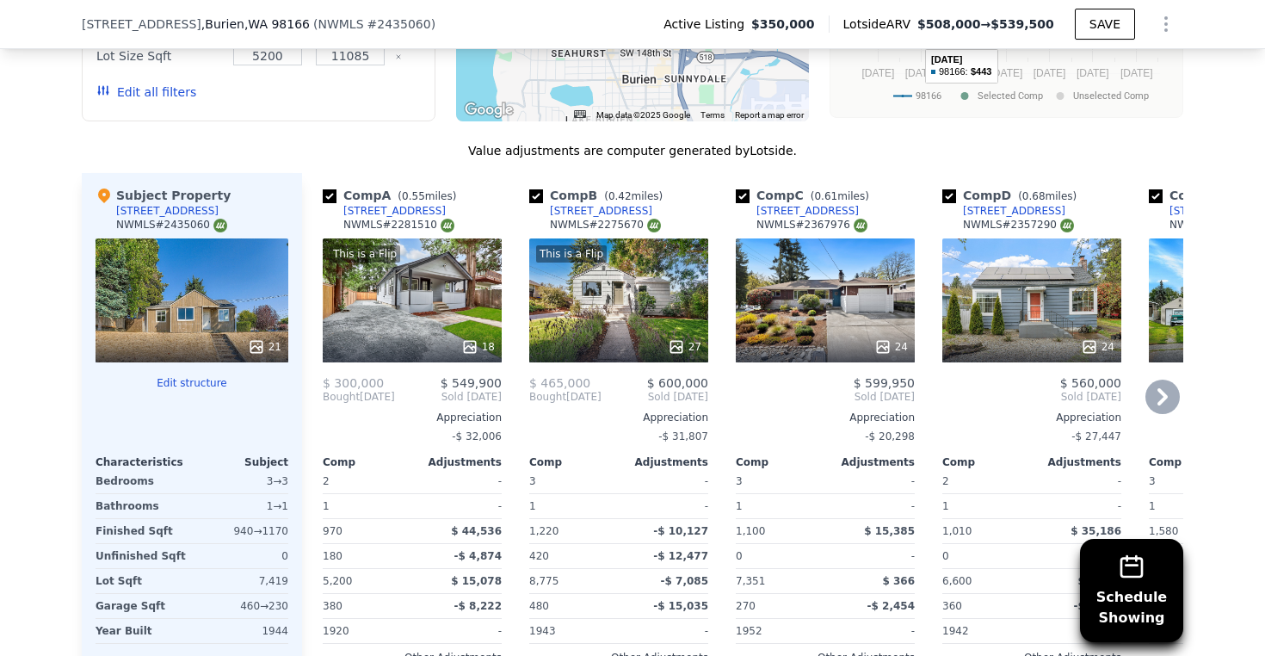
click at [1157, 405] on icon at bounding box center [1162, 396] width 10 height 17
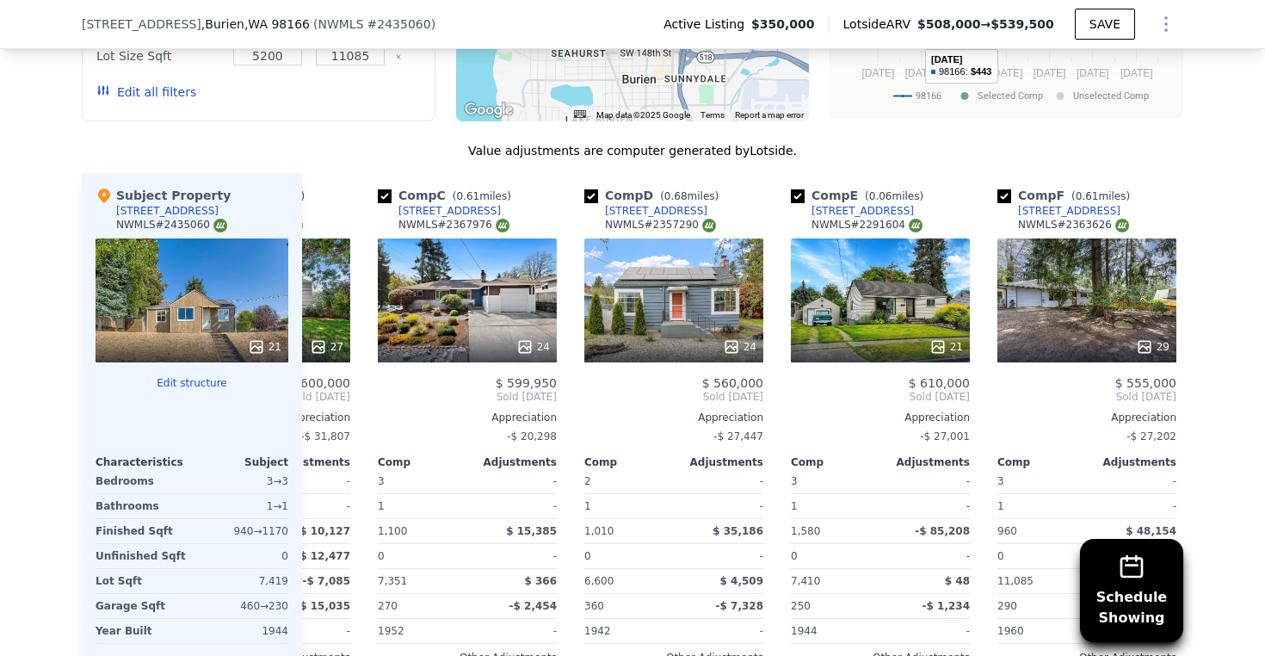
scroll to position [0, 413]
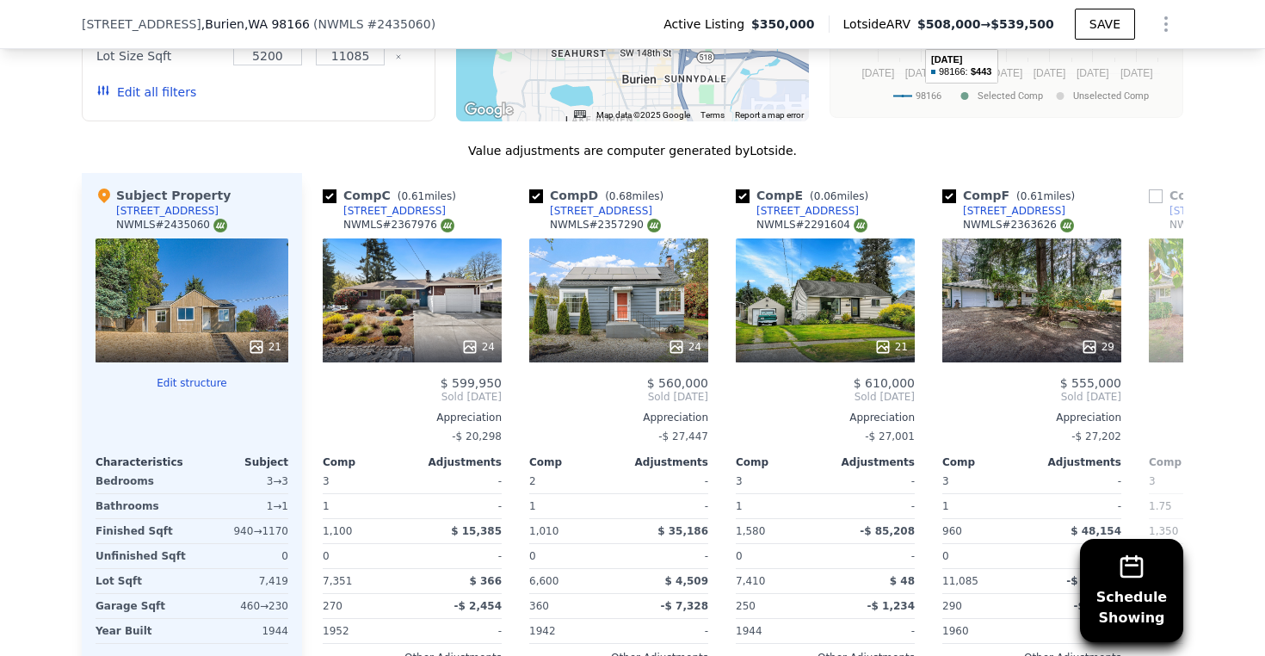
click at [1157, 409] on div "Comp A ( 0.55 miles) [STREET_ADDRESS] This is a Flip 18 $ 300,000 $ 549,900 Bou…" at bounding box center [742, 449] width 881 height 553
click at [1158, 405] on icon at bounding box center [1162, 396] width 10 height 17
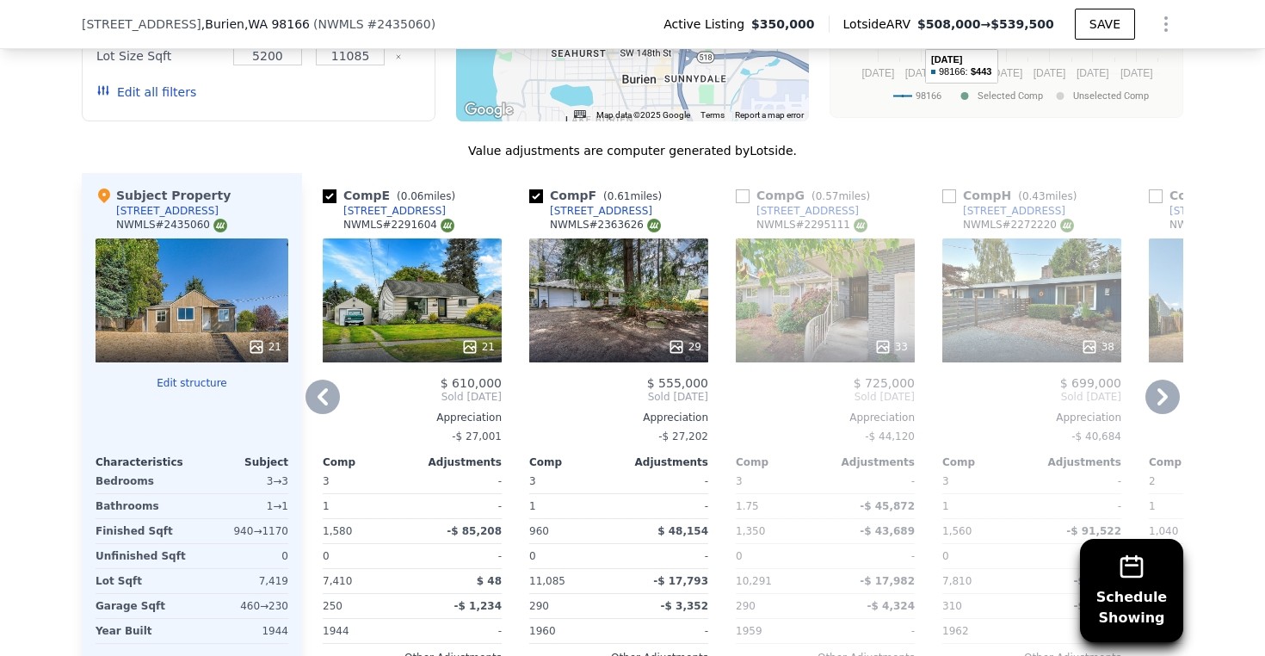
click at [1158, 405] on icon at bounding box center [1162, 396] width 10 height 17
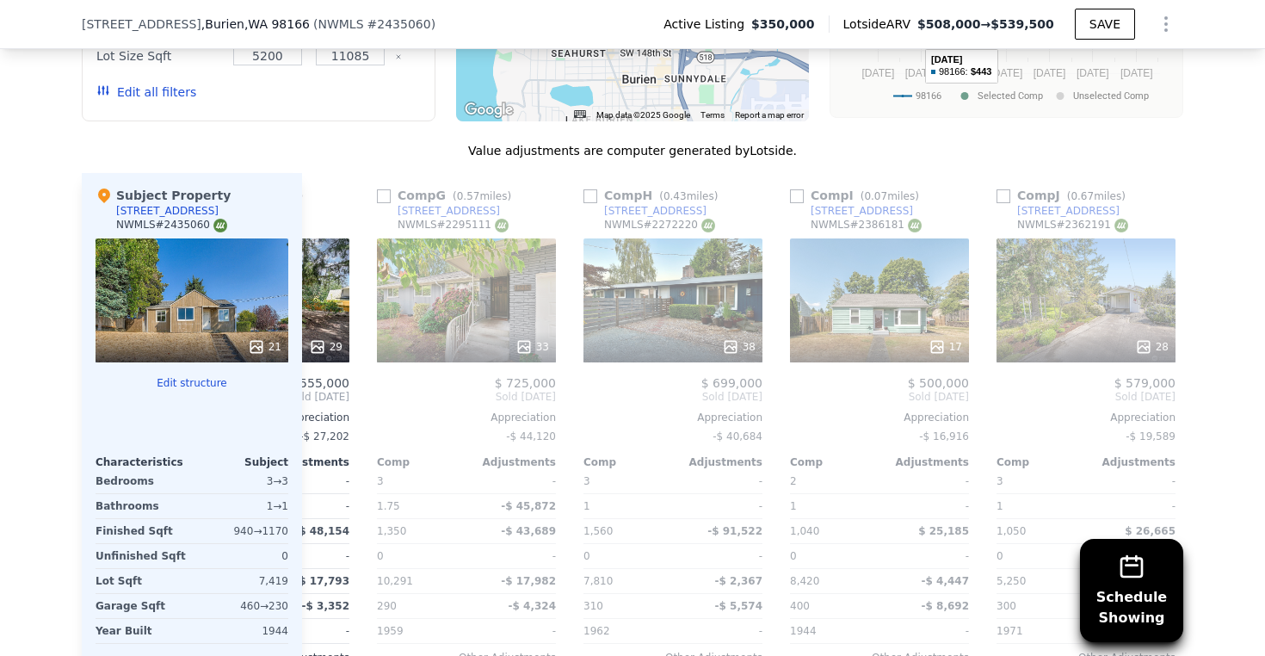
scroll to position [0, 1239]
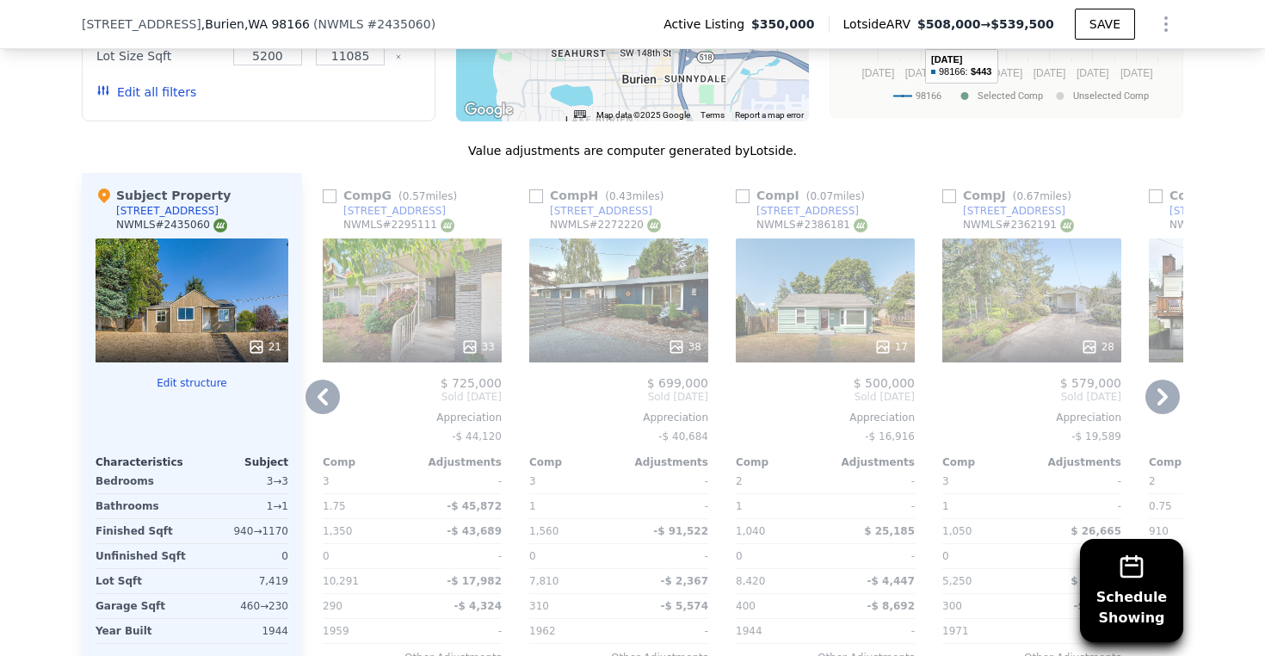
click at [317, 405] on icon at bounding box center [322, 396] width 10 height 17
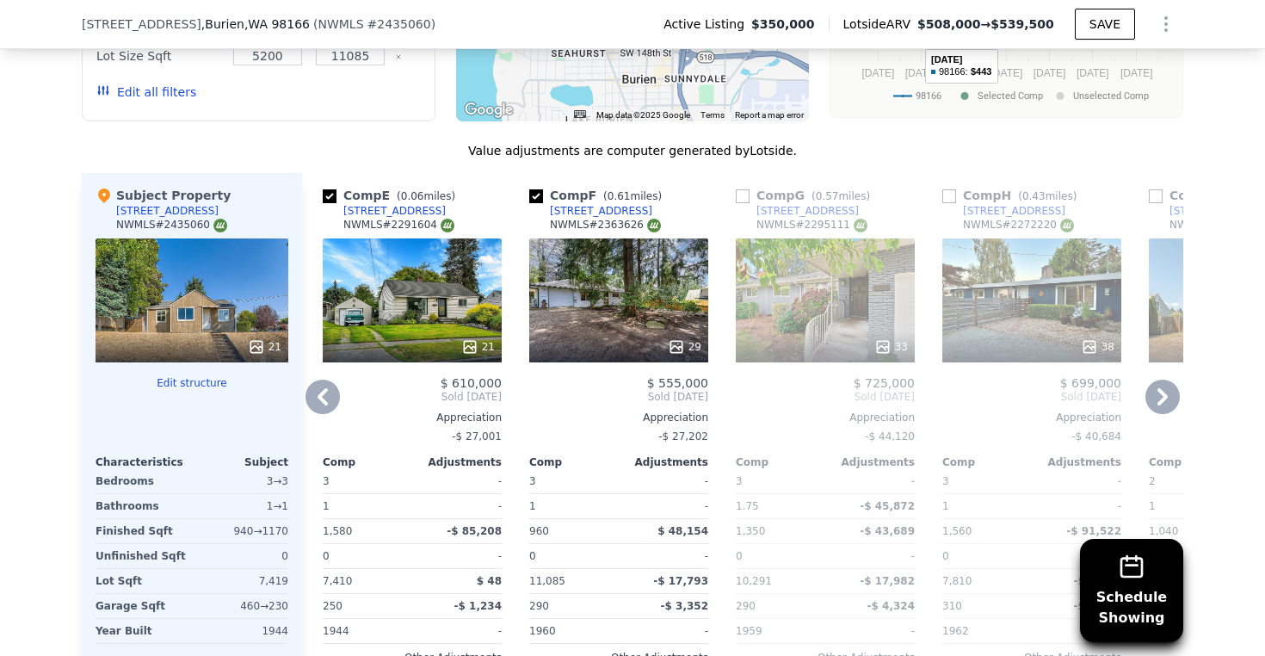
click at [317, 405] on icon at bounding box center [322, 396] width 10 height 17
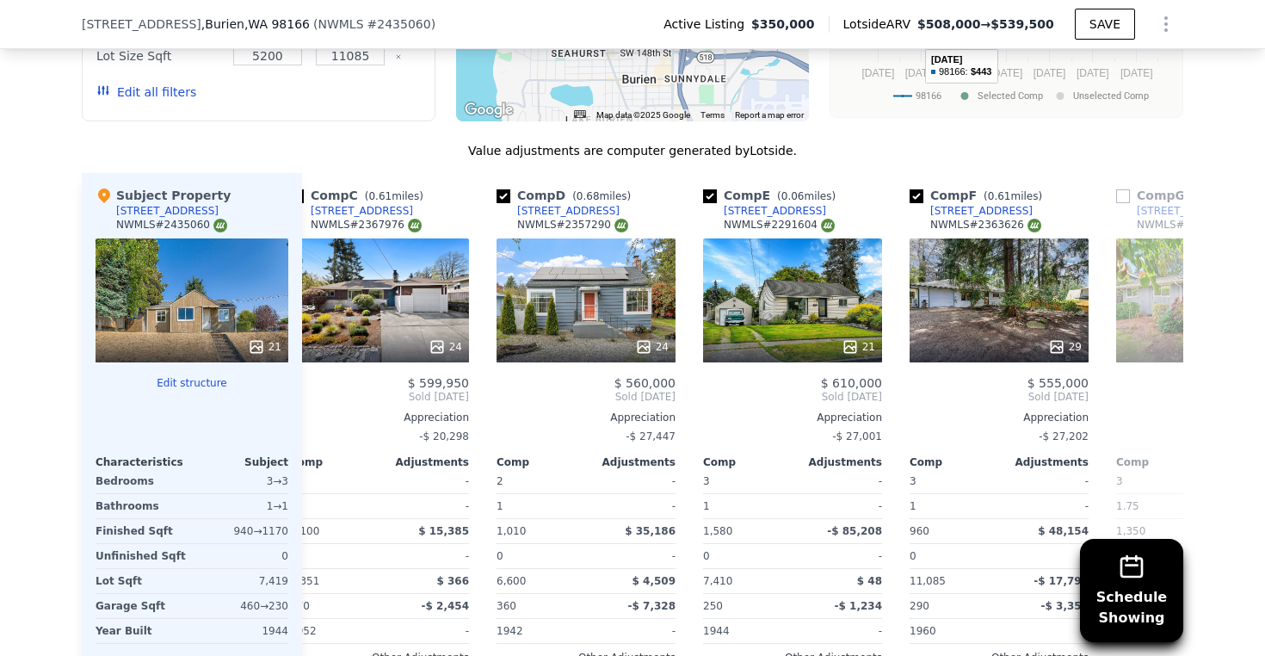
scroll to position [0, 413]
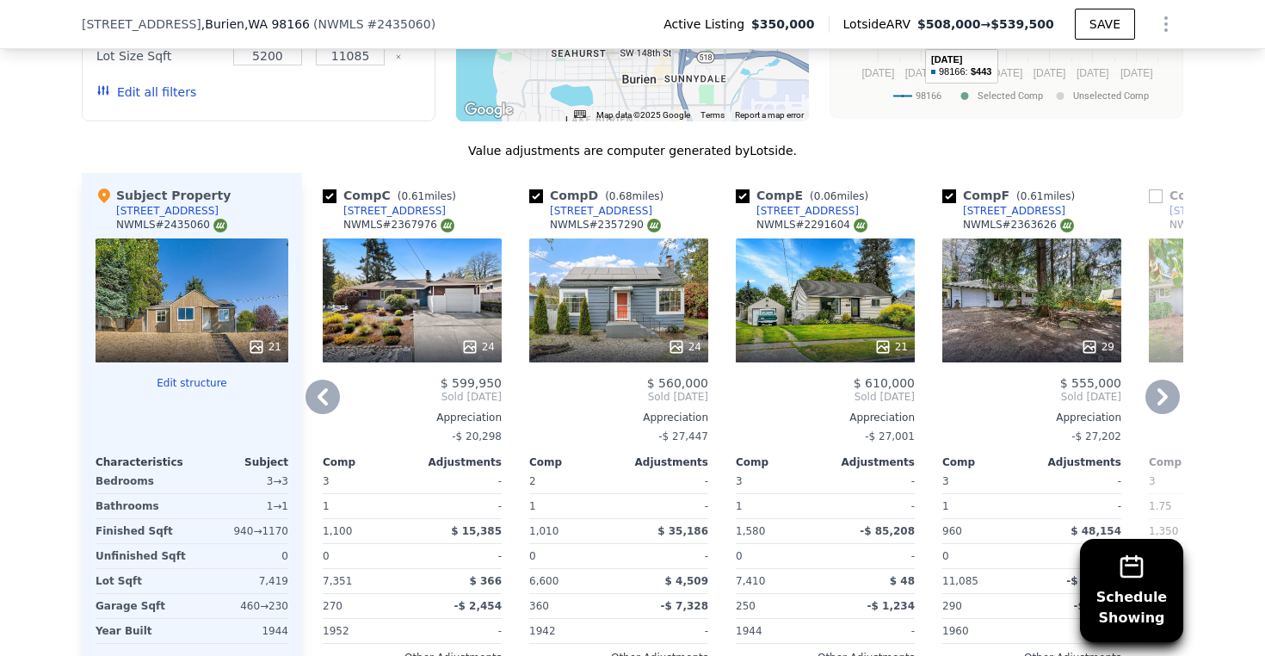
click at [1159, 412] on icon at bounding box center [1162, 396] width 34 height 34
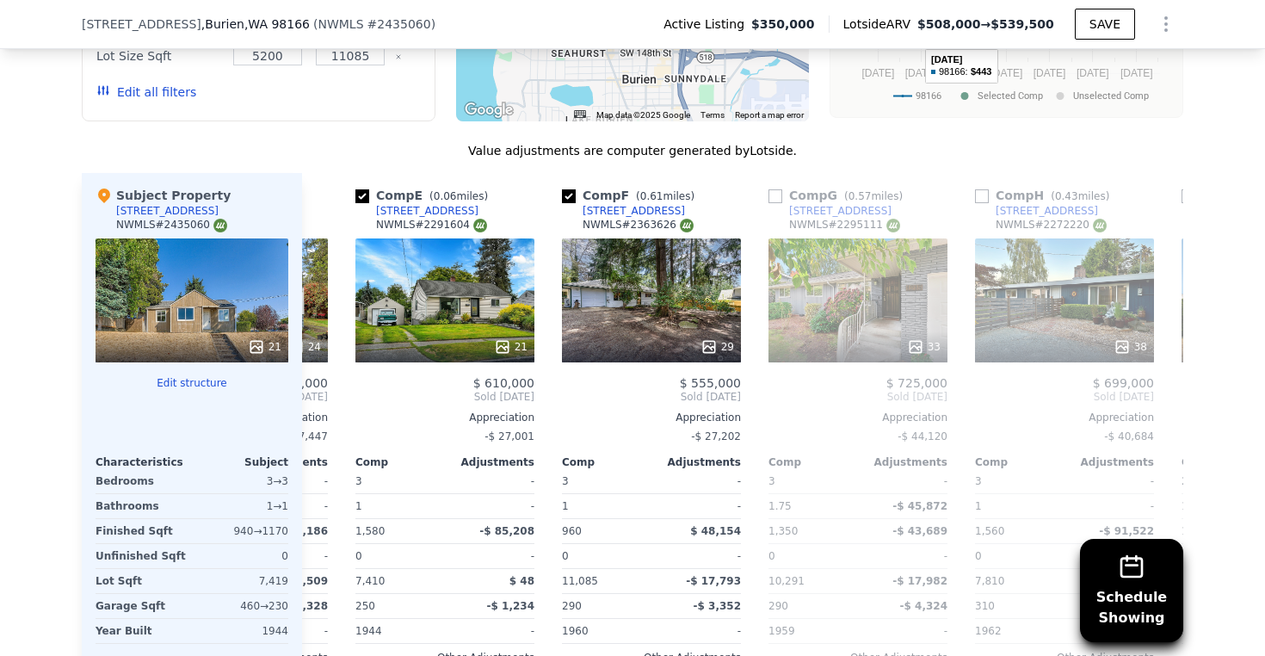
scroll to position [0, 826]
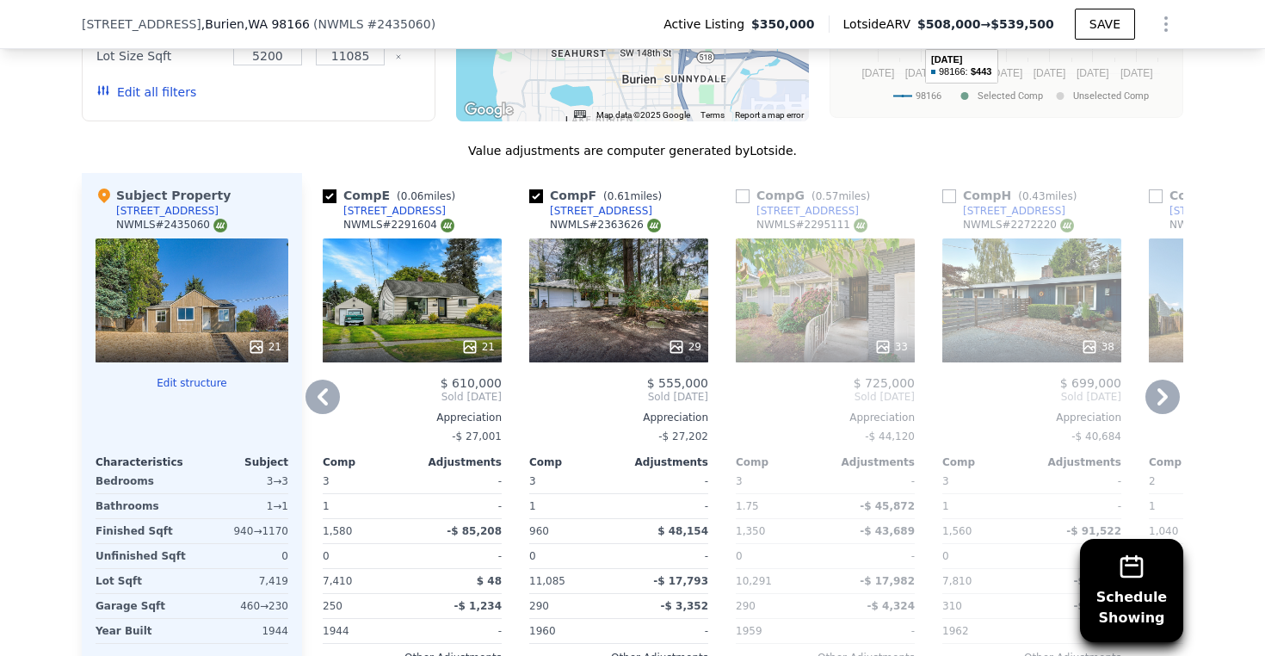
click at [1159, 412] on icon at bounding box center [1162, 396] width 34 height 34
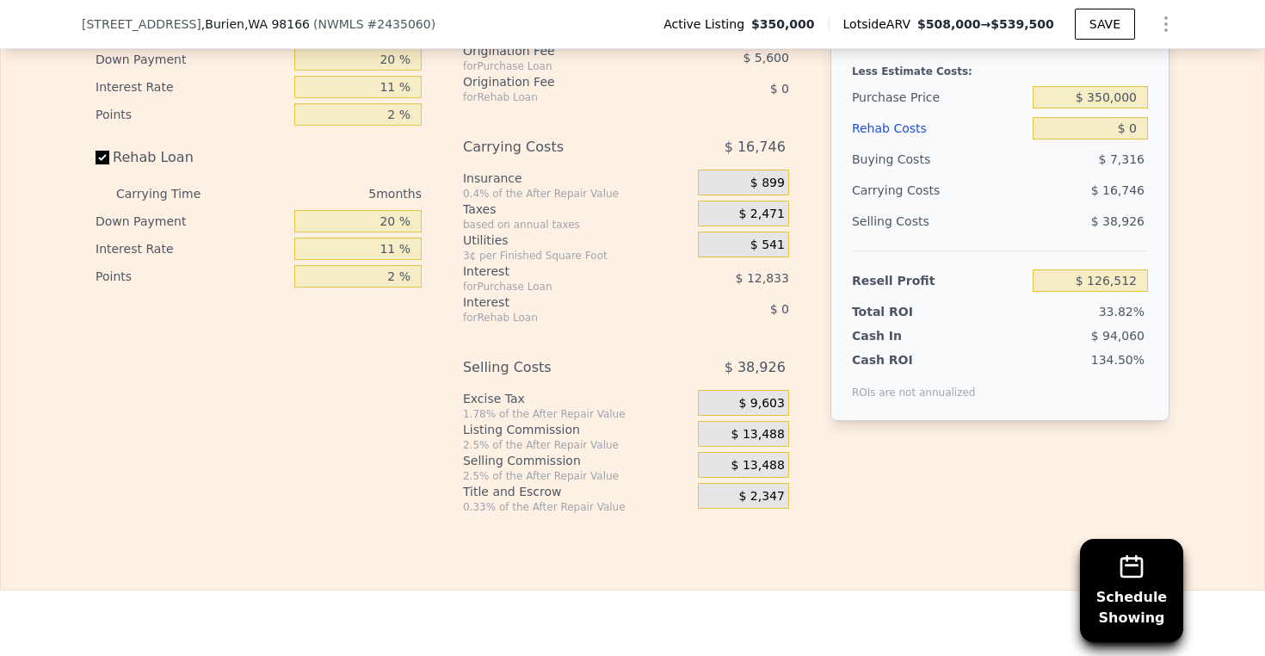
scroll to position [2598, 0]
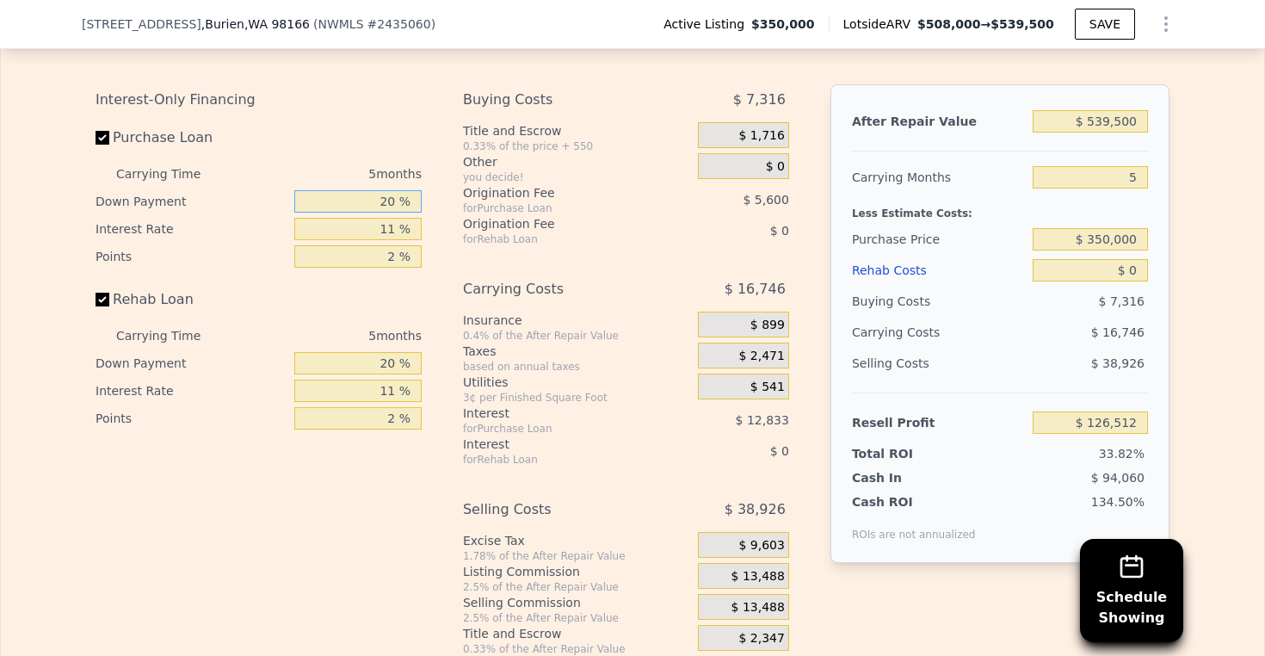
click at [377, 212] on input "20 %" at bounding box center [357, 201] width 127 height 22
drag, startPoint x: 357, startPoint y: 225, endPoint x: 440, endPoint y: 226, distance: 83.5
click at [440, 226] on div "Interest-Only Financing Purchase Loan Carrying Time 5 months Down Payment 20 % …" at bounding box center [632, 369] width 1074 height 571
type input "10 %"
type input "$ 124,207"
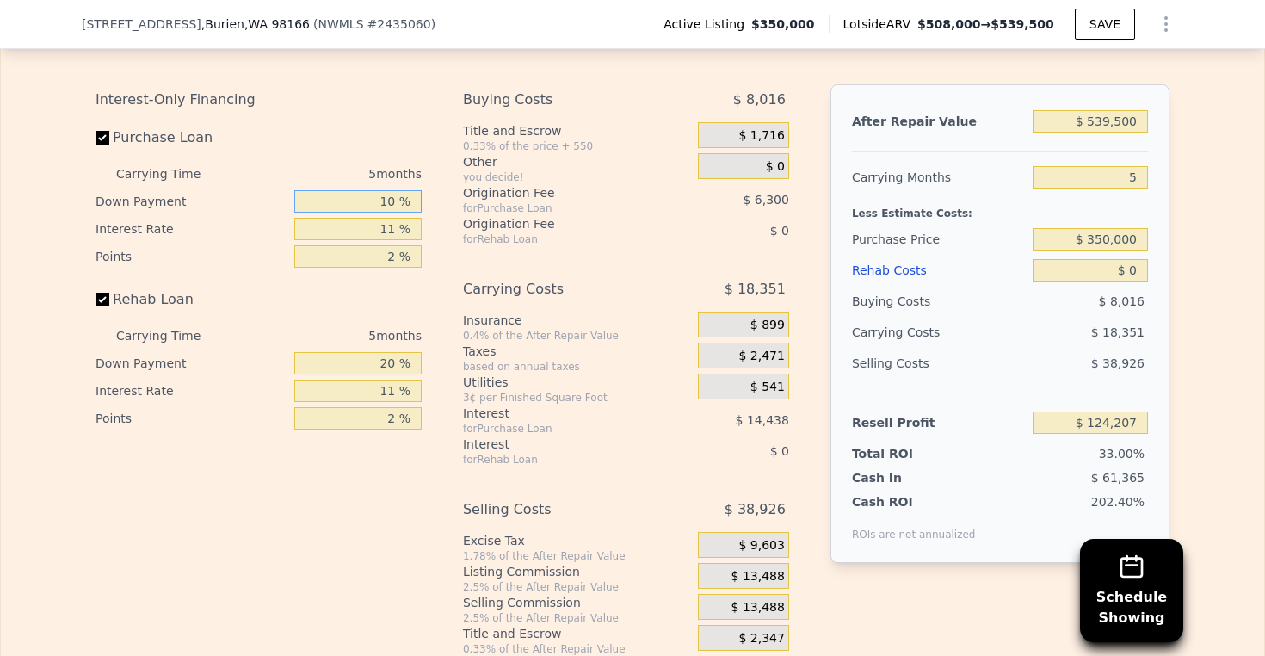
type input "10 %"
type input "1 %"
type input "$ 137,332"
type input "10 %"
type input "$ 125,522"
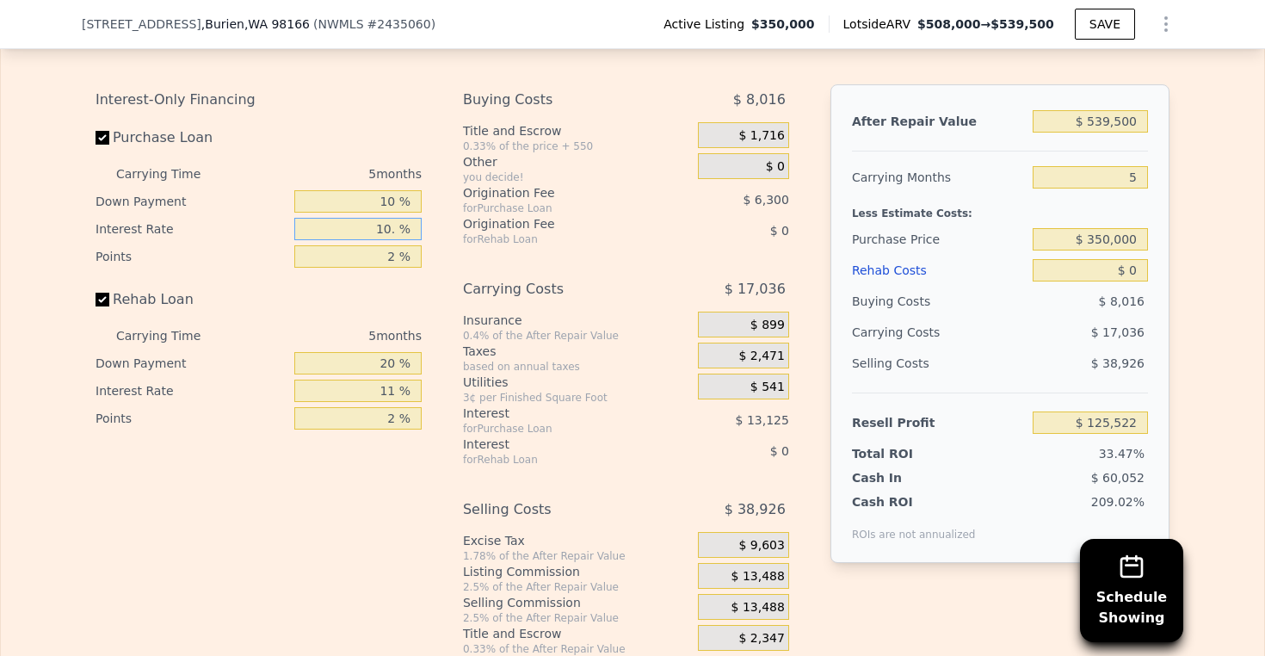
type input "10.5 %"
type input "$ 124,867"
type input "10.5 %"
type input "1 %"
type input "$ 128,017"
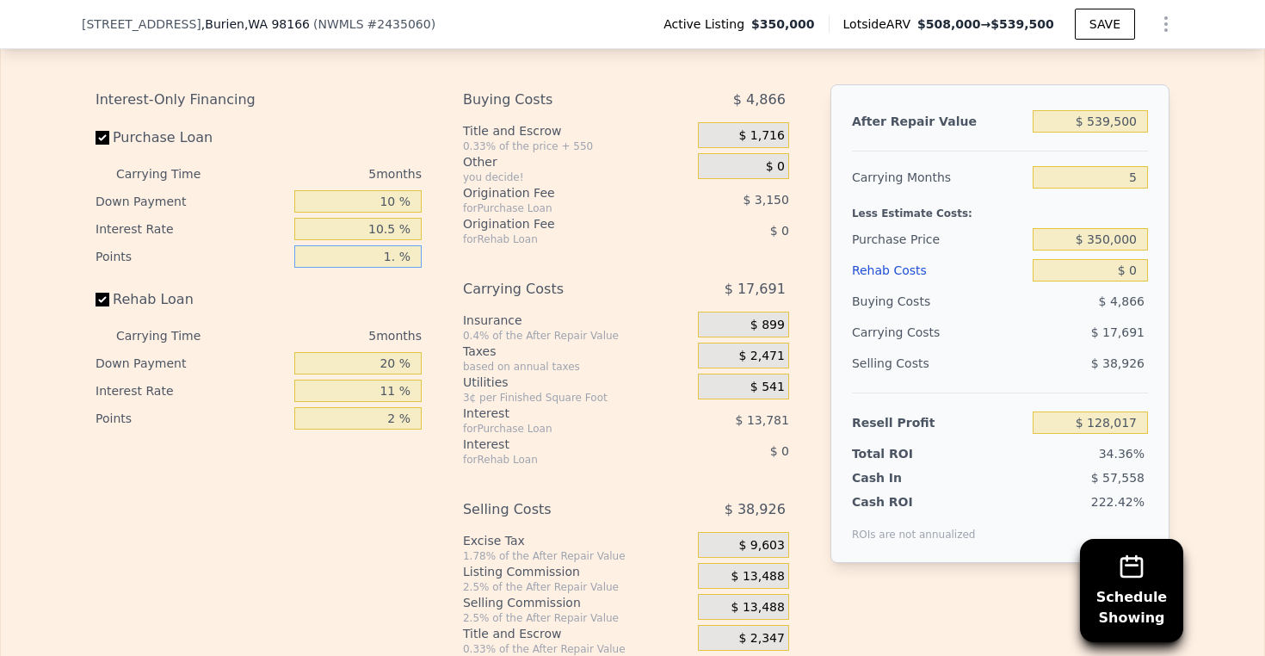
type input "1.5 %"
type input "$ 126,442"
type input "1.5 %"
type input "10 %"
type input "1.5 %"
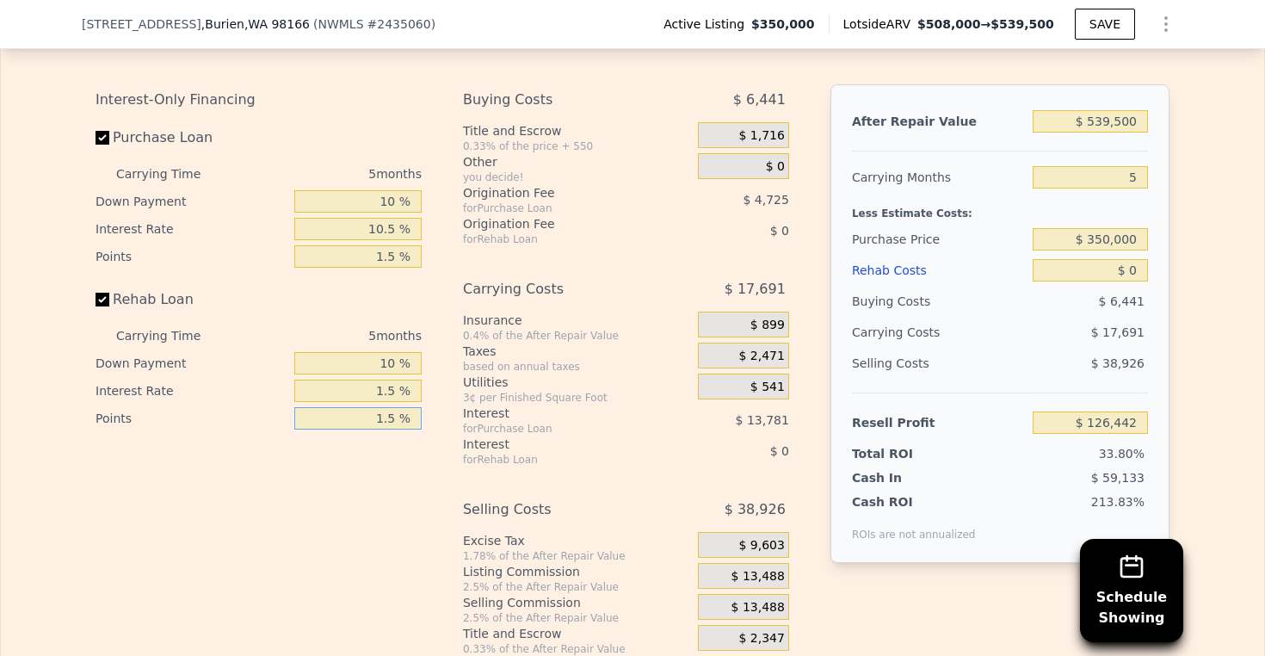
type input "1.5 %"
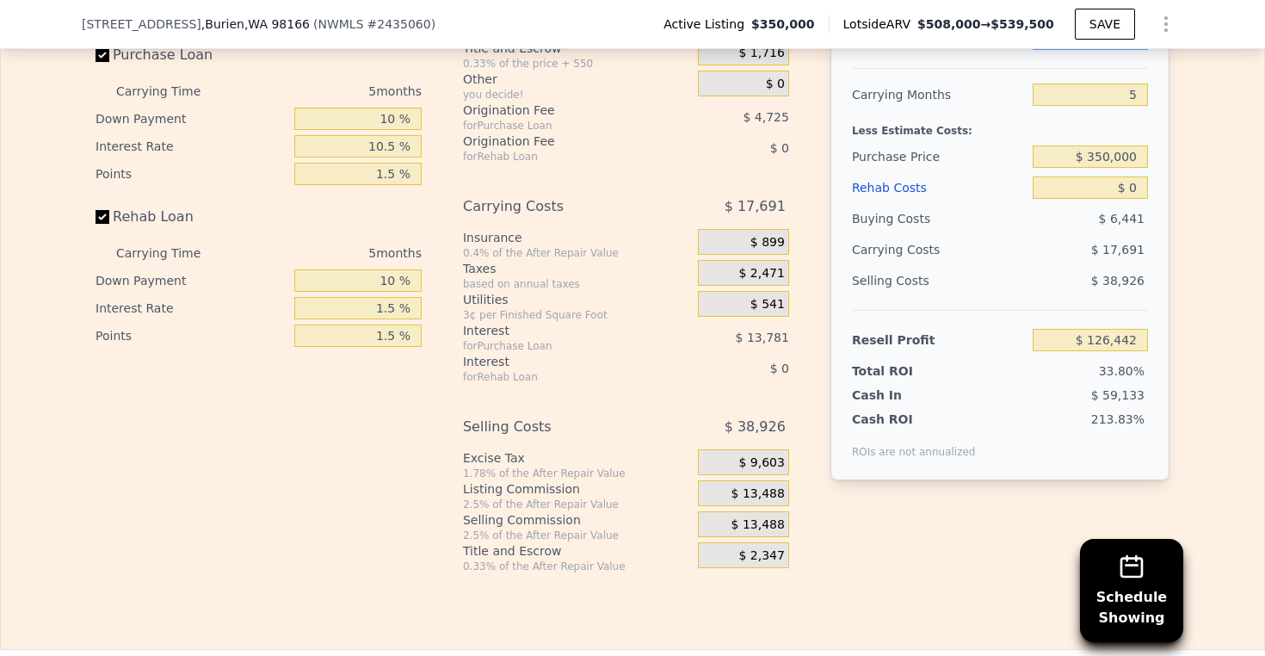
scroll to position [2699, 0]
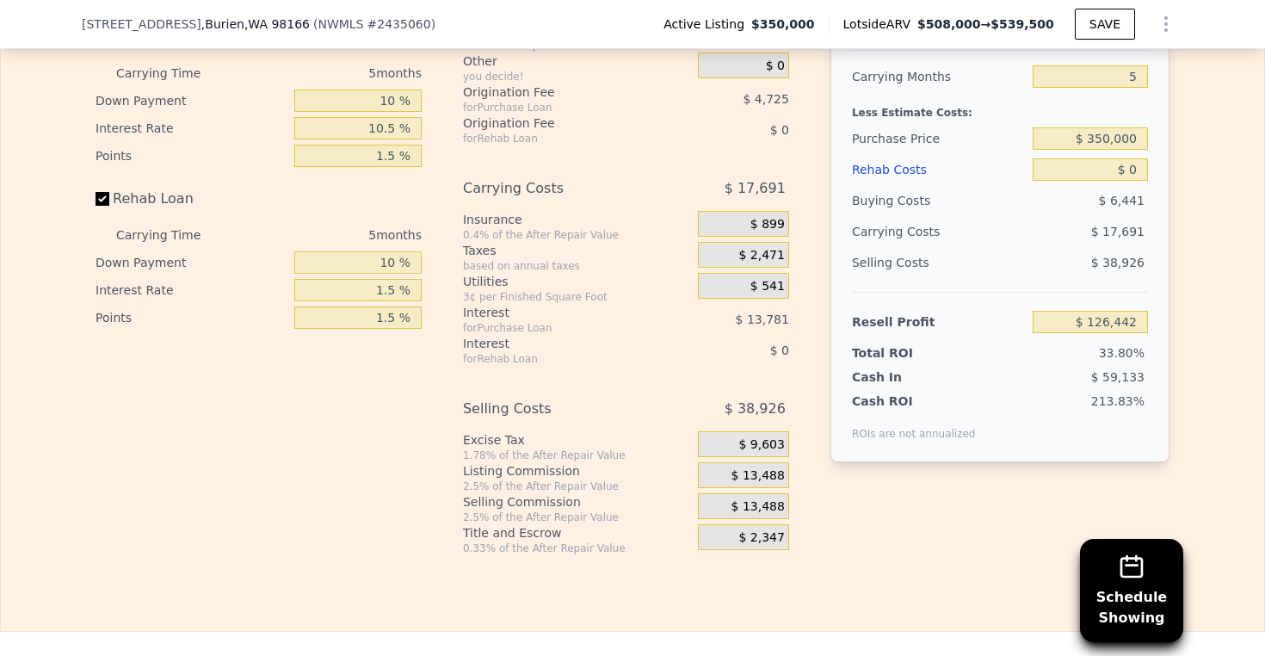
click at [725, 519] on div "$ 13,488" at bounding box center [743, 506] width 91 height 26
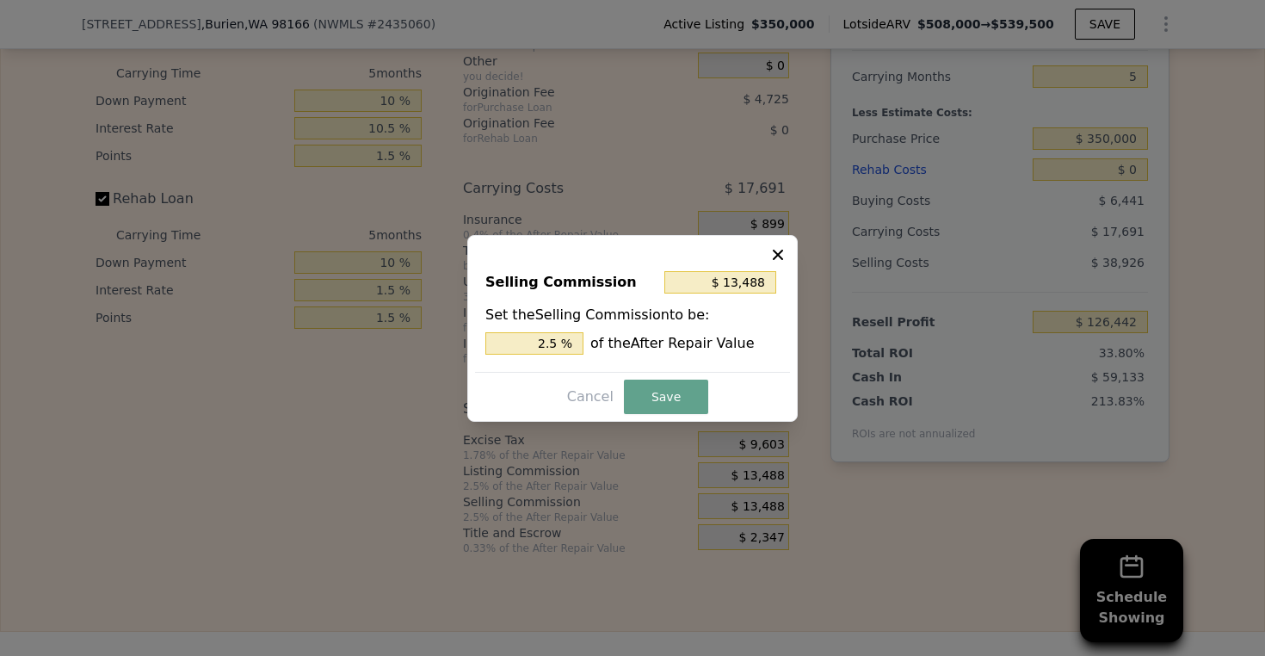
click at [780, 252] on icon at bounding box center [778, 254] width 10 height 10
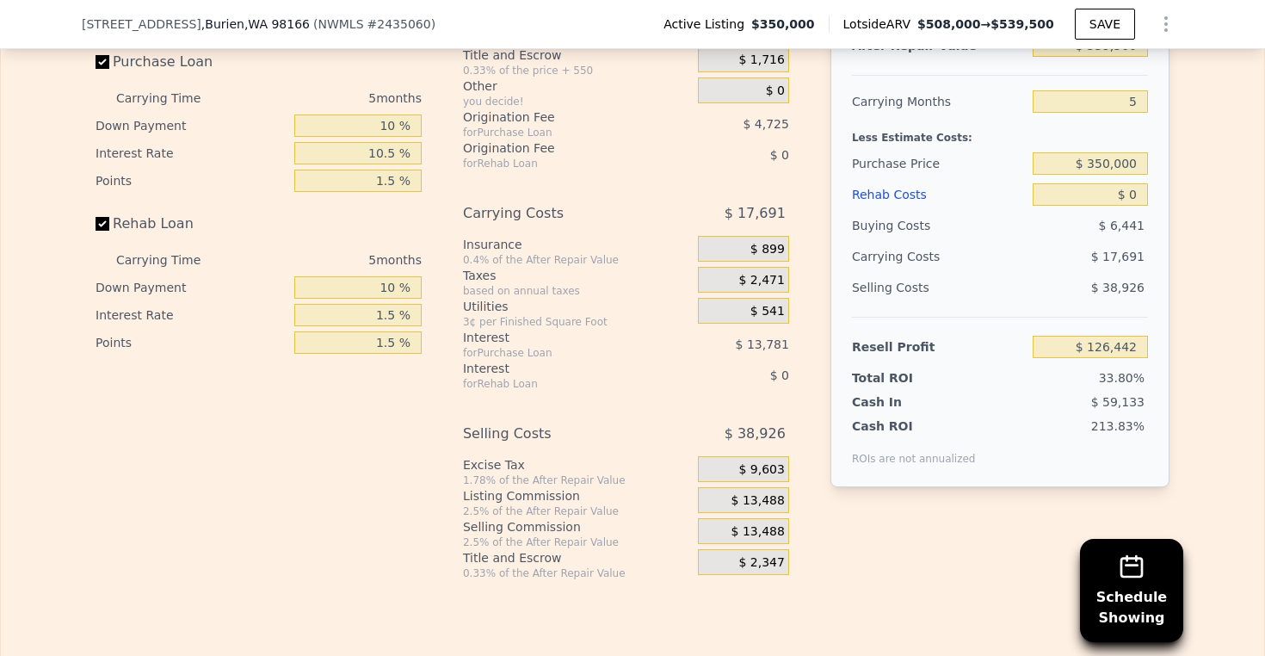
scroll to position [2619, 0]
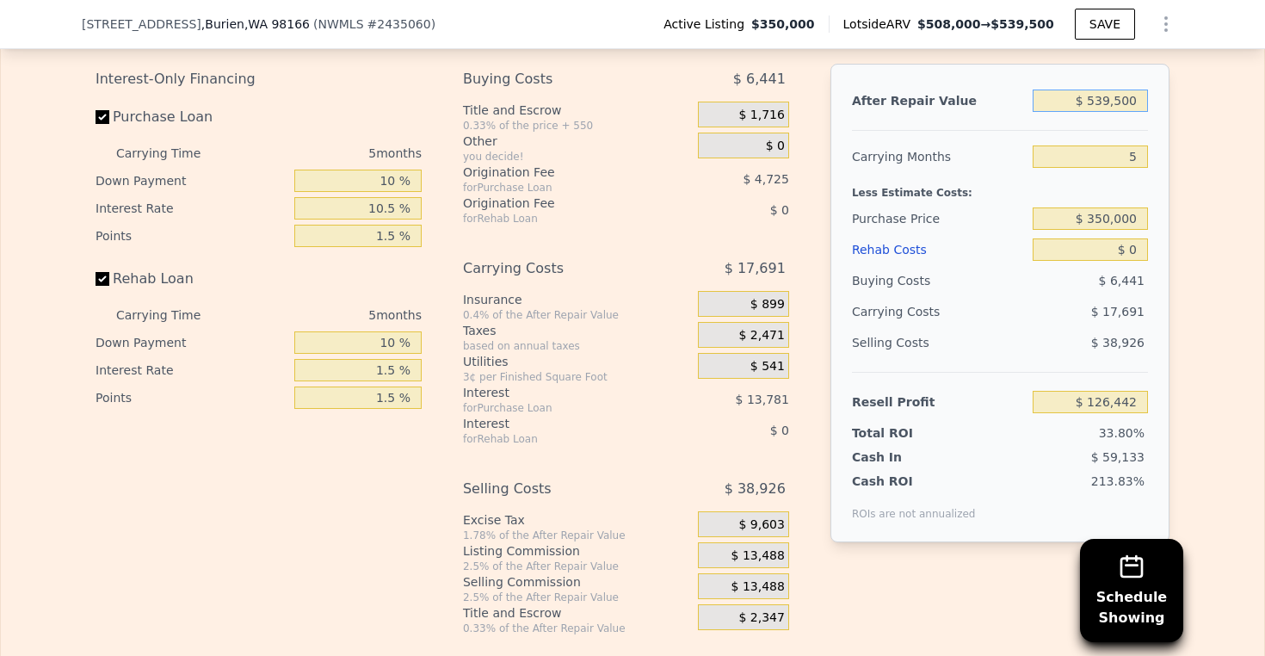
drag, startPoint x: 1072, startPoint y: 126, endPoint x: 1168, endPoint y: 125, distance: 96.4
click at [1168, 125] on div "Edit the assumptions in yellow boxes. Input profit to calculate an offer price.…" at bounding box center [632, 315] width 1101 height 640
type input "$ 5"
type input "-$ 373,778"
type input "$ 58"
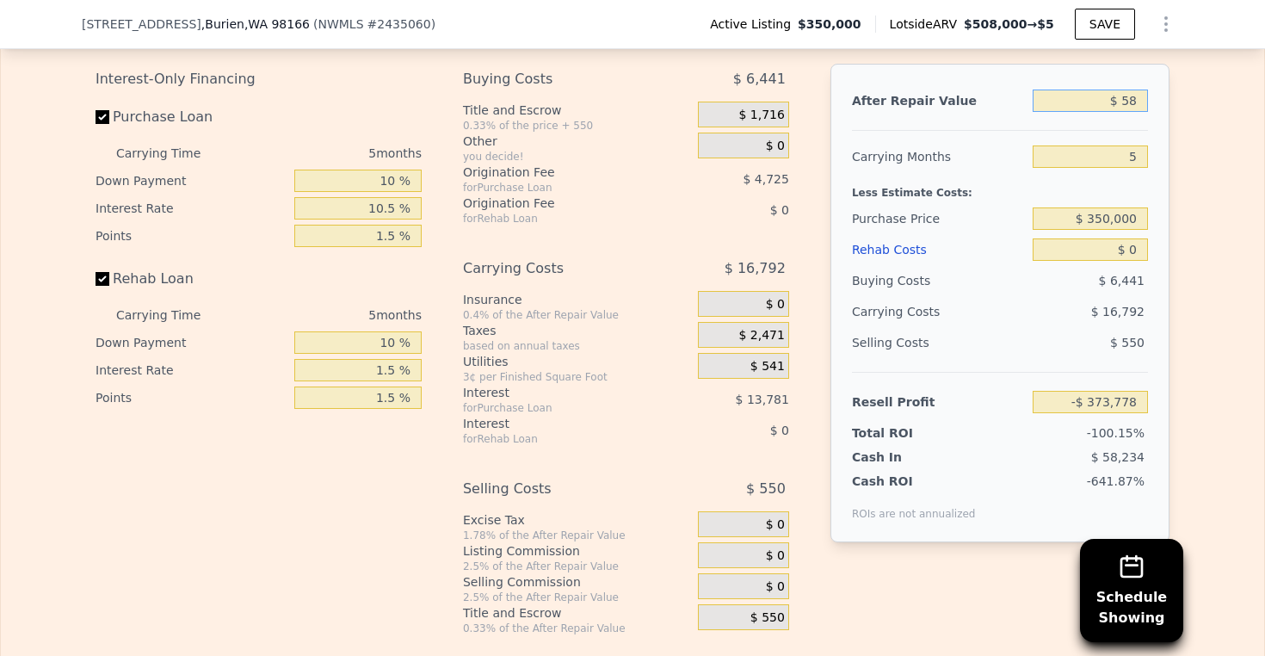
type input "-$ 373,728"
type input "$ 585"
type input "-$ 373,241"
type input "$ 5,858"
type input "-$ 368,351"
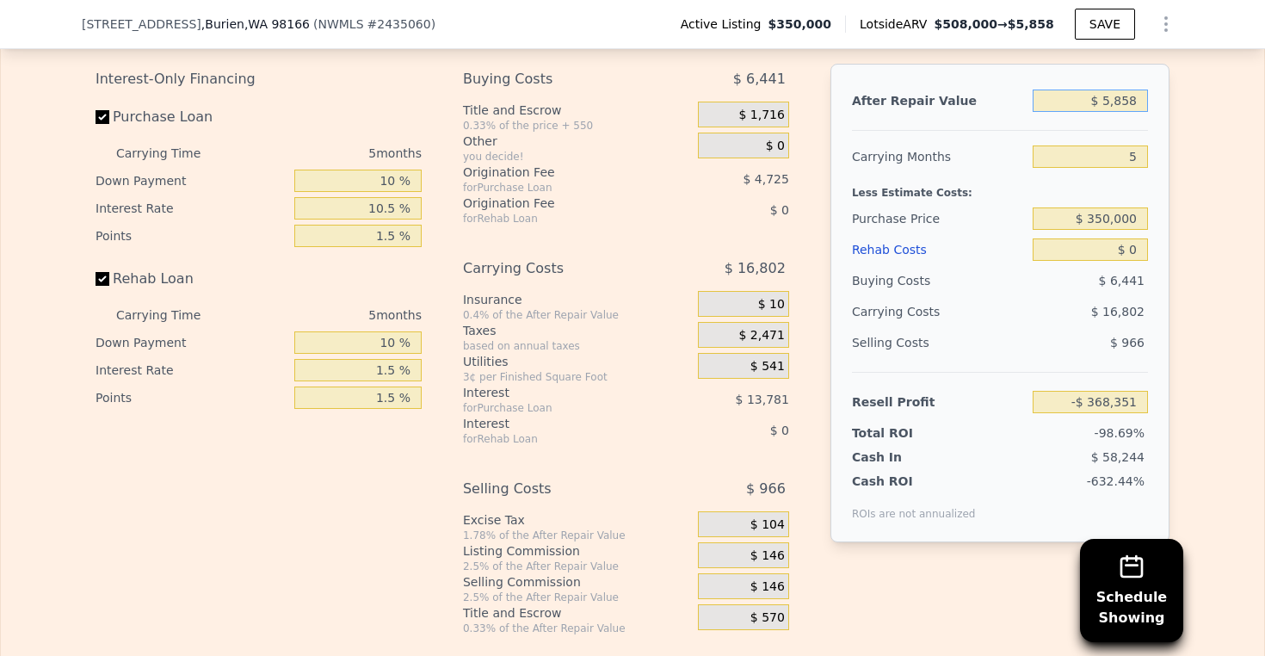
type input "$ 585"
type input "-$ 373,241"
type input "$ 5,850"
type input "-$ 368,358"
type input "$ 58,500"
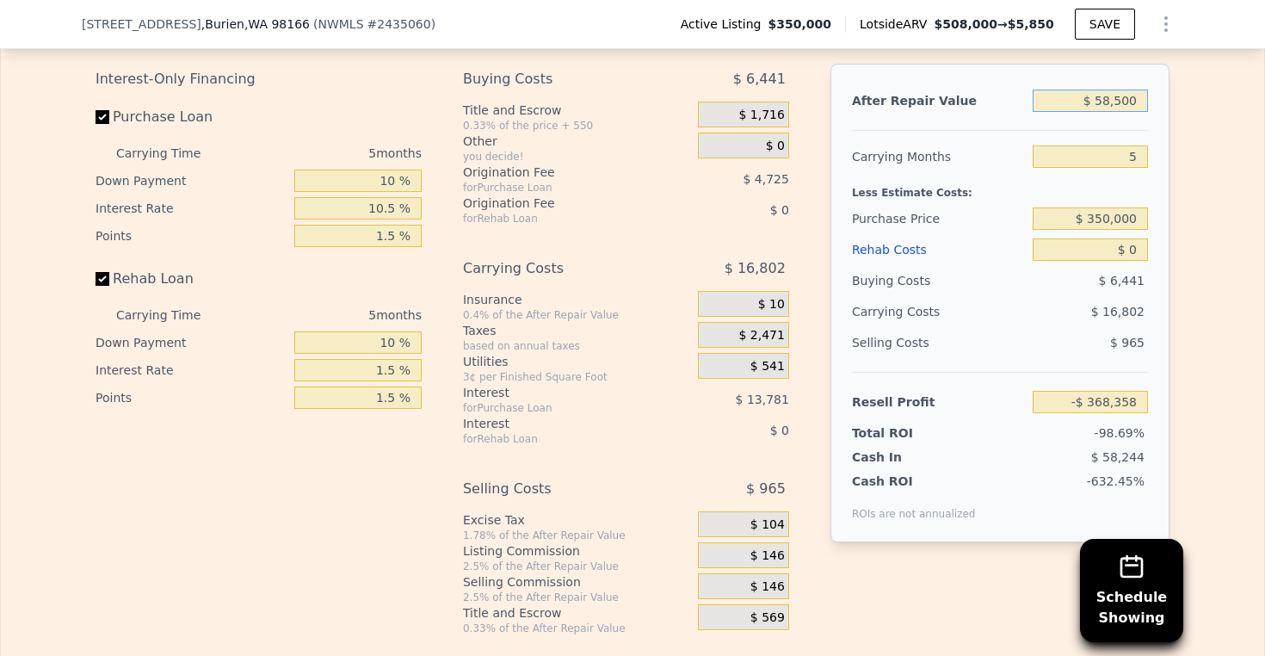
type input "-$ 319,543"
type input "$ 585,000"
type input "$ 168,631"
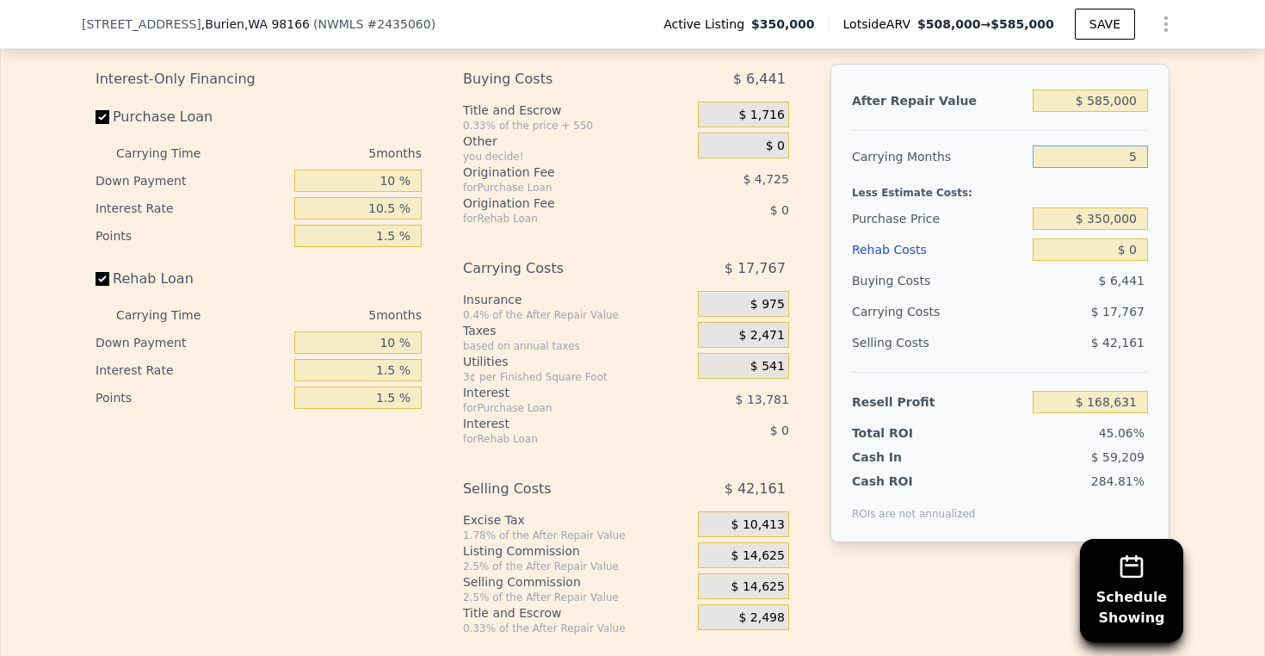
click at [1124, 168] on input "5" at bounding box center [1089, 156] width 115 height 22
drag, startPoint x: 1112, startPoint y: 183, endPoint x: 1170, endPoint y: 182, distance: 58.5
click at [1170, 182] on div "Edit the assumptions in yellow boxes. Input profit to calculate an offer price.…" at bounding box center [632, 315] width 1101 height 640
type input "3"
type input "$ 175,737"
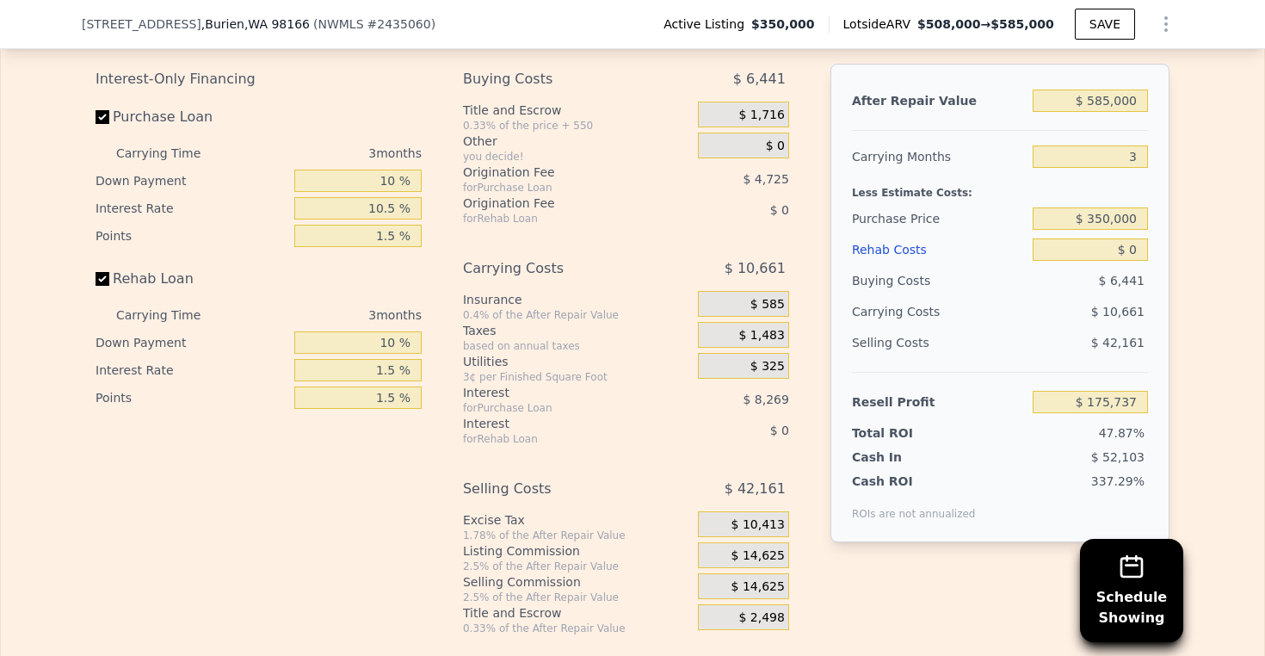
click at [1159, 178] on div "After Repair Value $ 585,000 Carrying Months 3 Less Estimate Costs: Purchase Pr…" at bounding box center [999, 303] width 339 height 478
drag, startPoint x: 1119, startPoint y: 180, endPoint x: 1152, endPoint y: 177, distance: 32.8
click at [1152, 177] on div "After Repair Value $ 585,000 Carrying Months 3 Less Estimate Costs: Purchase Pr…" at bounding box center [999, 303] width 339 height 478
type input "5"
type input "$ 168,631"
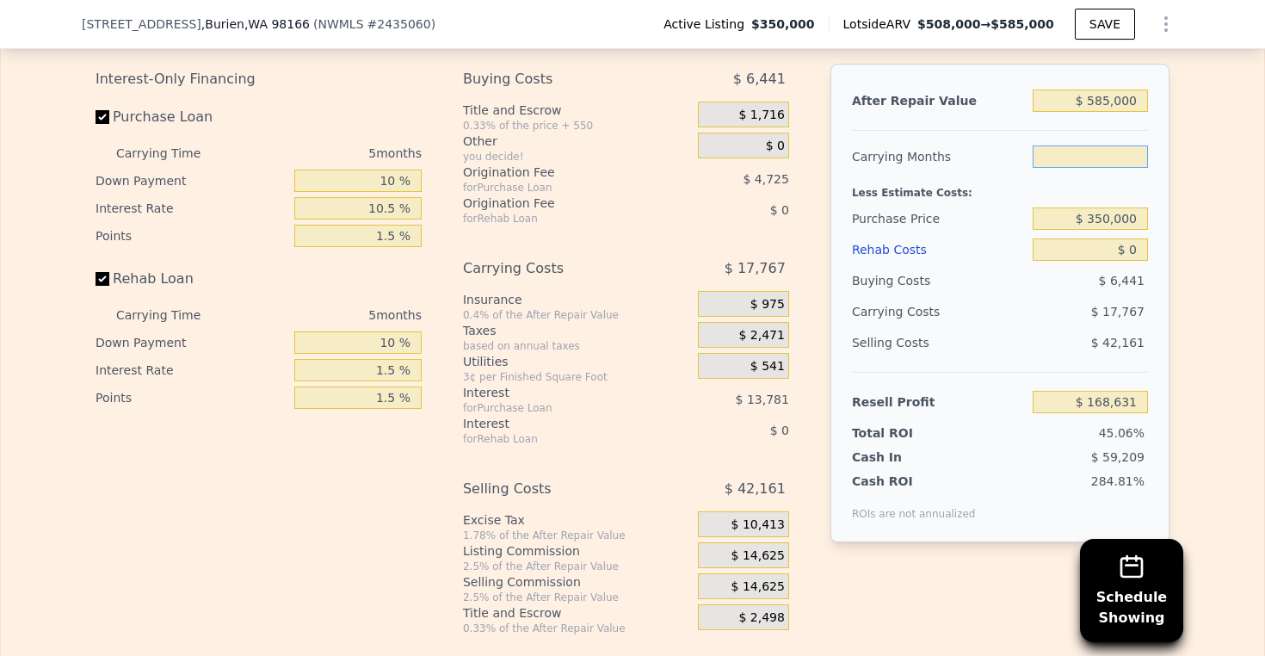
type input "6"
type input "$ 165,078"
type input "6"
click at [1191, 187] on div "Edit the assumptions in yellow boxes. Input profit to calculate an offer price.…" at bounding box center [632, 315] width 1263 height 640
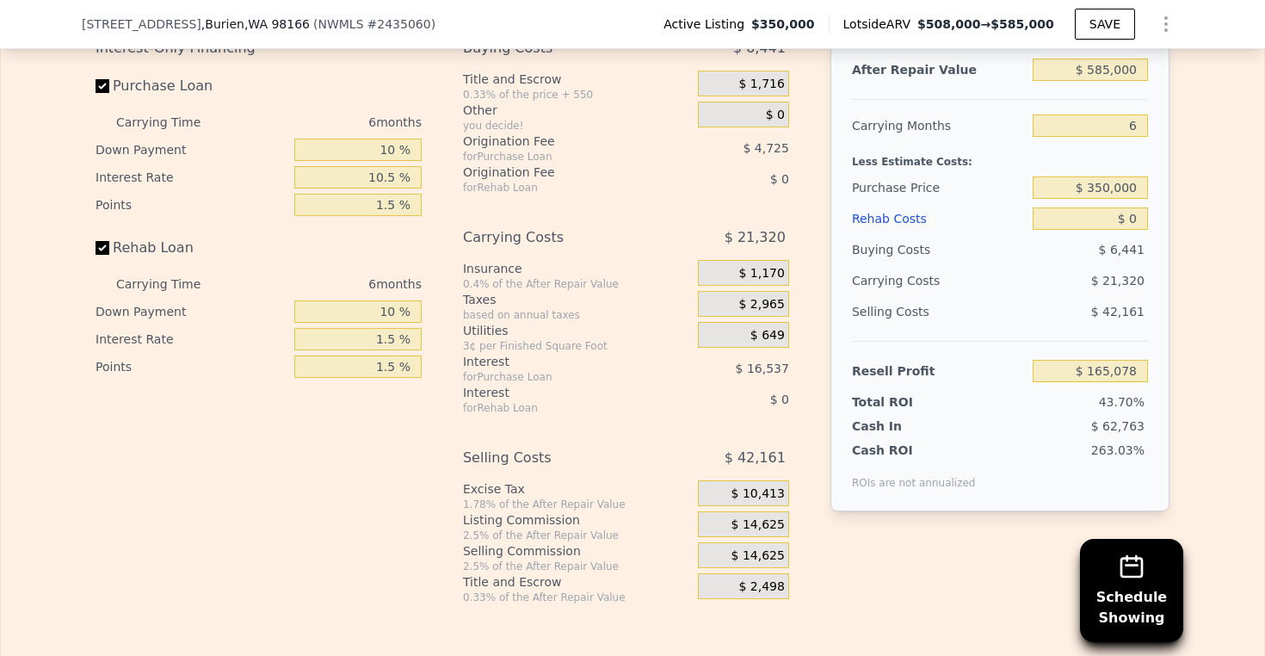
scroll to position [2510, 0]
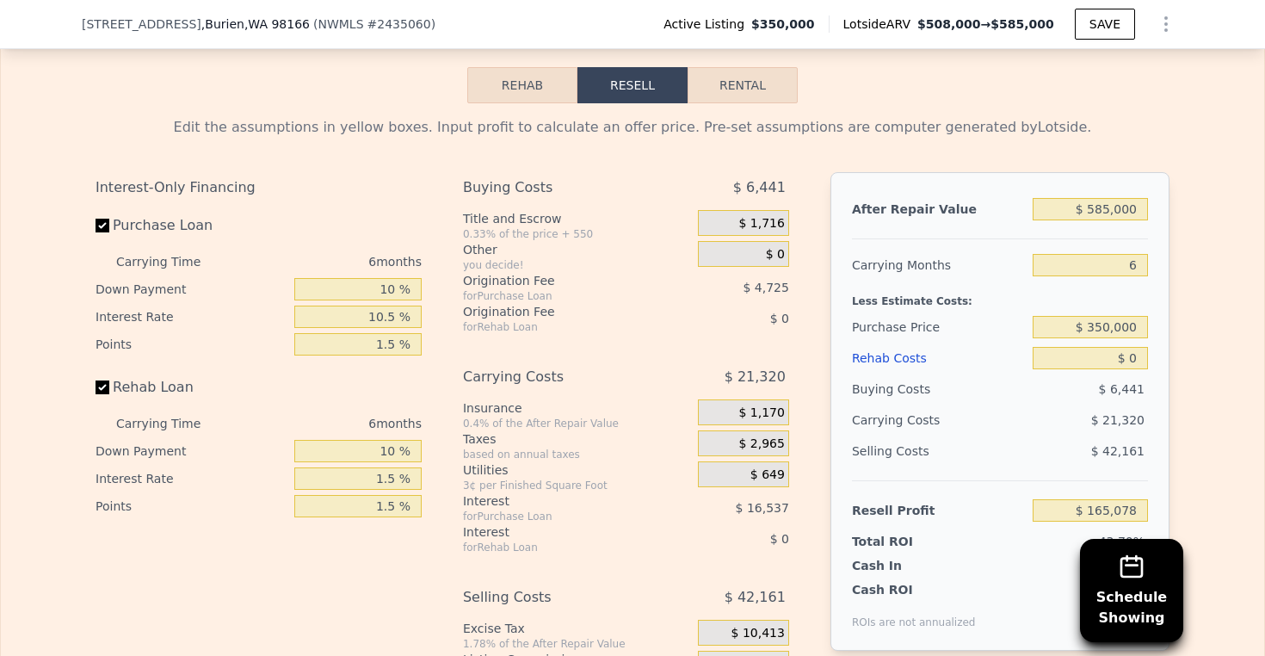
click at [537, 103] on button "Rehab" at bounding box center [522, 85] width 110 height 36
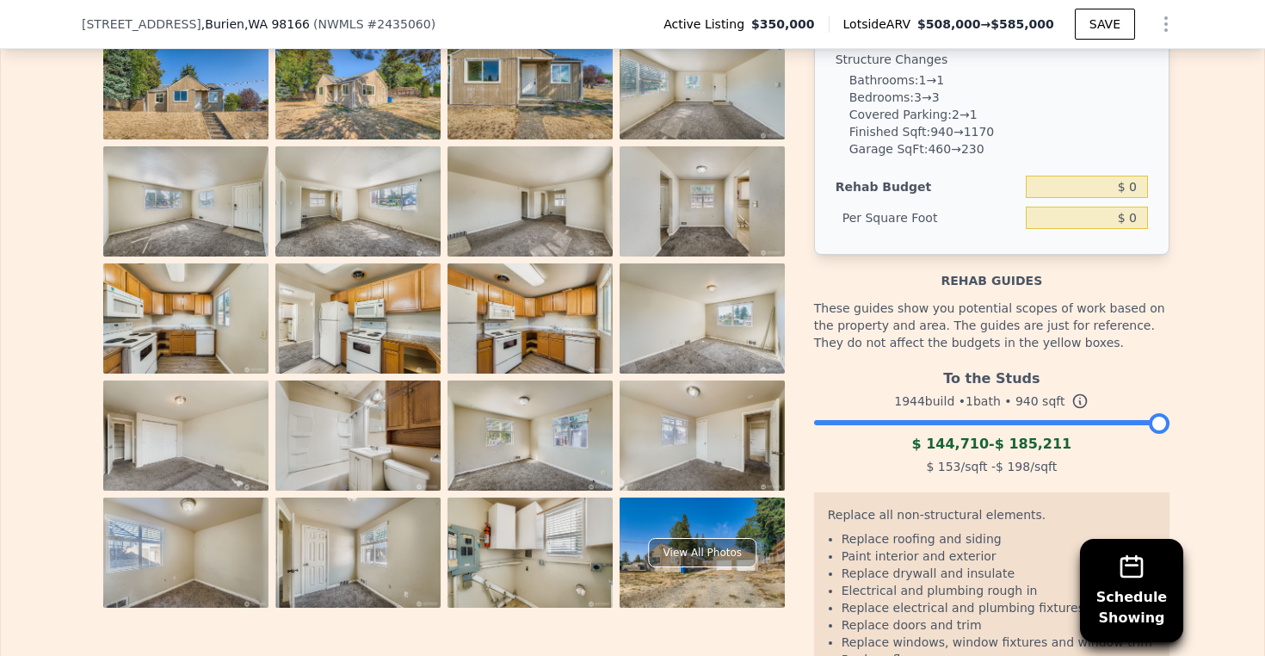
scroll to position [2793, 0]
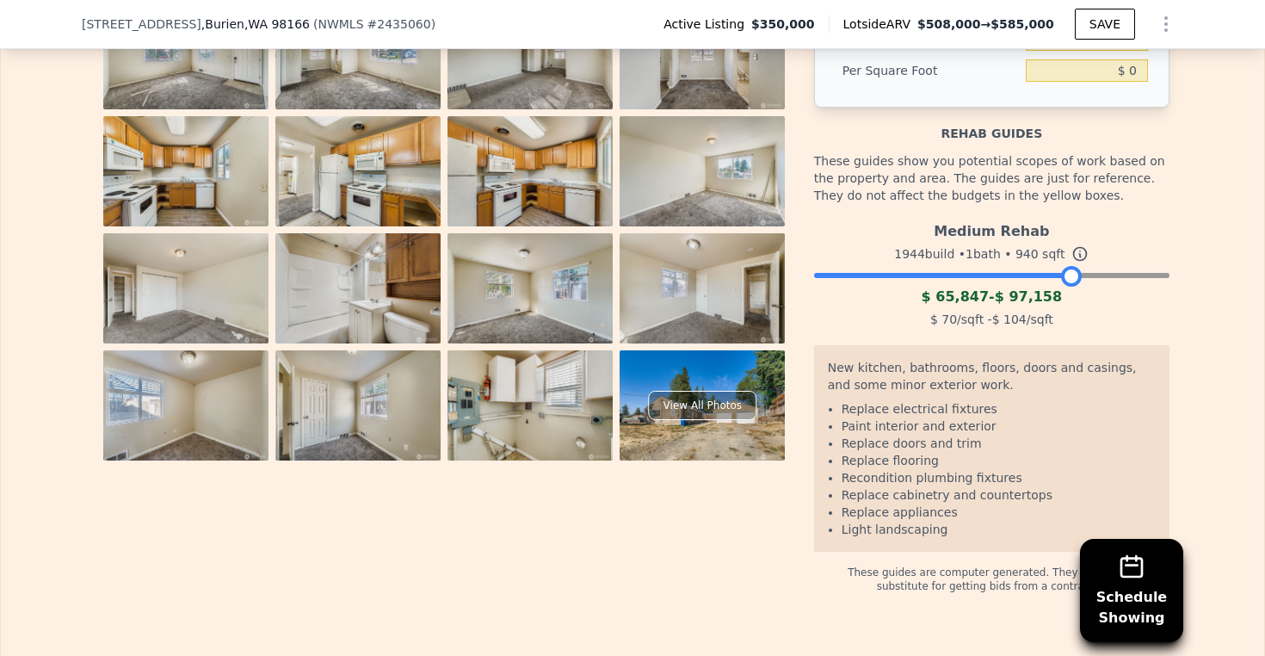
click at [1068, 276] on div at bounding box center [991, 271] width 355 height 10
click at [1116, 276] on div at bounding box center [991, 271] width 355 height 10
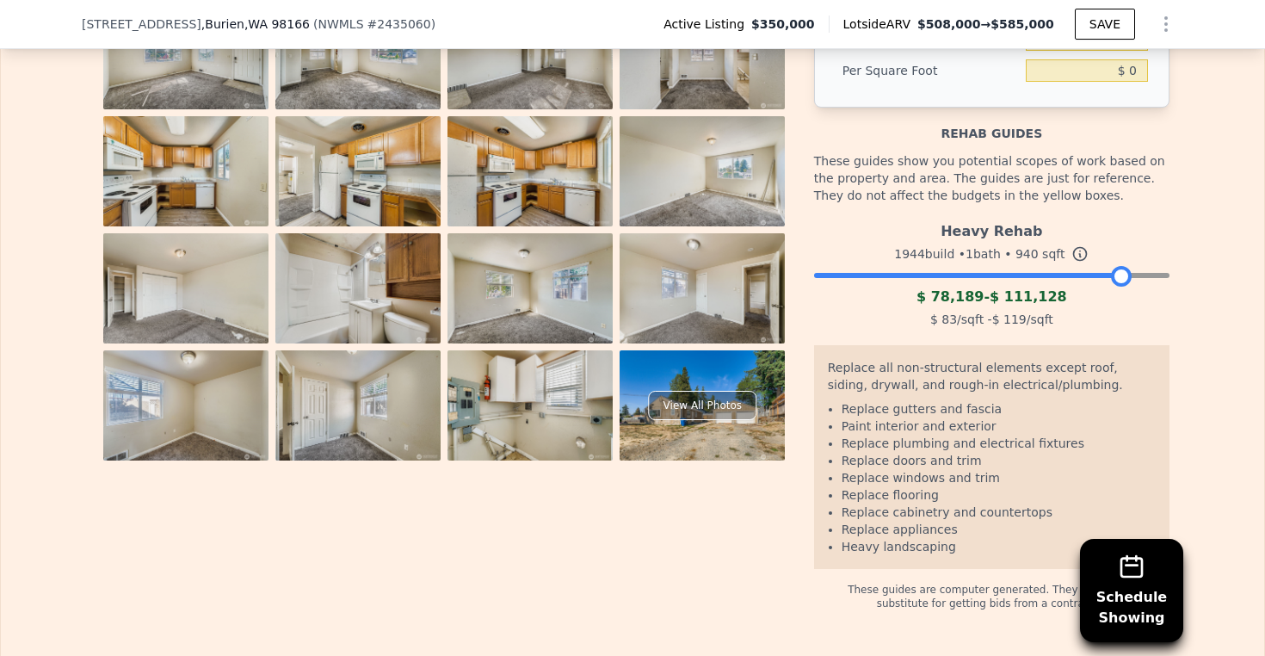
click at [1137, 276] on div at bounding box center [991, 271] width 355 height 10
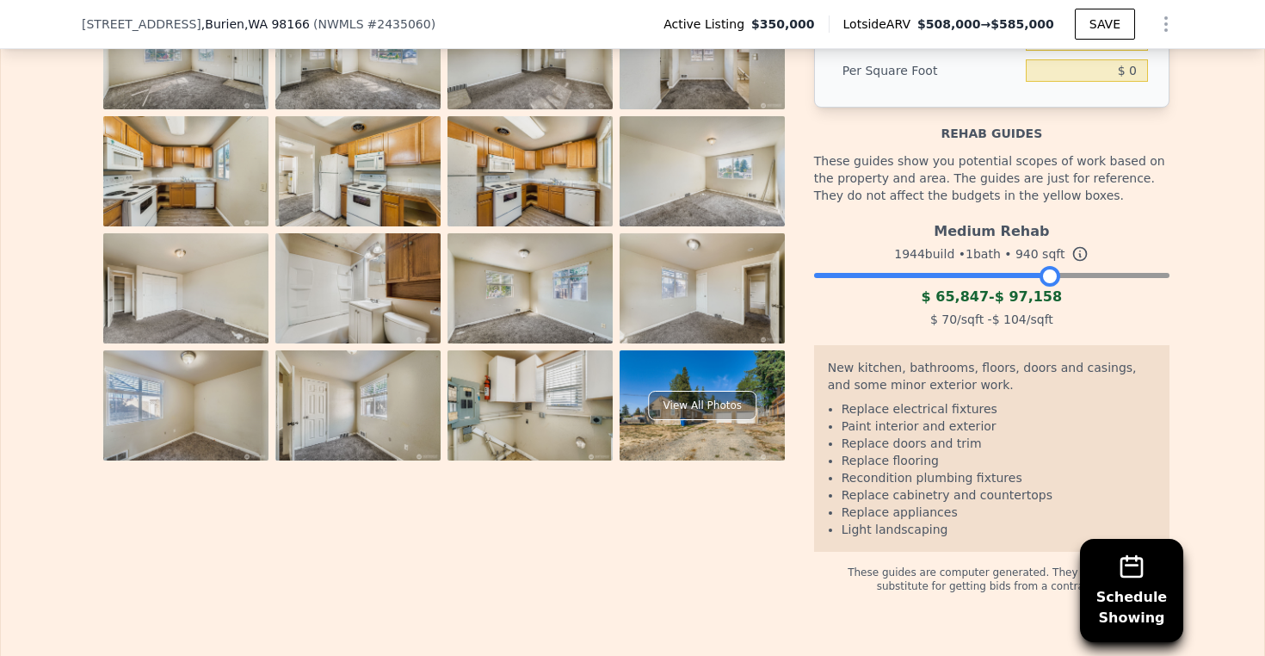
click at [1043, 276] on div at bounding box center [991, 271] width 355 height 10
click at [999, 276] on div at bounding box center [991, 271] width 355 height 10
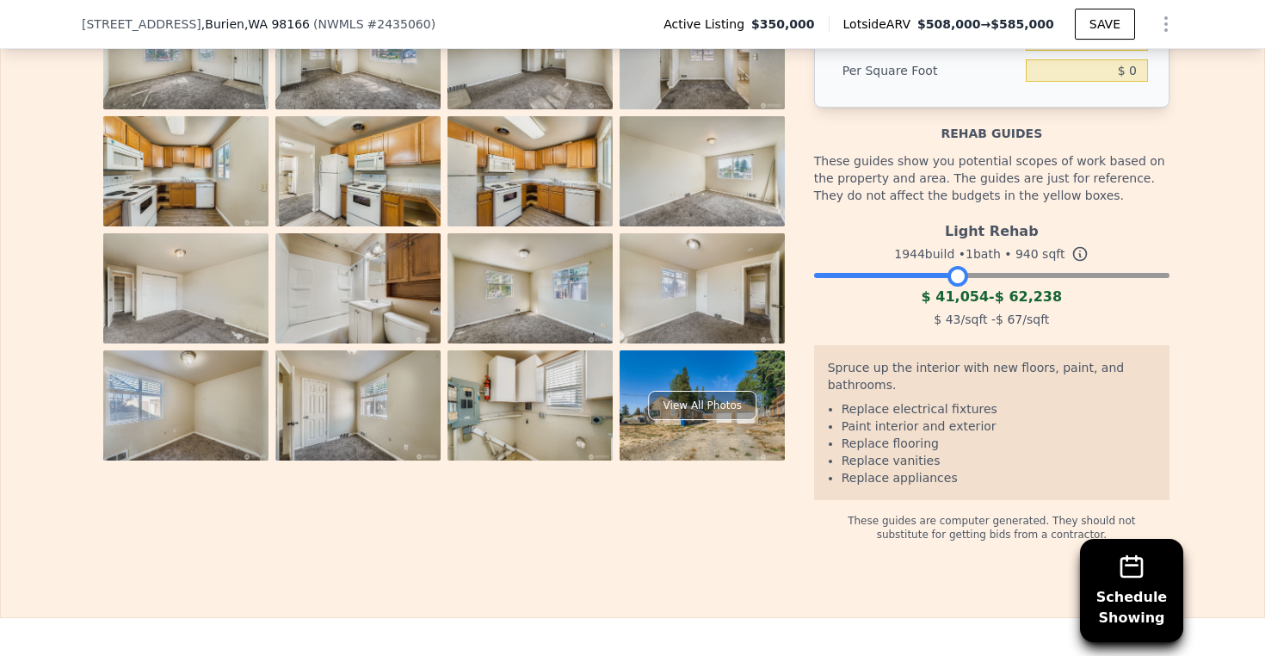
click at [950, 276] on div at bounding box center [991, 271] width 355 height 10
click at [1068, 276] on div at bounding box center [991, 271] width 355 height 10
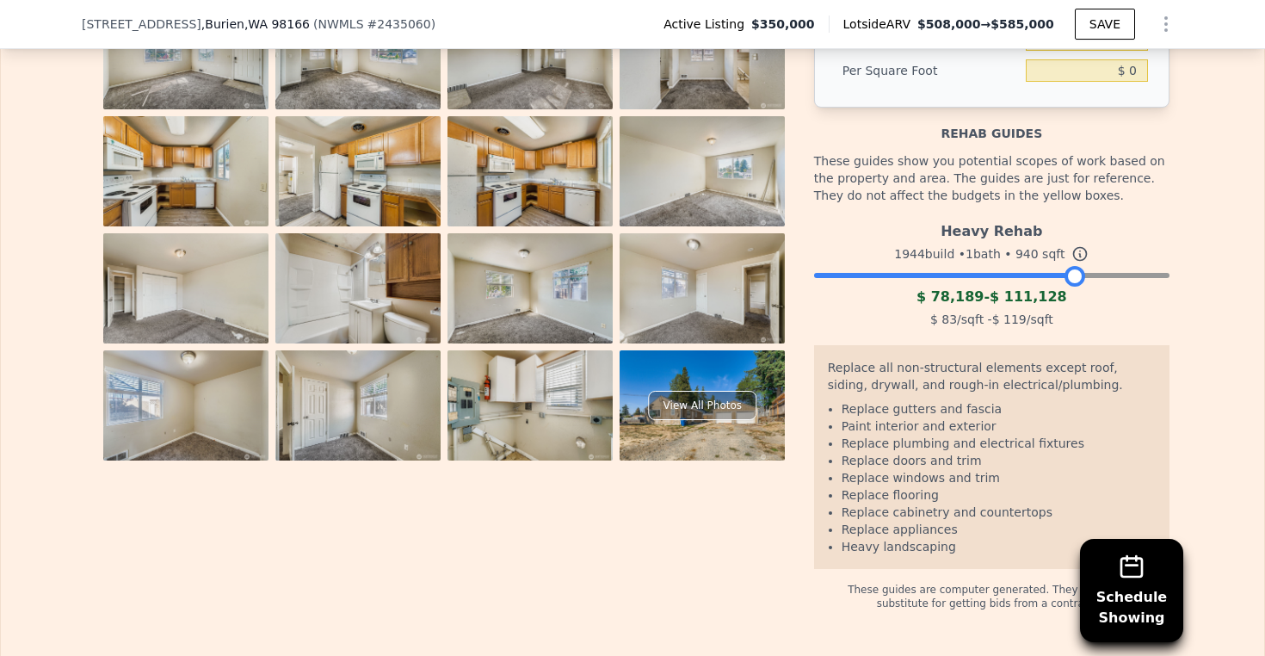
click at [1089, 276] on div at bounding box center [991, 271] width 355 height 10
click at [1122, 276] on div at bounding box center [991, 271] width 355 height 10
click at [1051, 276] on div at bounding box center [991, 271] width 355 height 10
click at [1087, 276] on div at bounding box center [991, 271] width 355 height 10
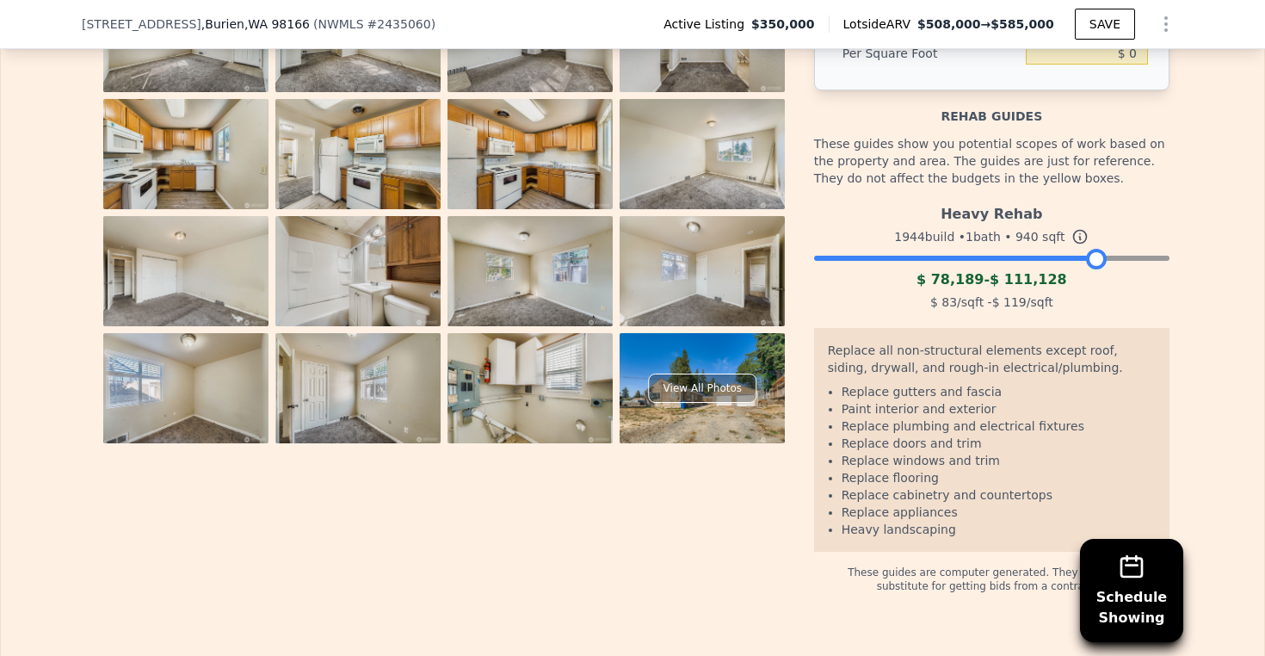
scroll to position [2814, 0]
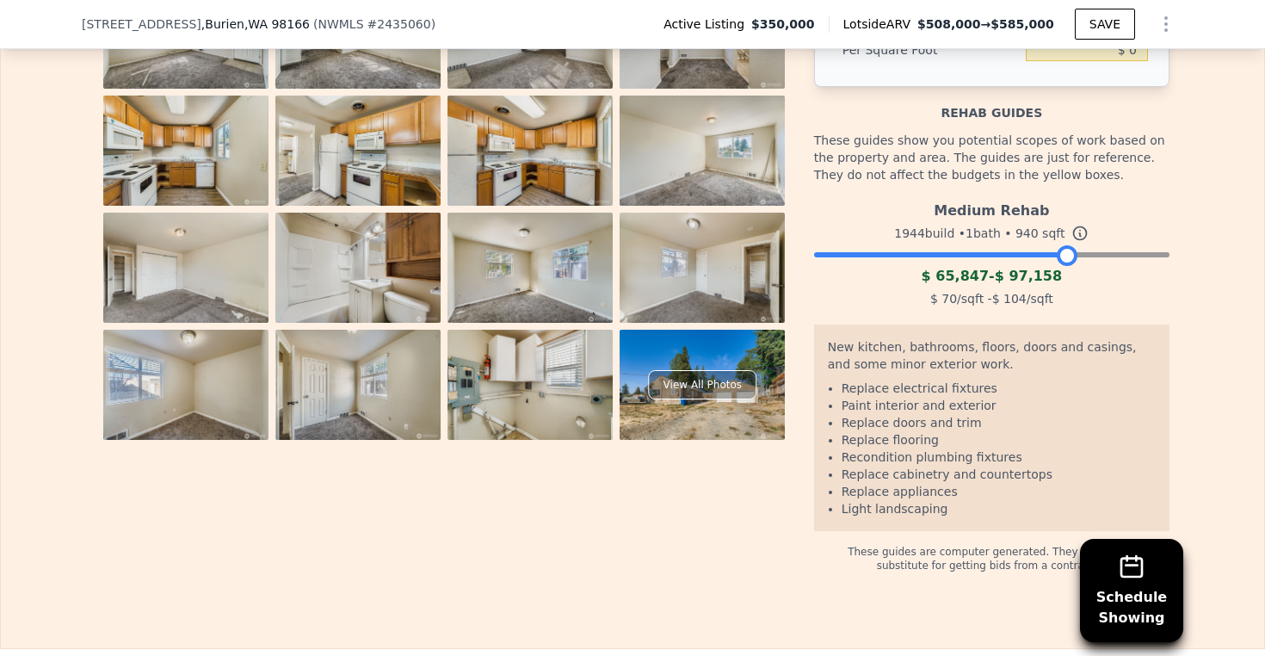
drag, startPoint x: 1082, startPoint y: 274, endPoint x: 1051, endPoint y: 285, distance: 32.6
click at [1056, 266] on div at bounding box center [1066, 255] width 21 height 21
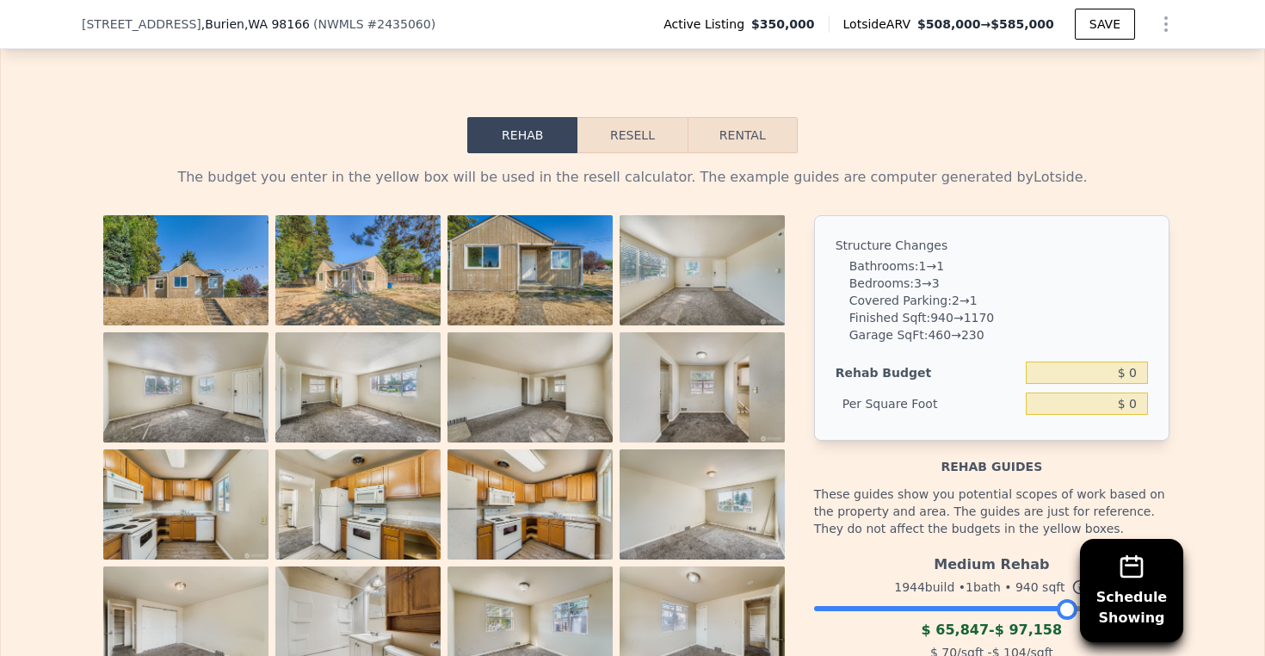
scroll to position [2310, 0]
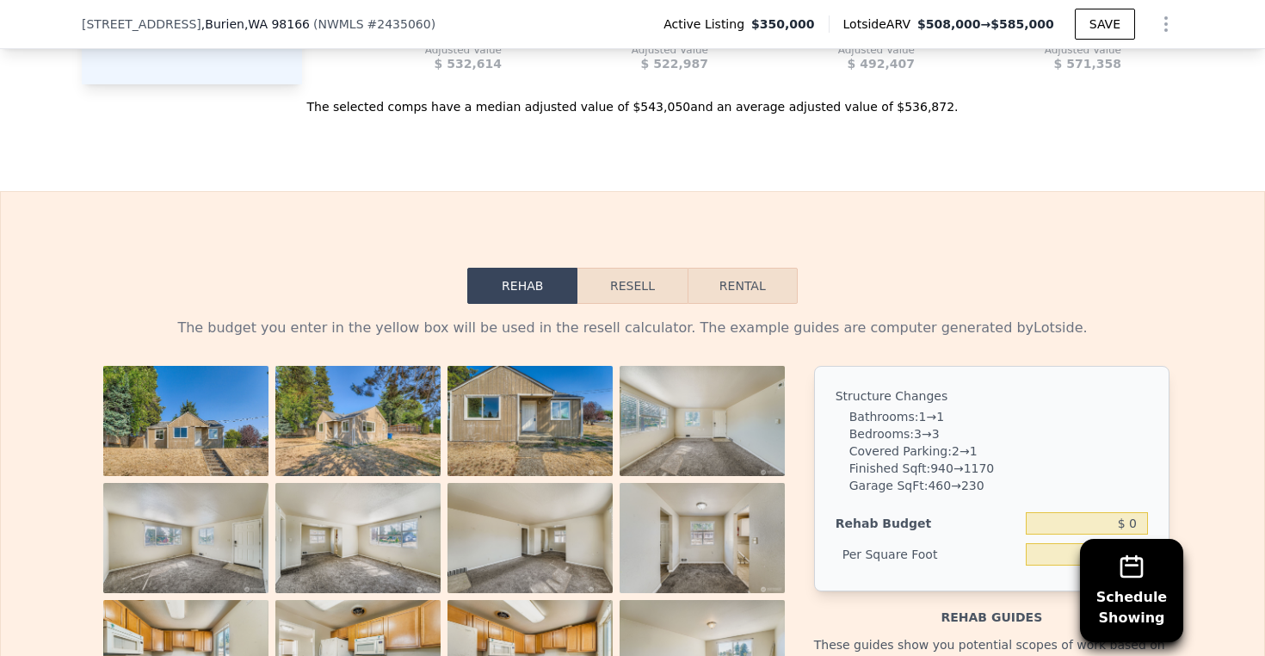
click at [631, 304] on button "Resell" at bounding box center [631, 286] width 109 height 36
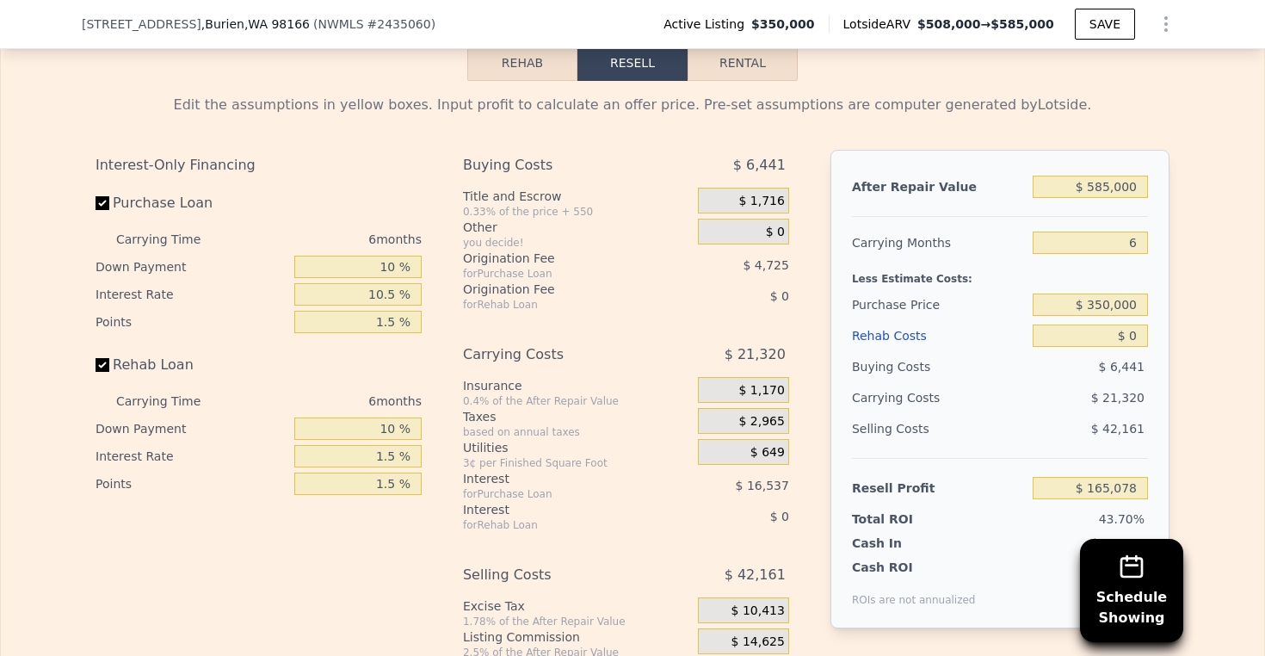
scroll to position [2324, 0]
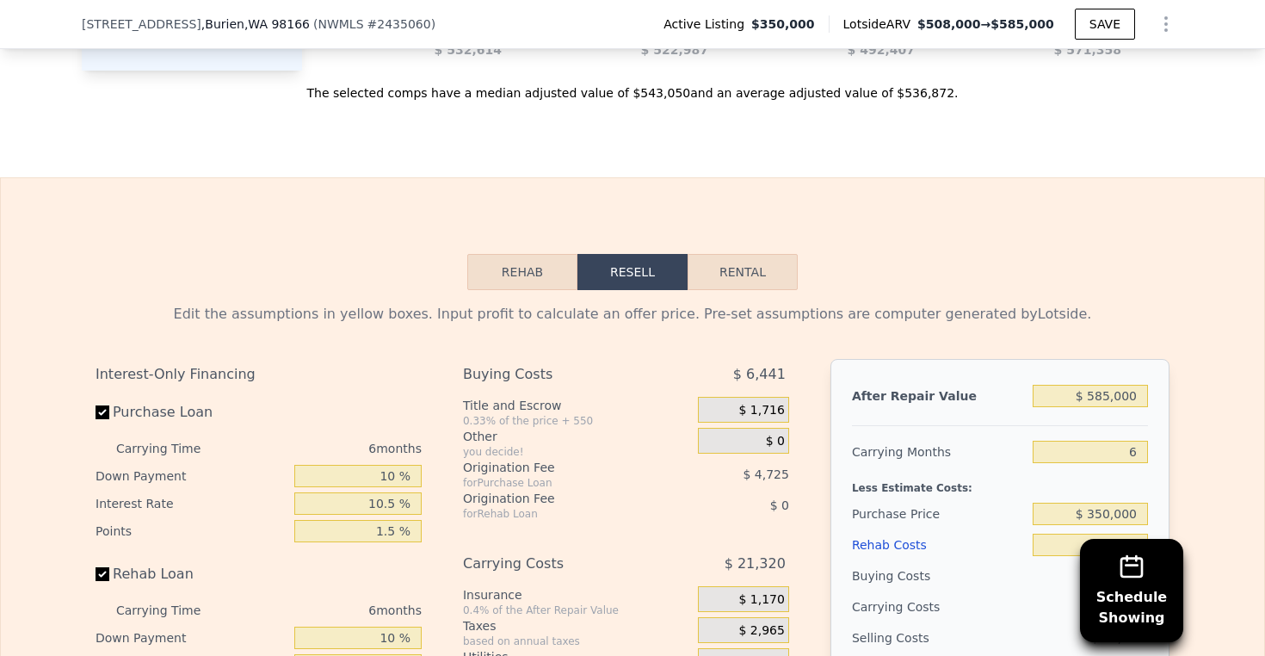
click at [525, 290] on button "Rehab" at bounding box center [522, 272] width 110 height 36
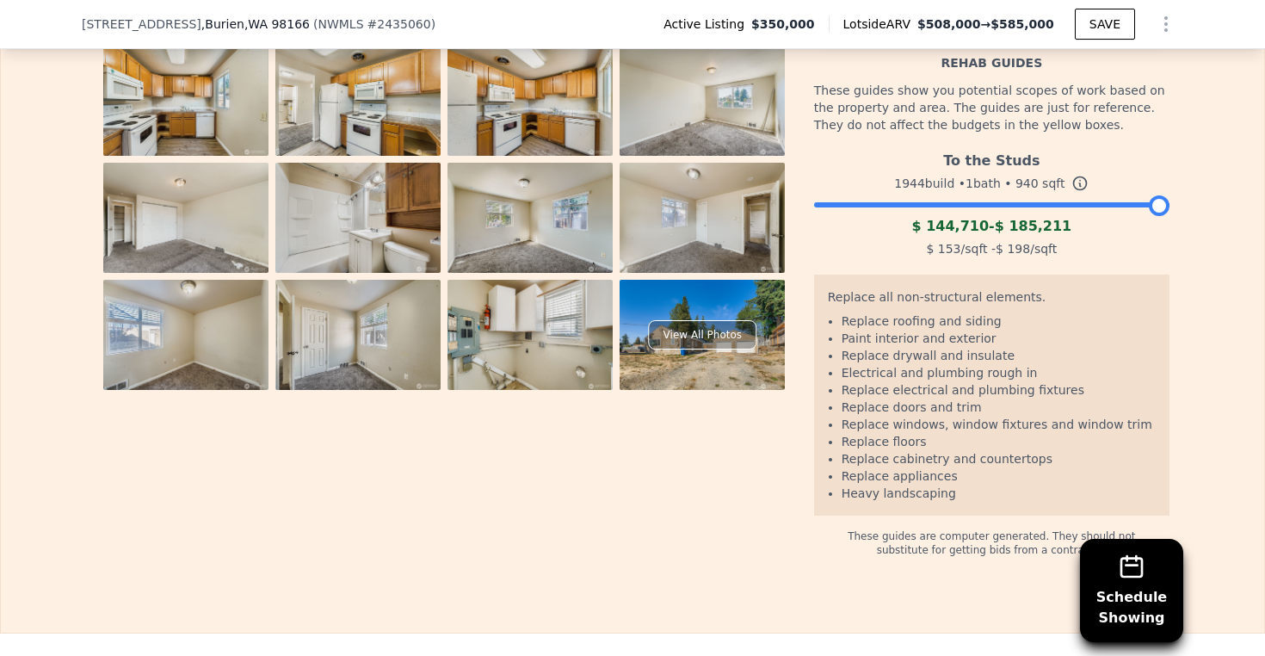
scroll to position [2819, 0]
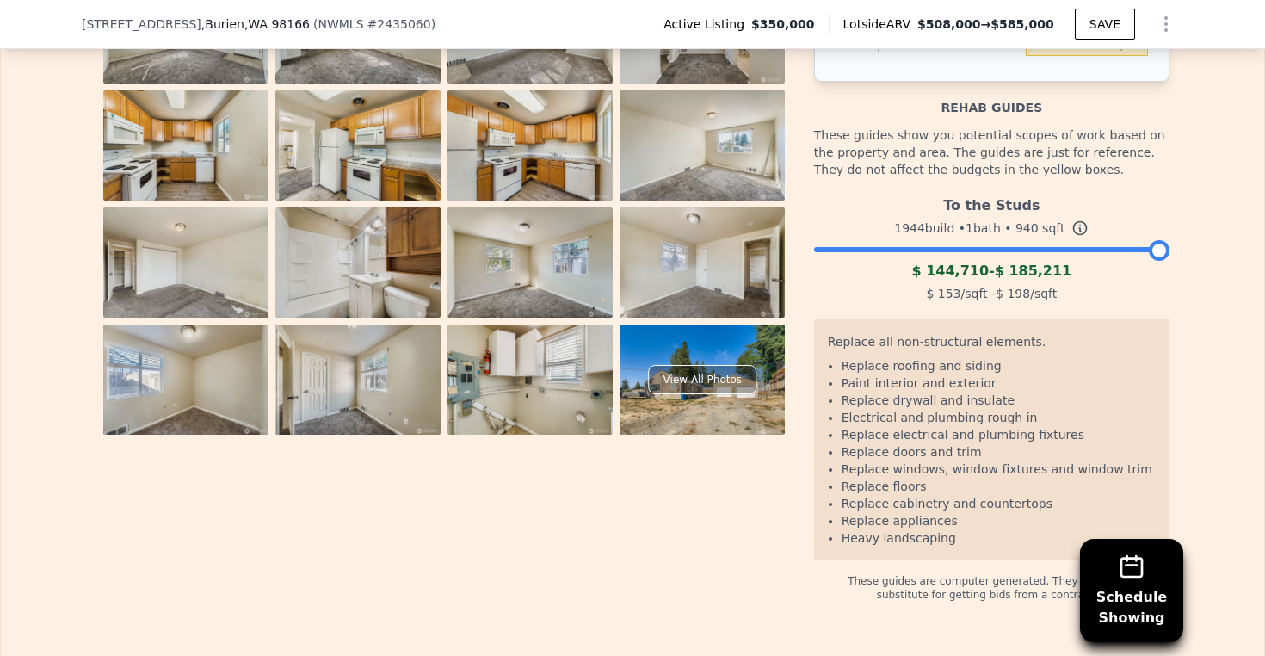
click at [1056, 250] on div at bounding box center [991, 245] width 355 height 10
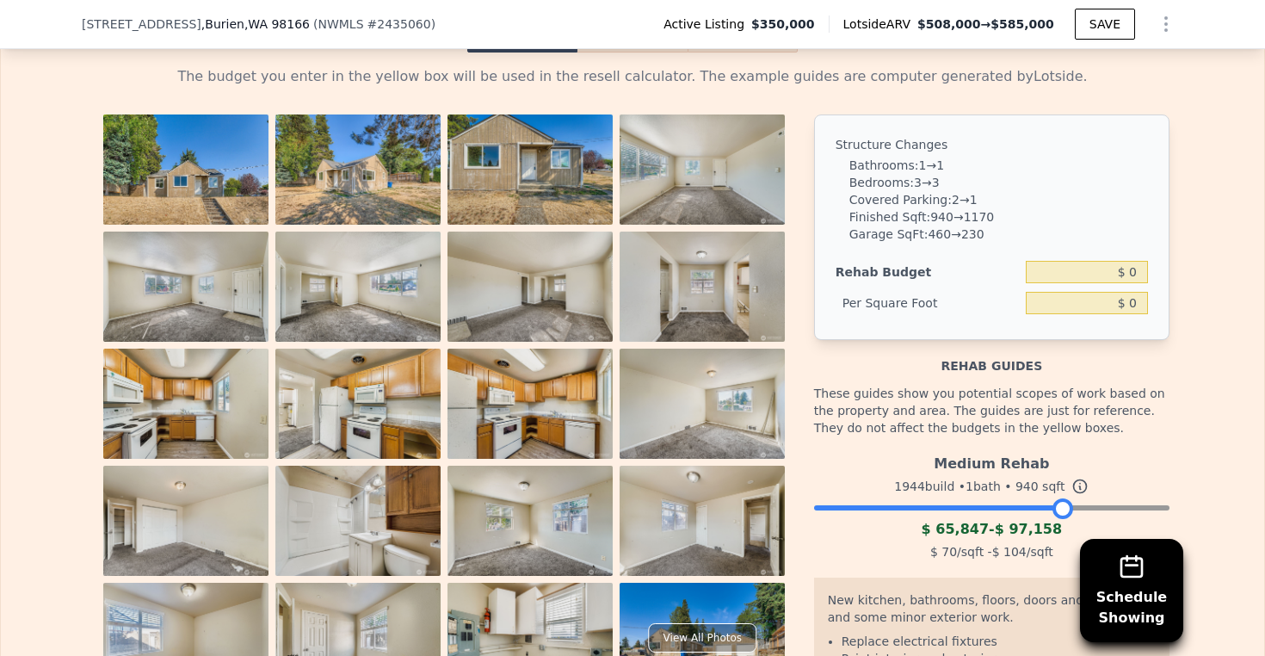
scroll to position [2826, 0]
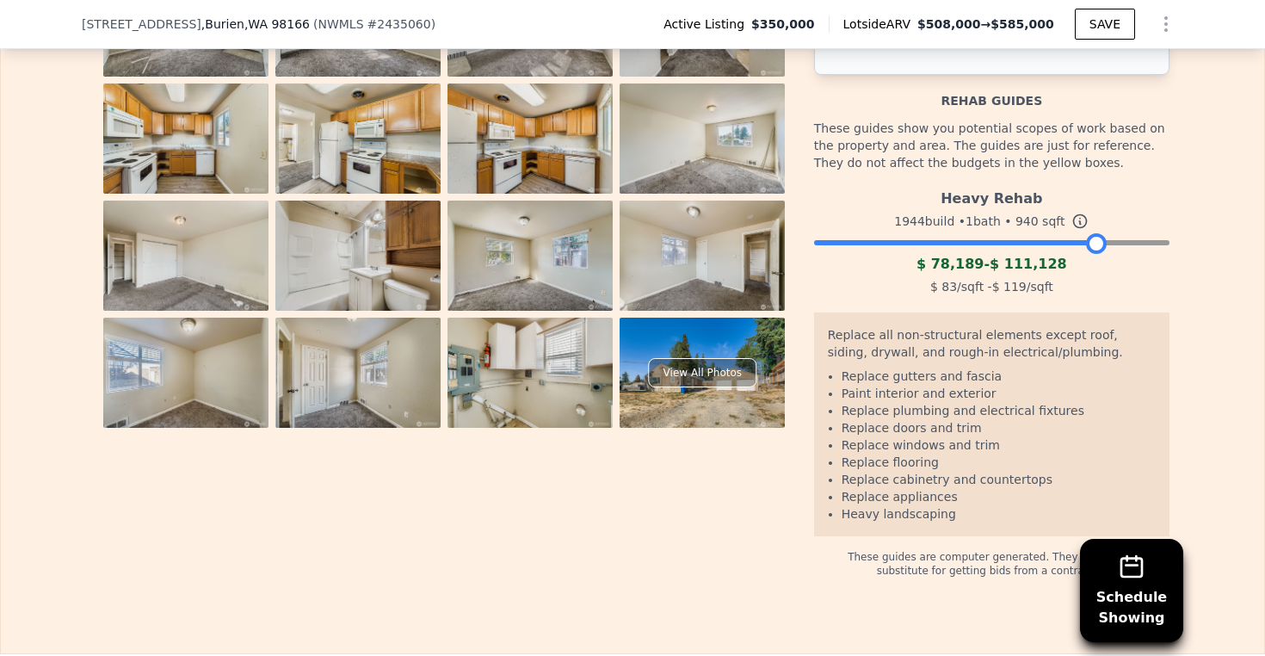
click at [1090, 243] on div at bounding box center [991, 238] width 355 height 10
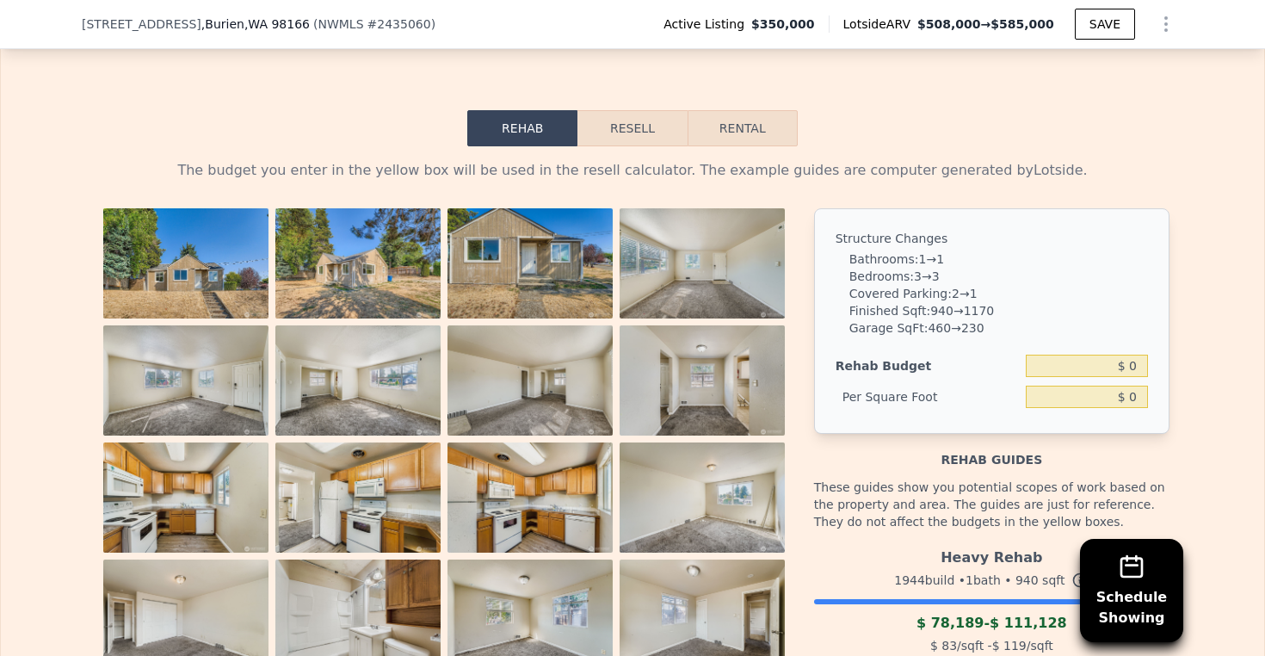
scroll to position [2496, 0]
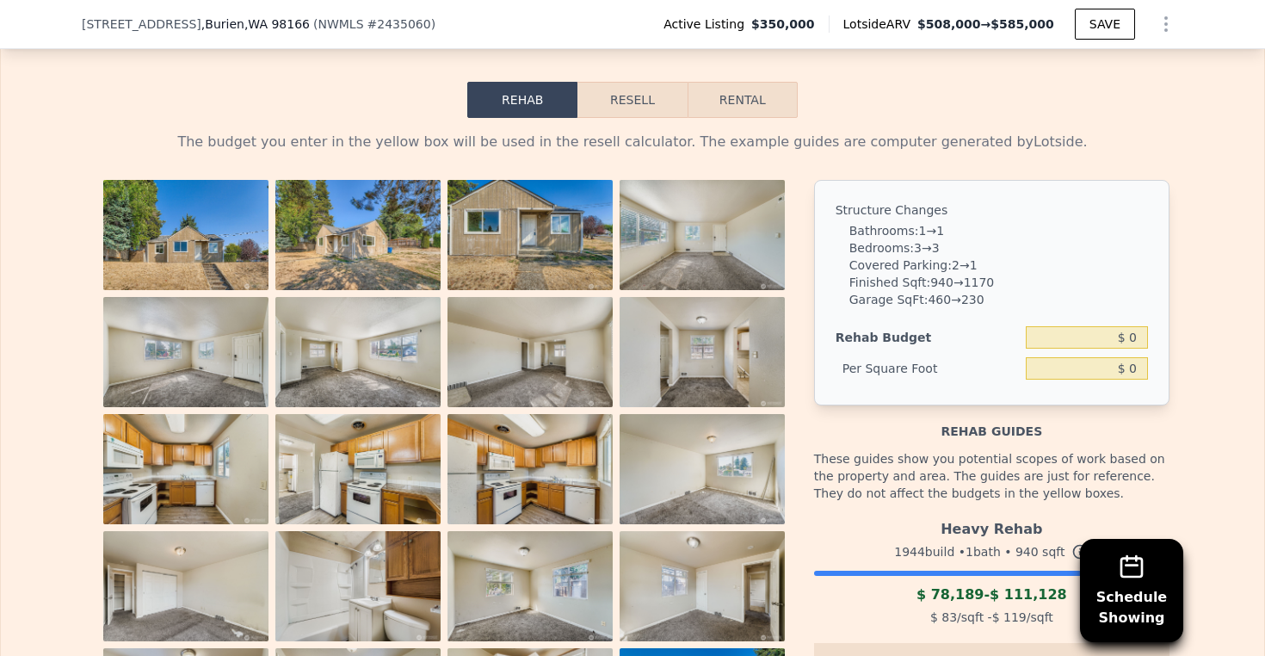
click at [609, 118] on button "Resell" at bounding box center [631, 100] width 109 height 36
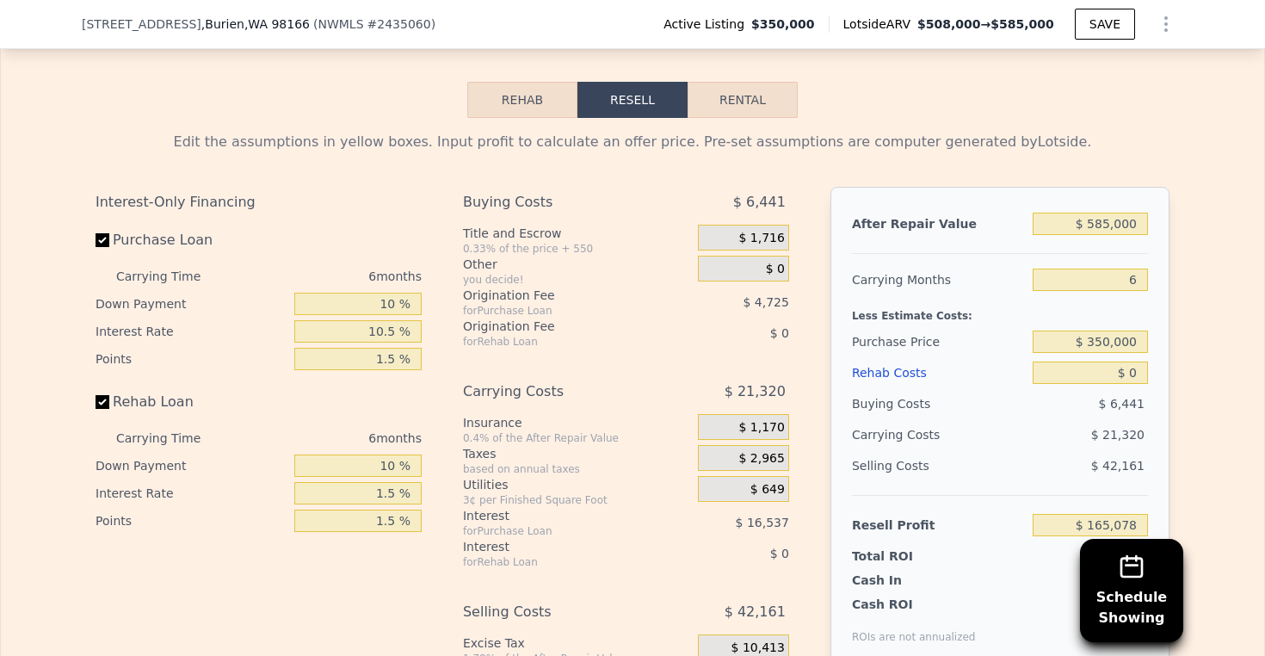
scroll to position [2499, 0]
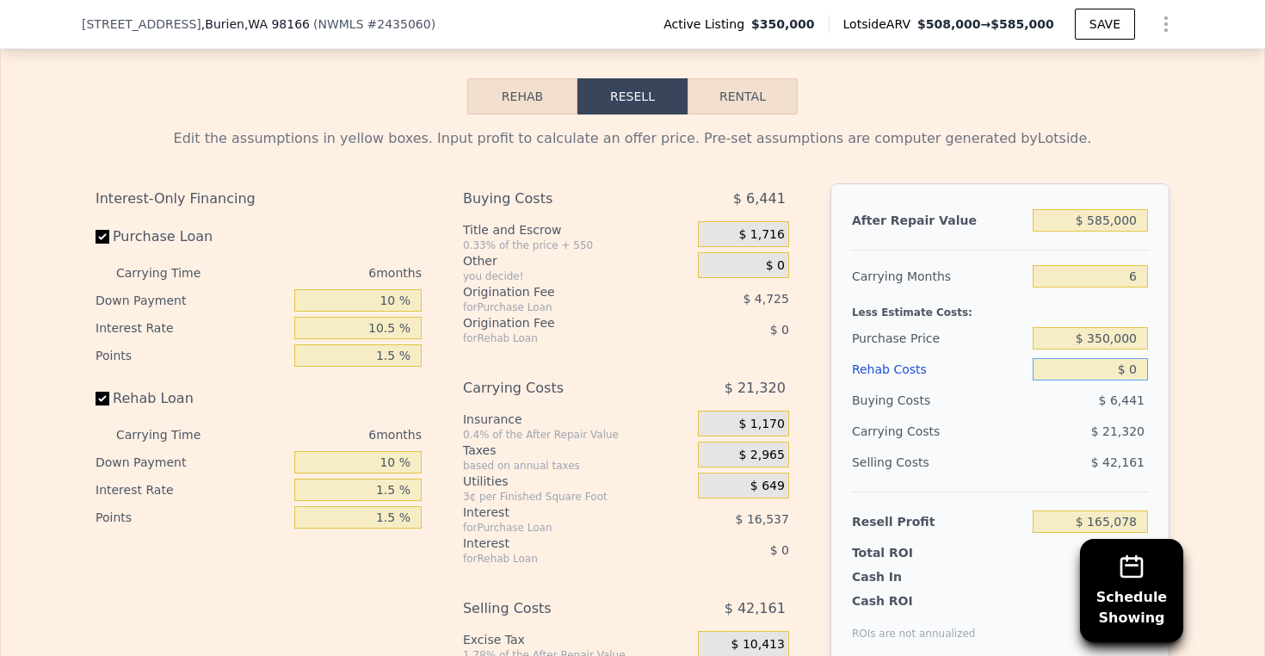
click at [1120, 380] on input "$ 0" at bounding box center [1089, 369] width 115 height 22
drag, startPoint x: 1112, startPoint y: 395, endPoint x: 1170, endPoint y: 394, distance: 57.6
click at [1170, 394] on div "Edit the assumptions in yellow boxes. Input profit to calculate an offer price.…" at bounding box center [632, 434] width 1101 height 640
type input "$ 11"
type input "$ 165,067"
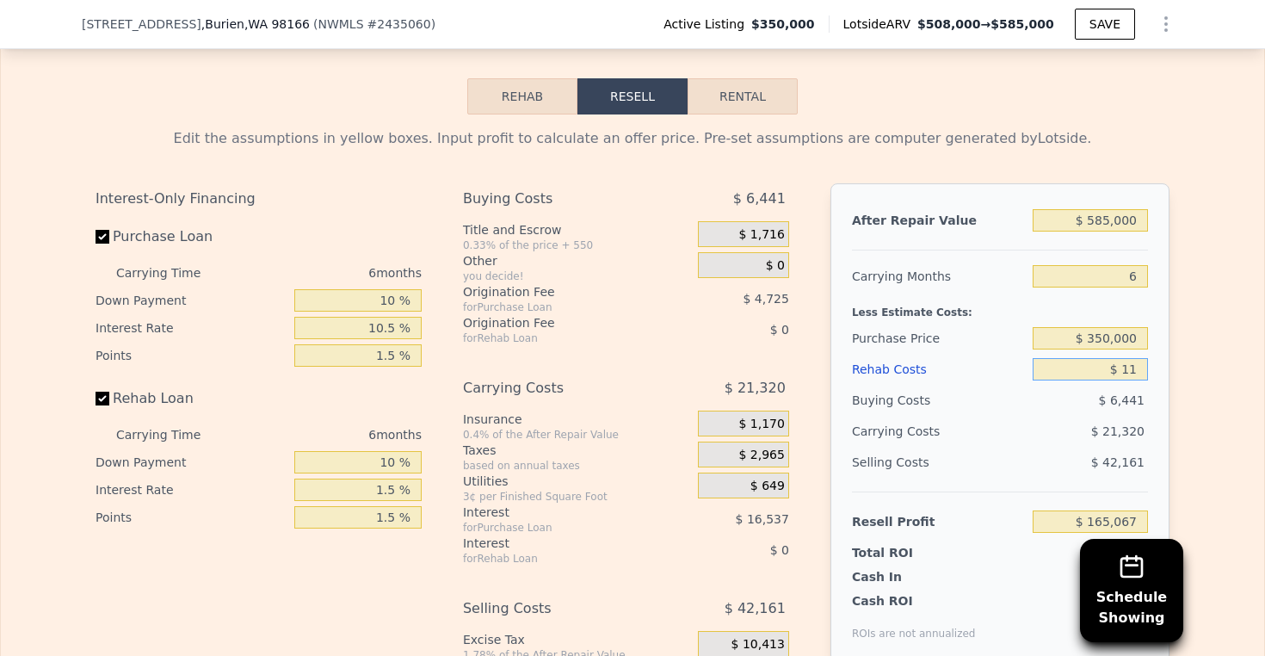
type input "$ 110"
type input "$ 164,967"
type input "$ 1,100"
type input "$ 163,957"
type input "$ 11,000"
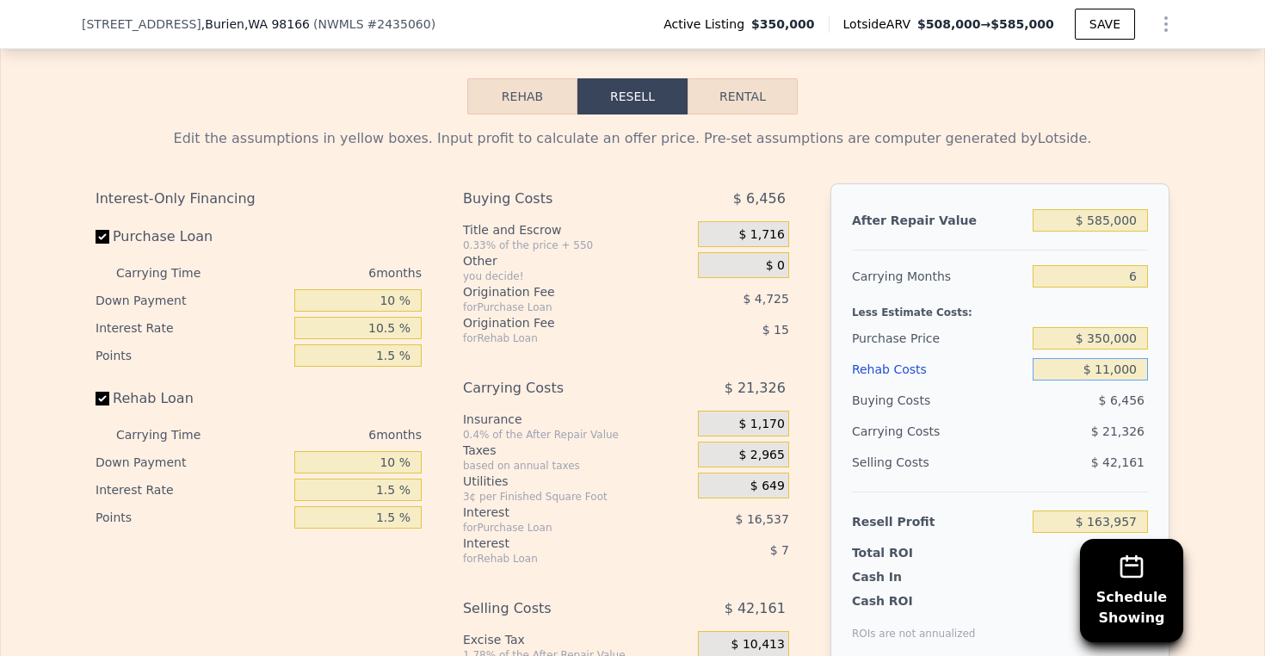
type input "$ 153,857"
type input "$ 110,000"
type input "$ 52,849"
click at [1201, 336] on div "Edit the assumptions in yellow boxes. Input profit to calculate an offer price.…" at bounding box center [632, 434] width 1263 height 640
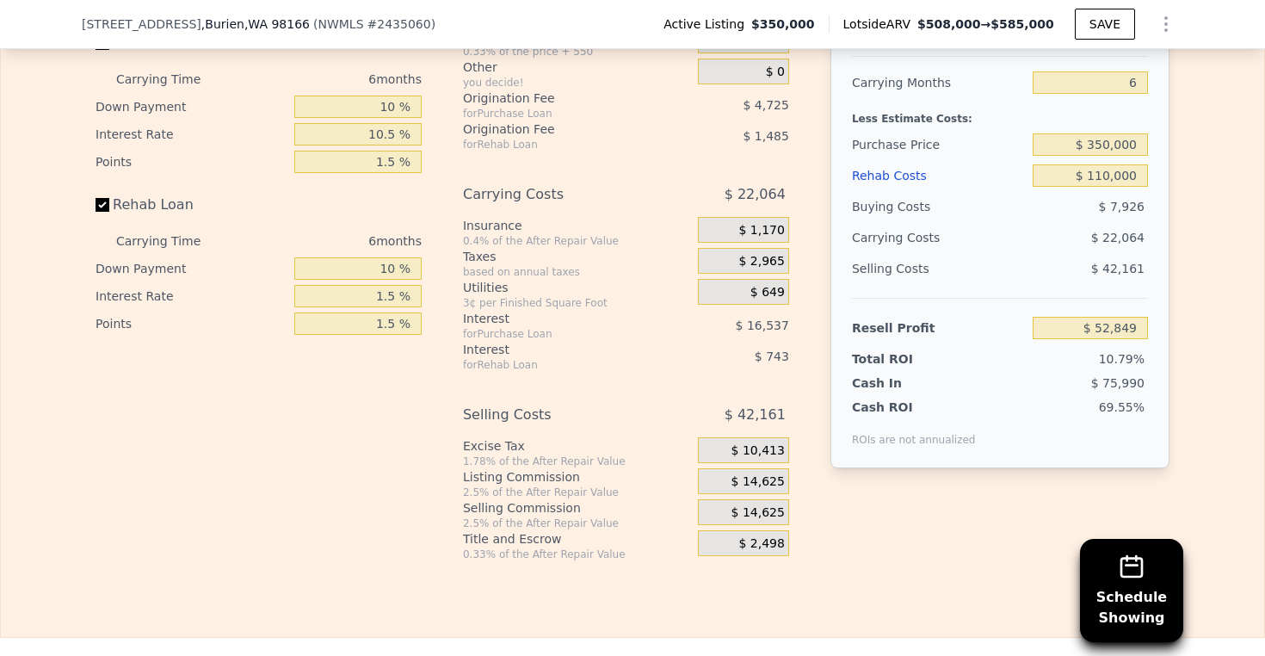
scroll to position [2700, 0]
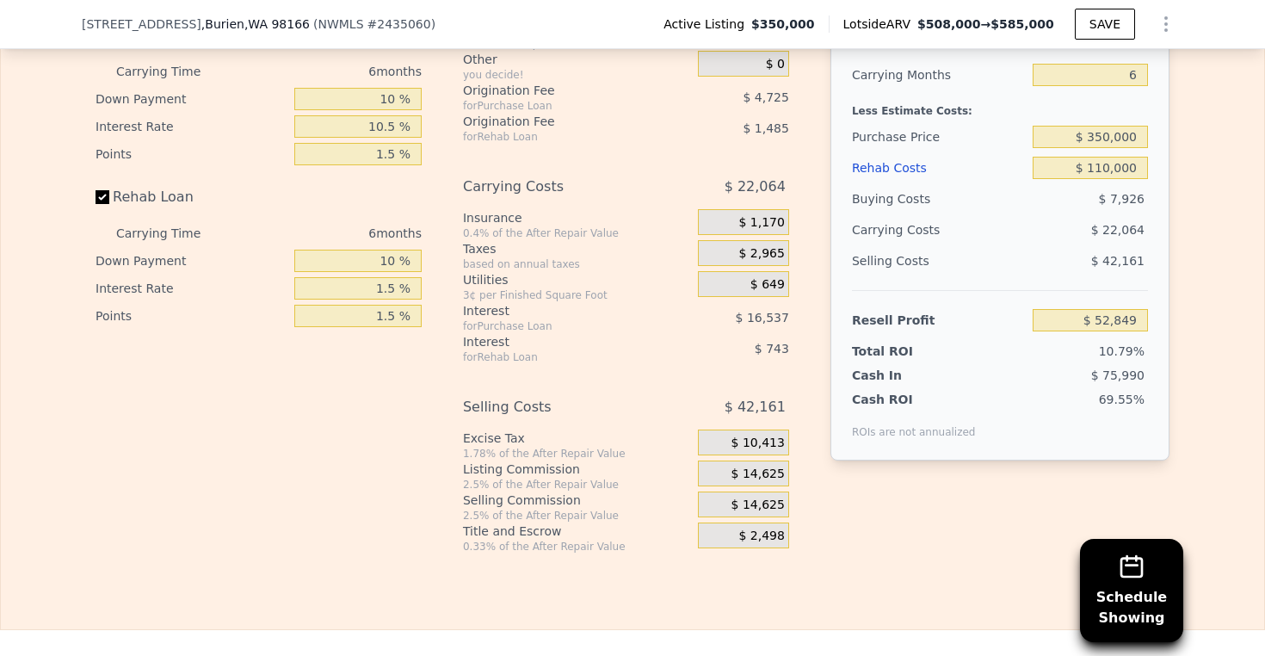
click at [754, 482] on span "$ 14,625" at bounding box center [757, 473] width 53 height 15
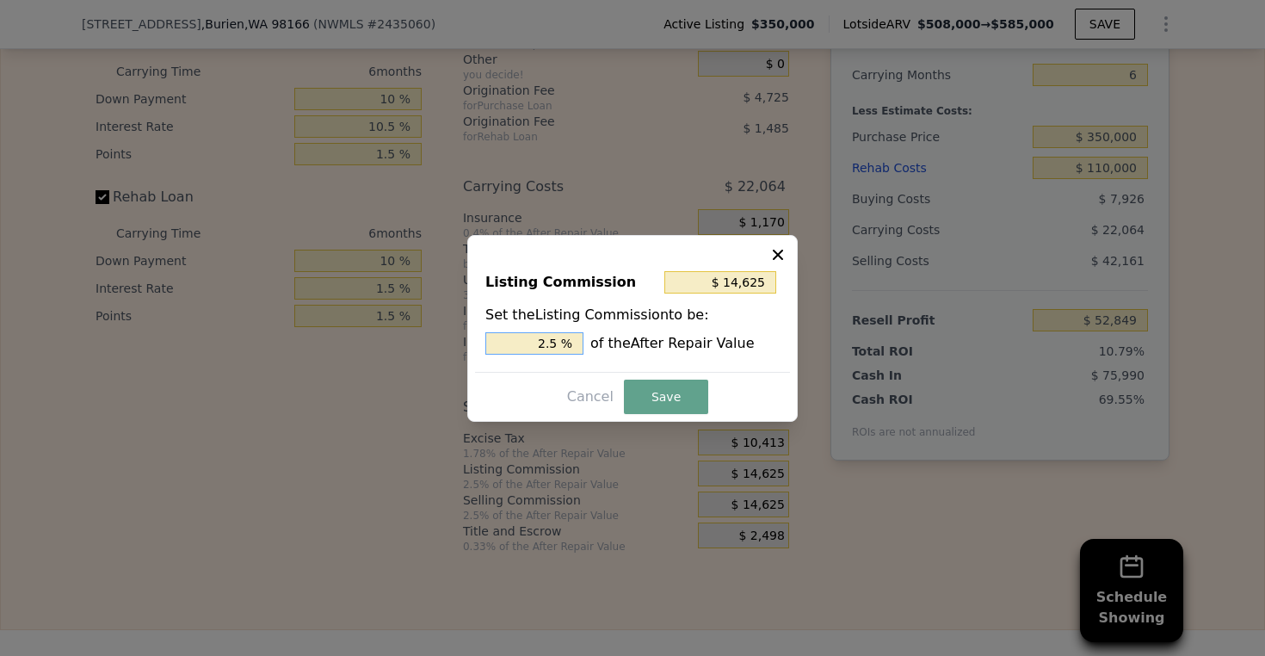
click at [541, 339] on input "2.5 %" at bounding box center [534, 343] width 98 height 22
click at [550, 342] on input "2.5 %" at bounding box center [534, 343] width 98 height 22
click at [547, 342] on input "2.5 %" at bounding box center [534, 343] width 98 height 22
type input "$ 2,925"
type input ".5 %"
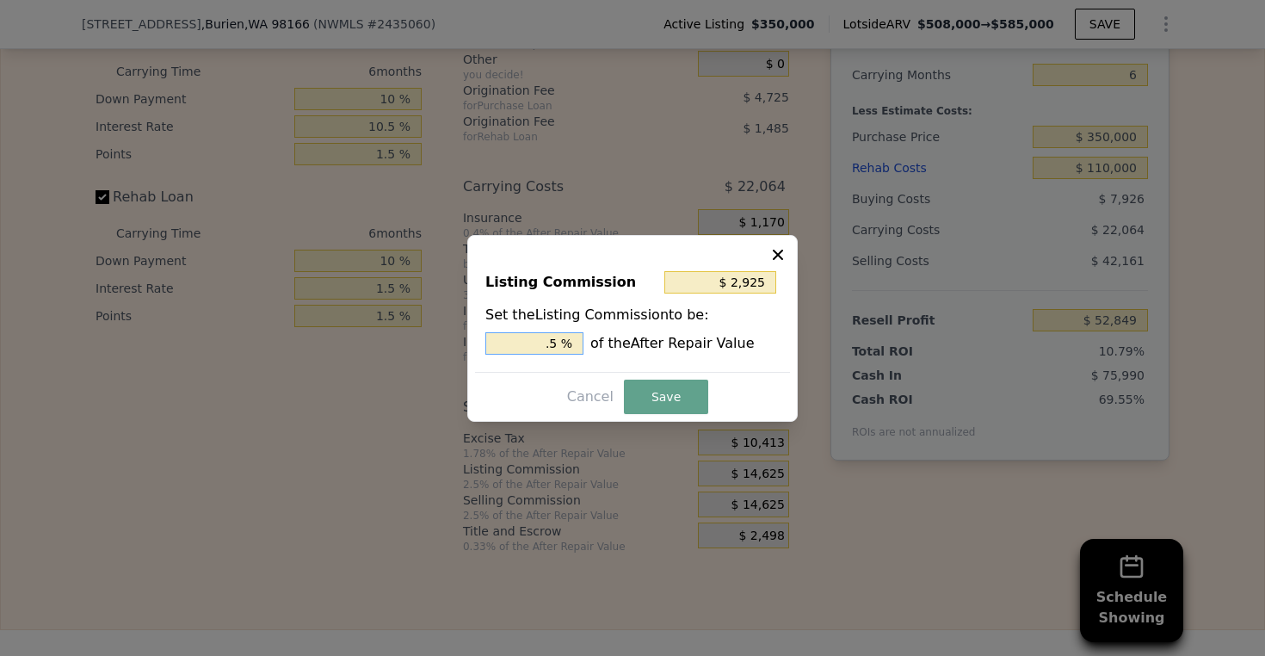
type input "$ 8,775"
type input "1.5 %"
click at [660, 386] on button "Save" at bounding box center [666, 396] width 84 height 34
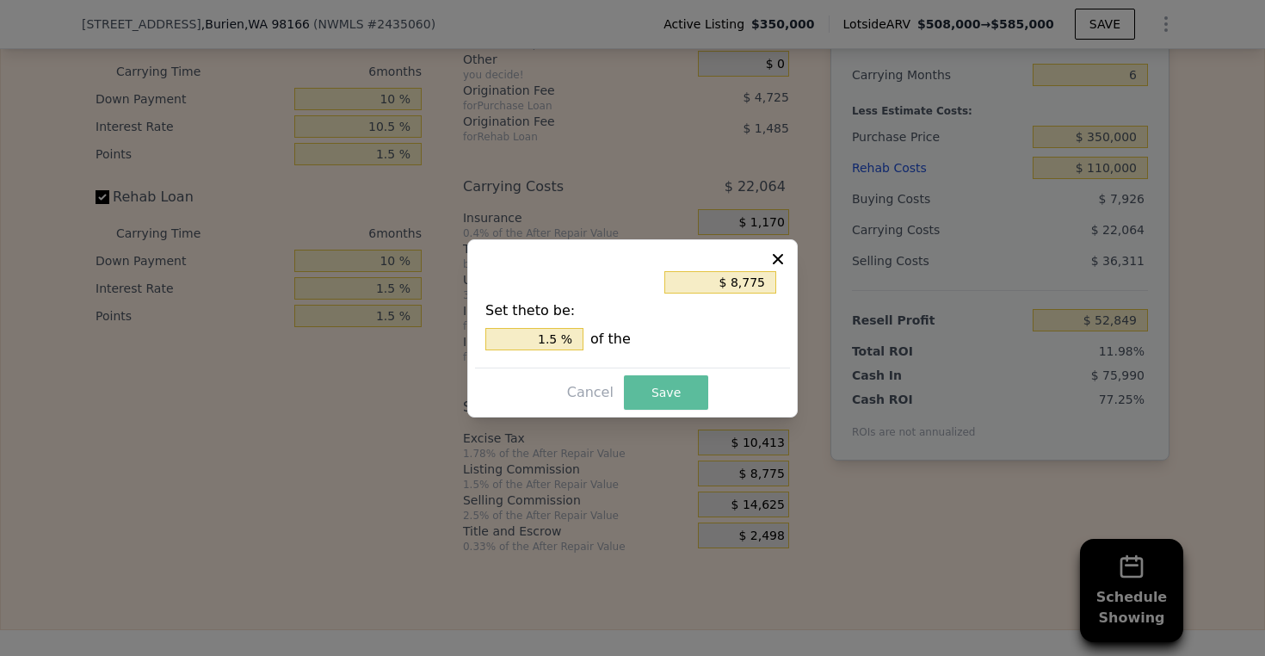
type input "$ 58,699"
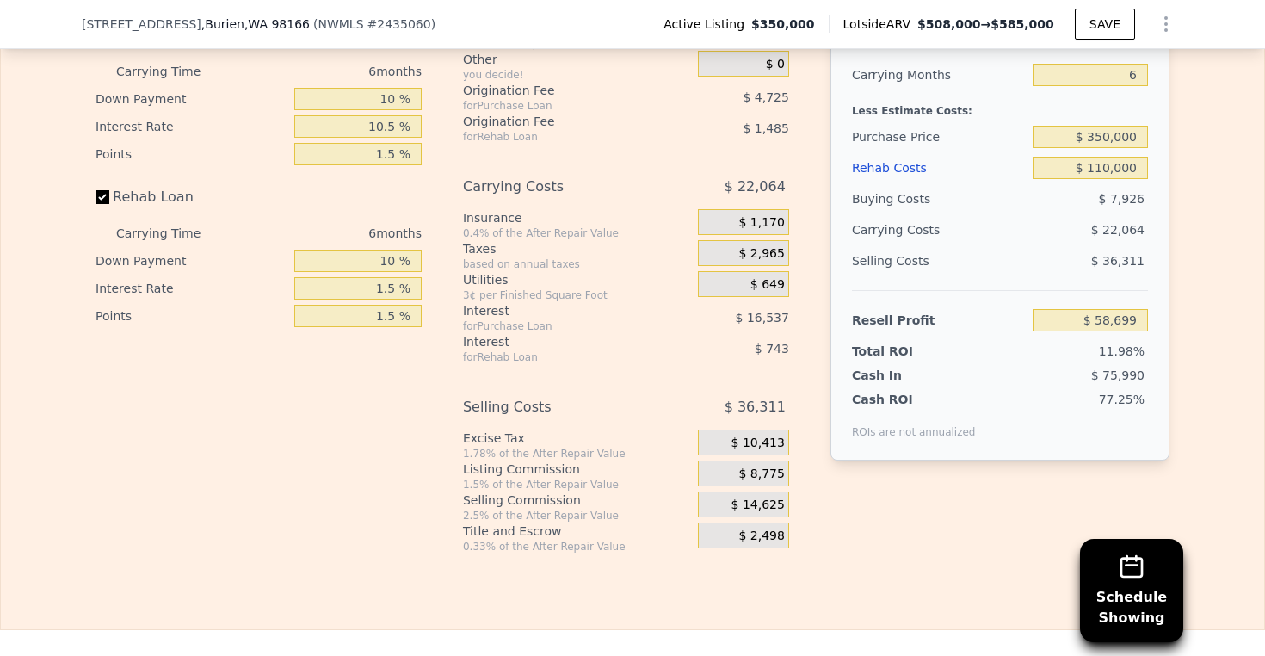
click at [841, 526] on div "After Repair Value $ 585,000 Carrying Months 6 Less Estimate Costs: Purchase Pr…" at bounding box center [999, 254] width 339 height 544
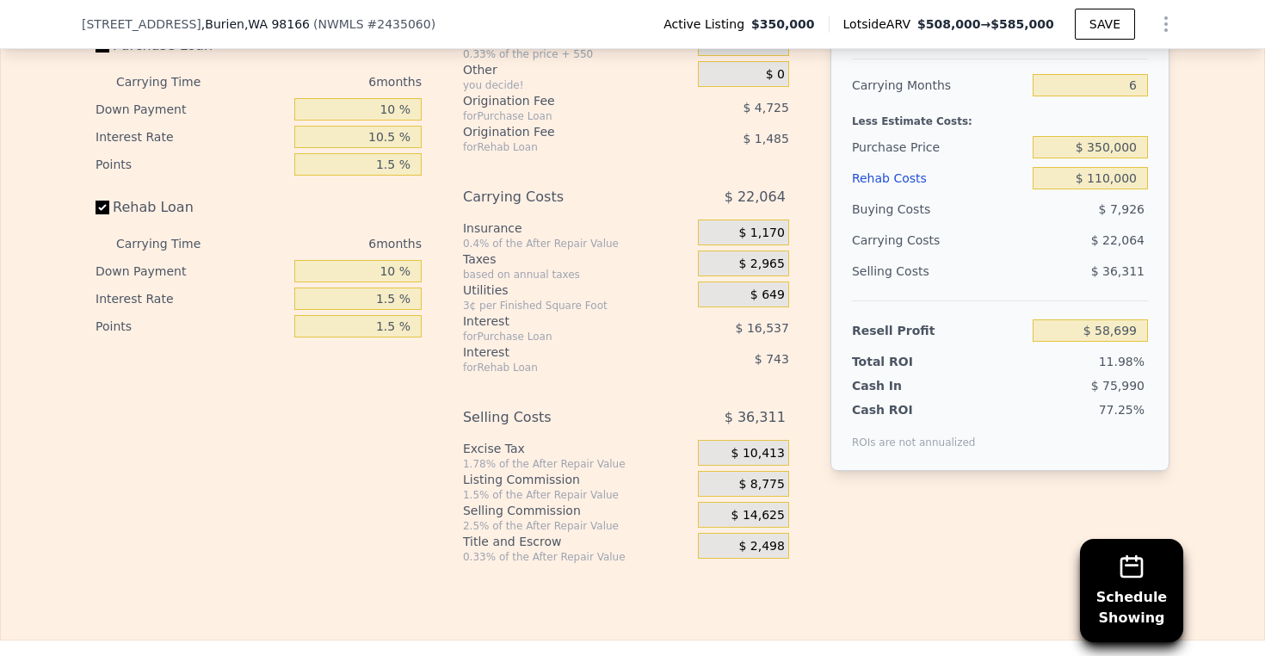
scroll to position [2687, 0]
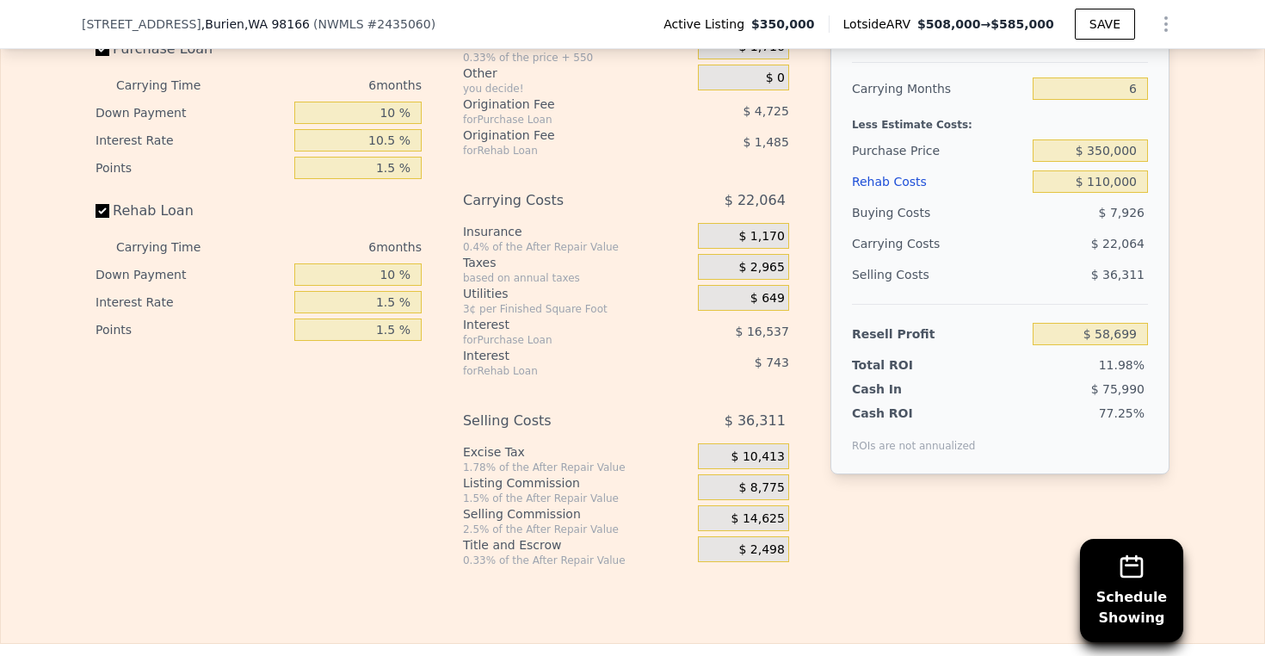
click at [926, 539] on div "After Repair Value $ 585,000 Carrying Months 6 Less Estimate Costs: Purchase Pr…" at bounding box center [999, 268] width 339 height 544
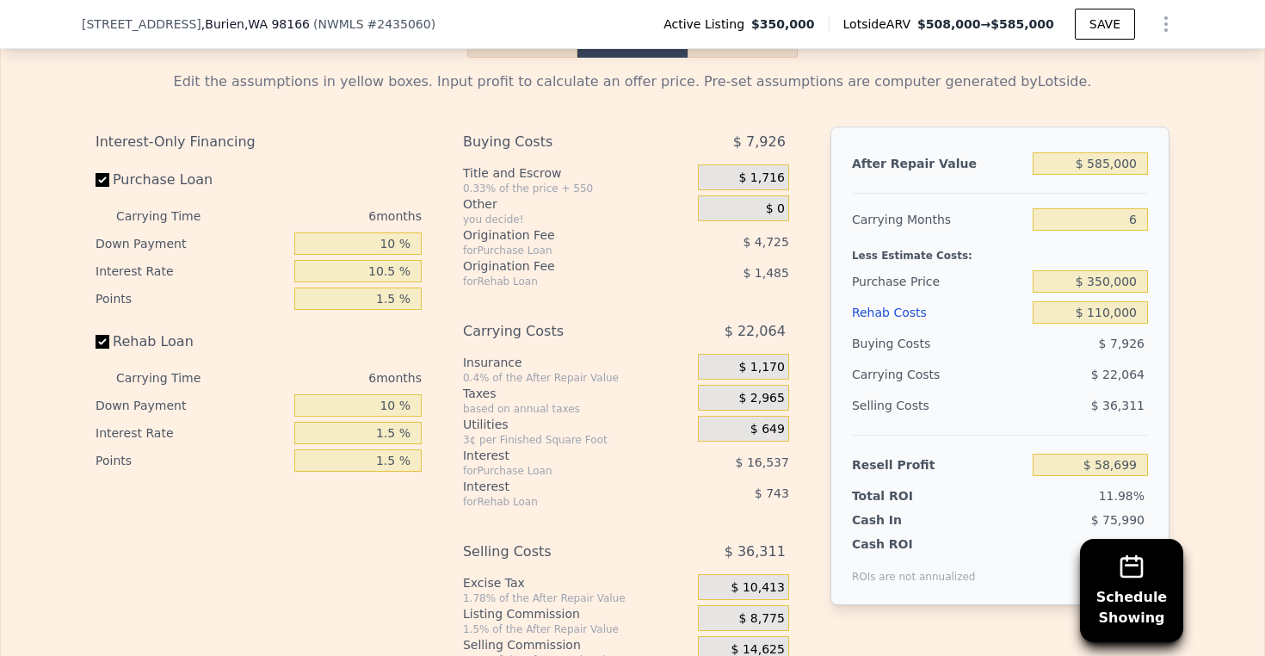
scroll to position [2559, 0]
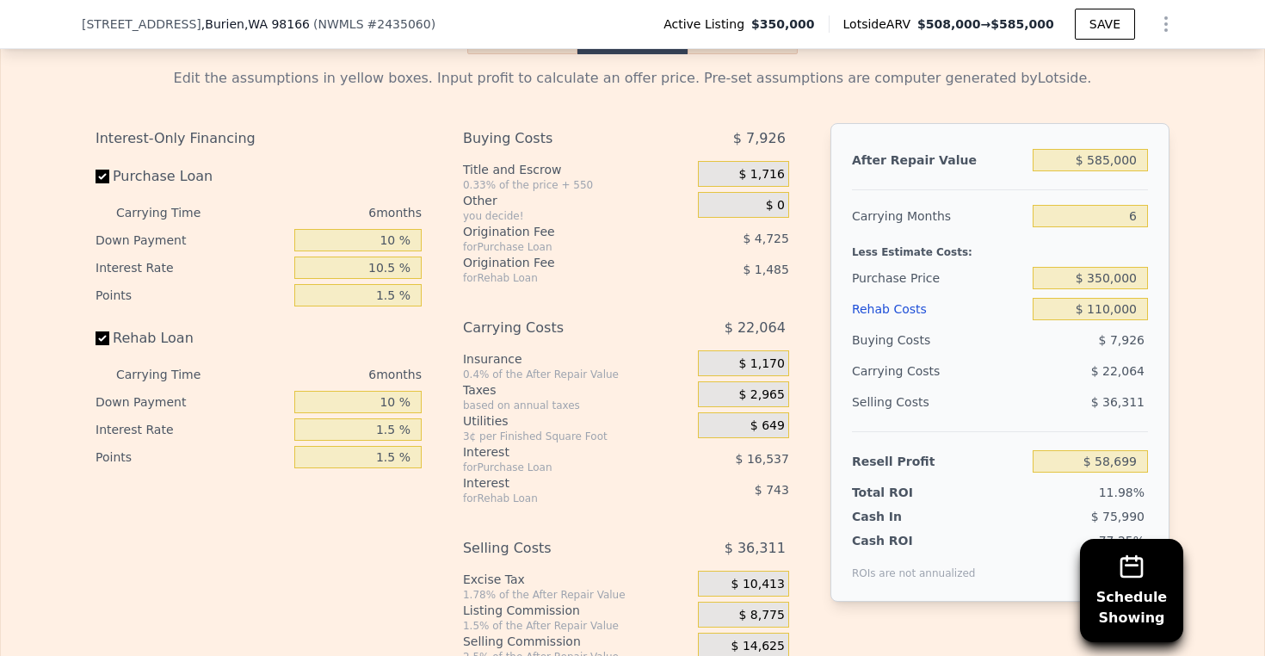
click at [1210, 383] on div "Edit the assumptions in yellow boxes. Input profit to calculate an offer price.…" at bounding box center [632, 374] width 1263 height 640
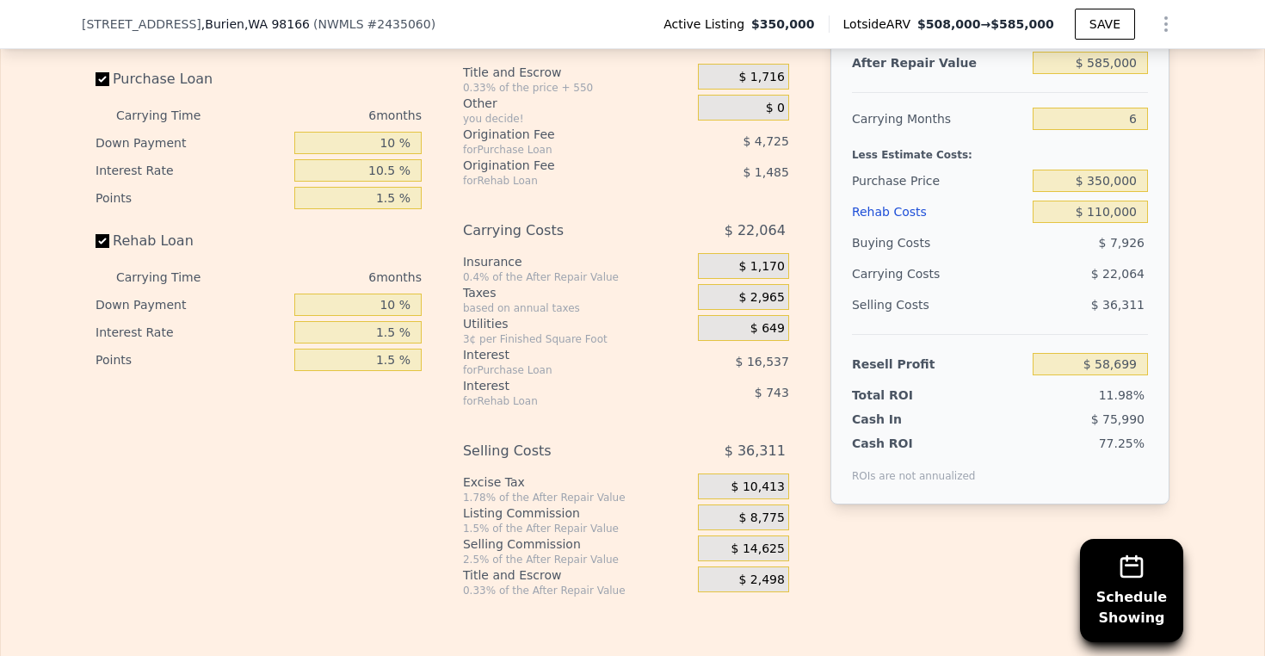
scroll to position [2653, 0]
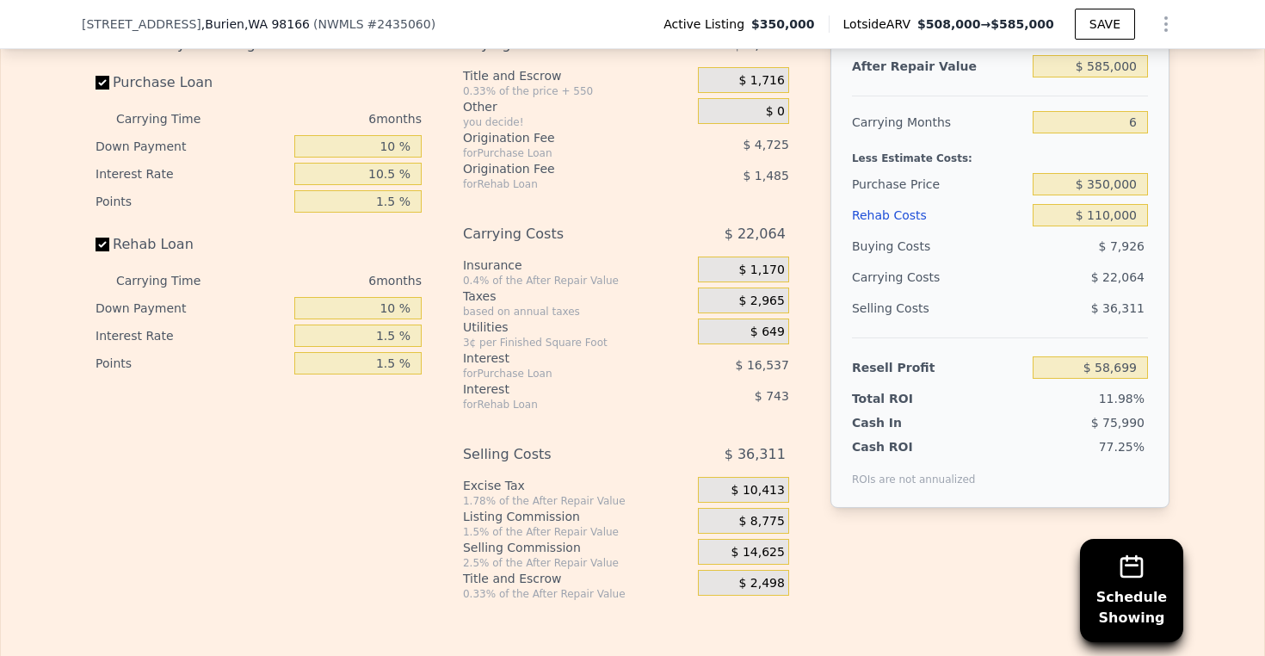
click at [1228, 340] on div "Edit the assumptions in yellow boxes. Input profit to calculate an offer price.…" at bounding box center [632, 280] width 1263 height 640
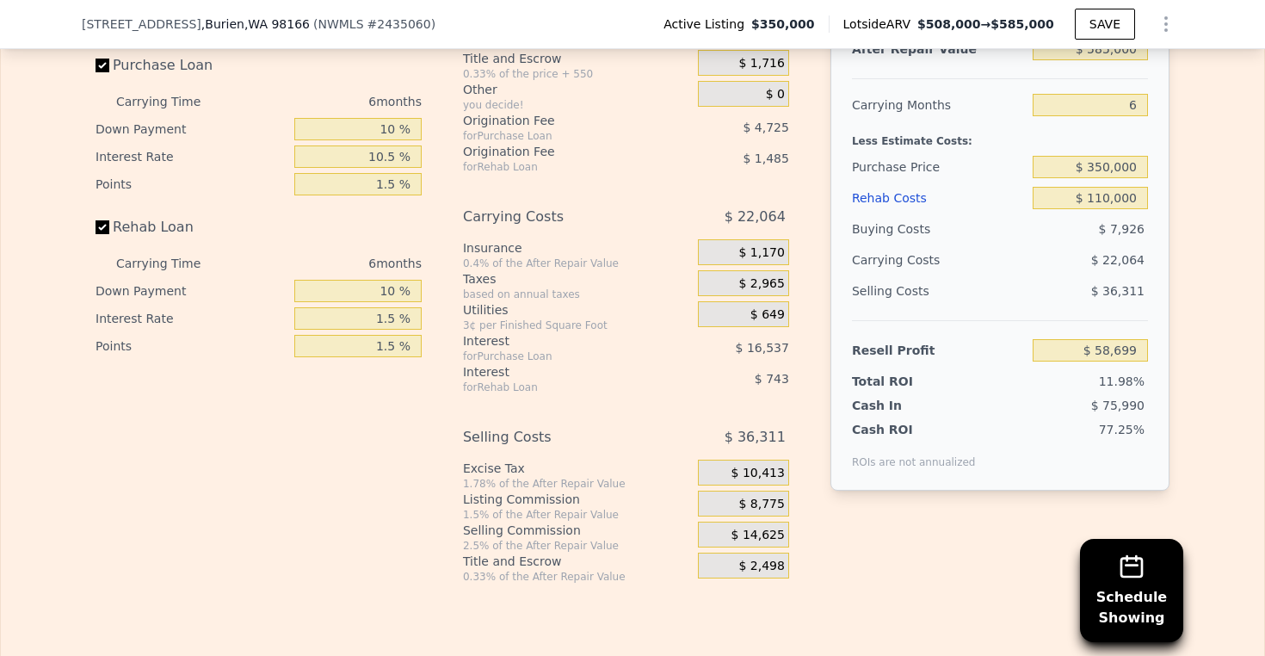
scroll to position [2693, 0]
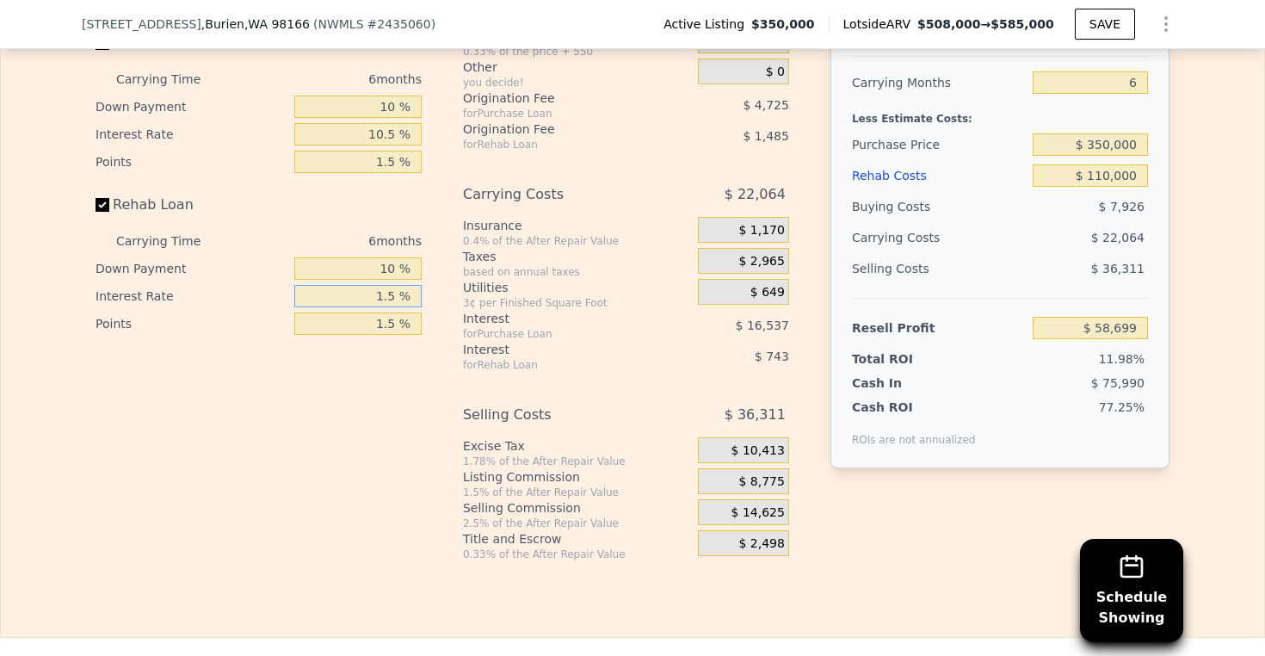
click at [375, 307] on input "1.5 %" at bounding box center [357, 296] width 127 height 22
drag, startPoint x: 372, startPoint y: 317, endPoint x: 425, endPoint y: 323, distance: 53.7
click at [425, 323] on div "Interest-Only Financing Purchase Loan Carrying Time 6 months Down Payment 10 % …" at bounding box center [265, 275] width 340 height 571
type input "1 %"
type input "$ 58,945"
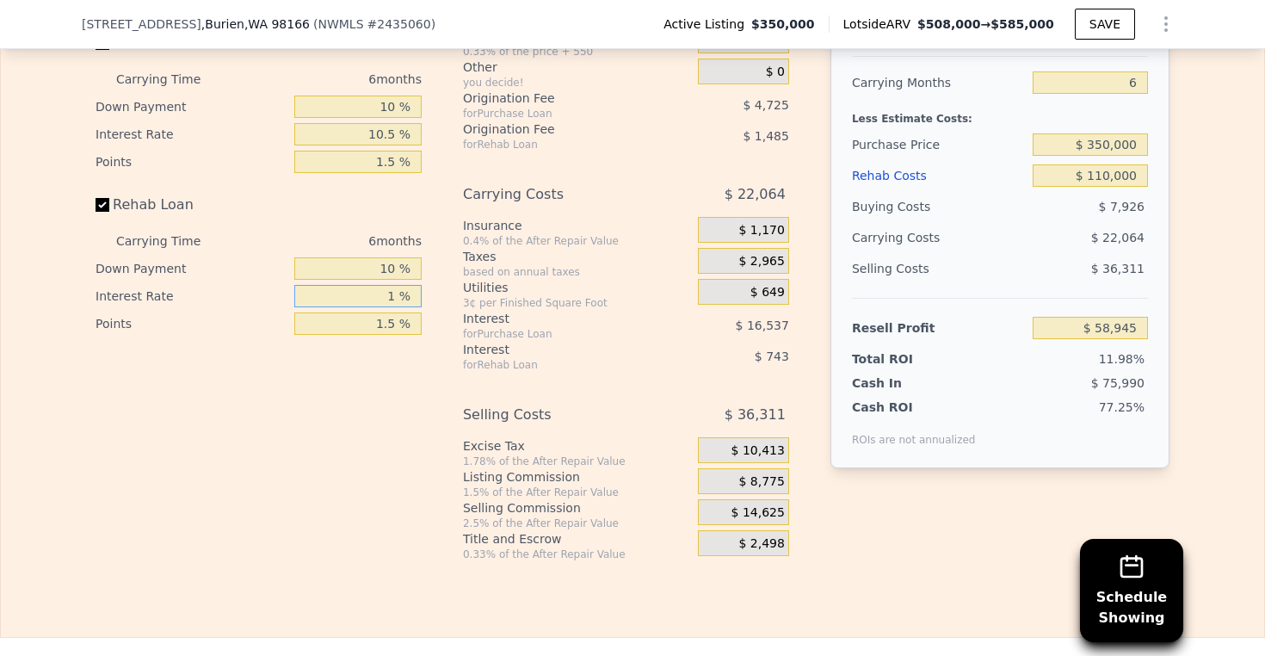
type input "10 %"
type input "$ 54,493"
type input "10.5 %"
type input "$ 54,247"
type input "10.5 %"
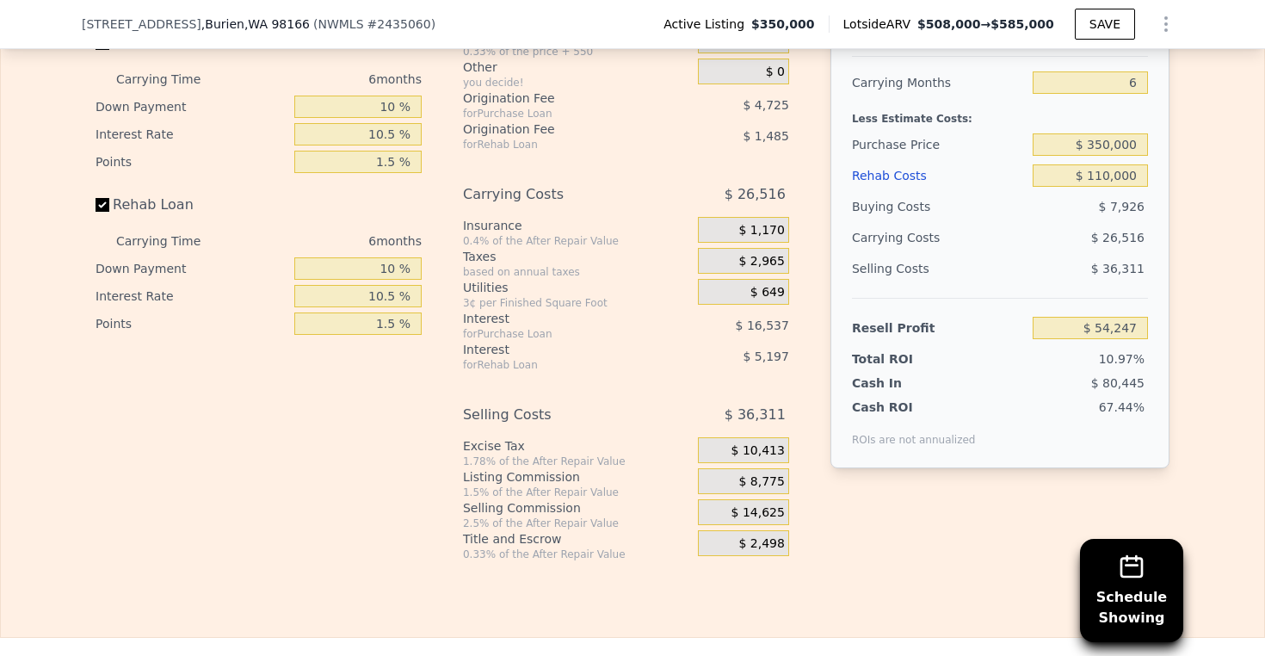
click at [320, 449] on div "Interest-Only Financing Purchase Loan Carrying Time 6 months Down Payment 10 % …" at bounding box center [265, 275] width 340 height 571
click at [321, 425] on div "Interest-Only Financing Purchase Loan Carrying Time 6 months Down Payment 10 % …" at bounding box center [265, 275] width 340 height 571
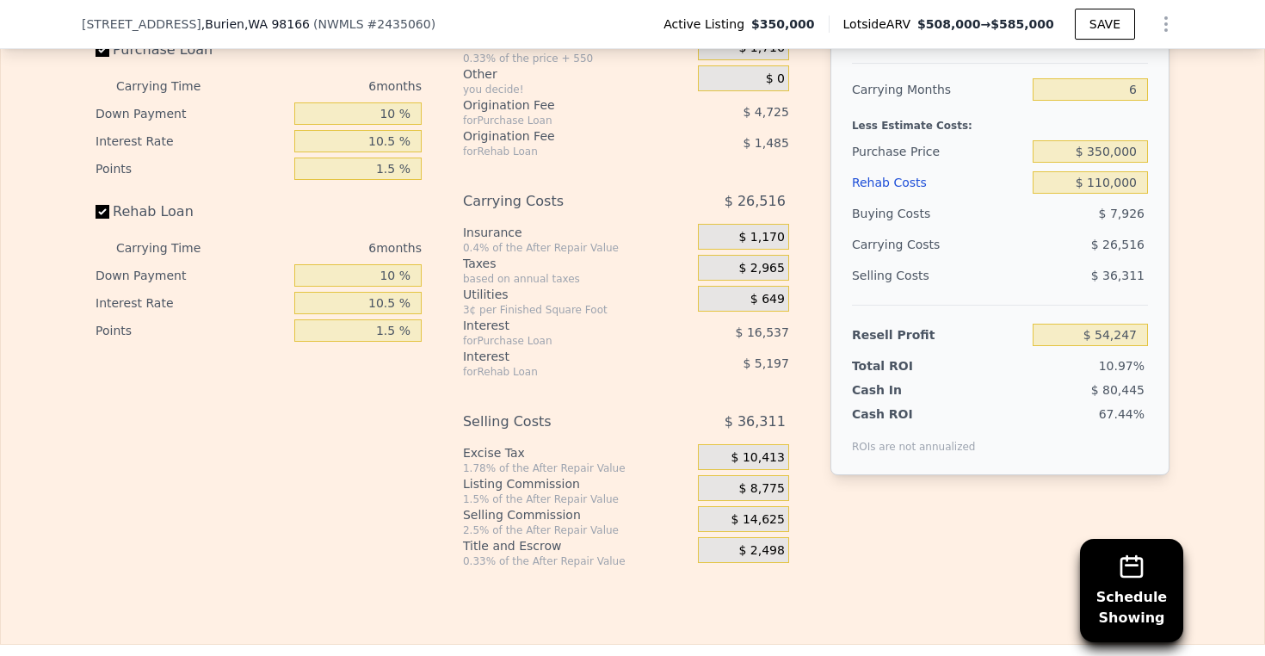
scroll to position [2682, 0]
